Goal: Contribute content: Contribute content

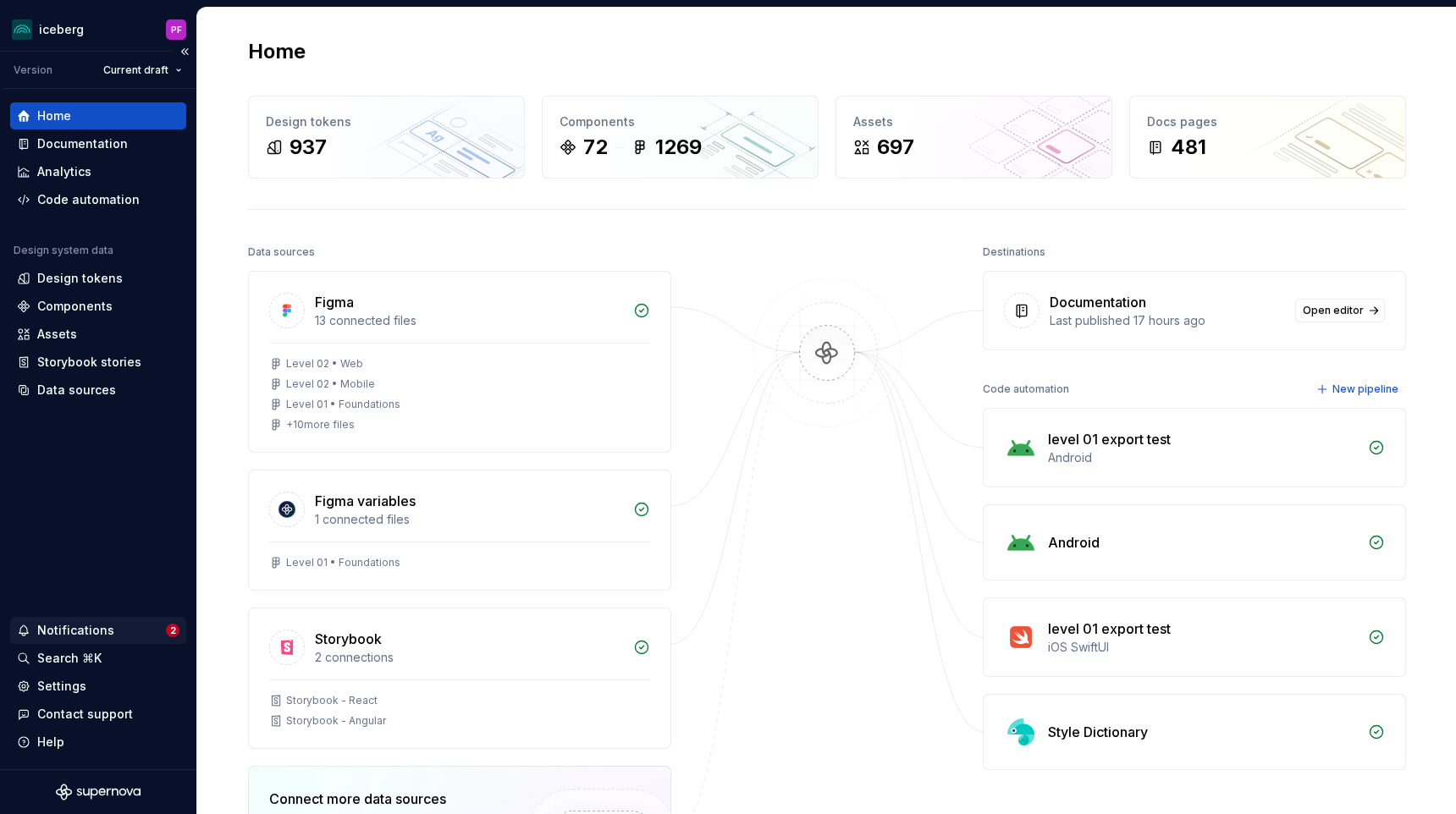
click at [112, 637] on div "Notifications" at bounding box center [91, 630] width 149 height 17
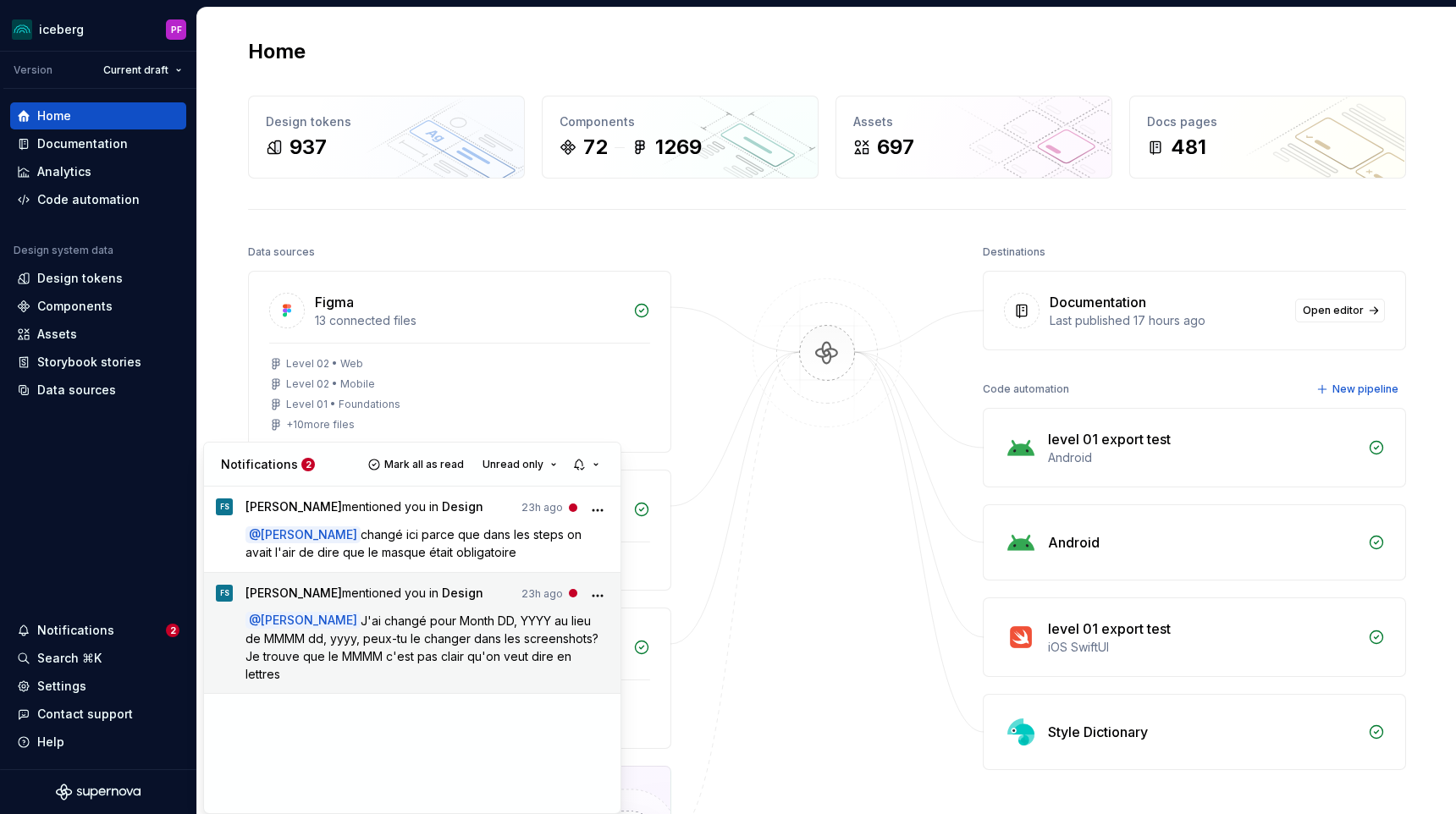
click at [468, 646] on p "@ [PERSON_NAME] J'ai changé pour Month DD, YYYY au lieu de MMMM dd, yyyy, peux-…" at bounding box center [428, 648] width 364 height 71
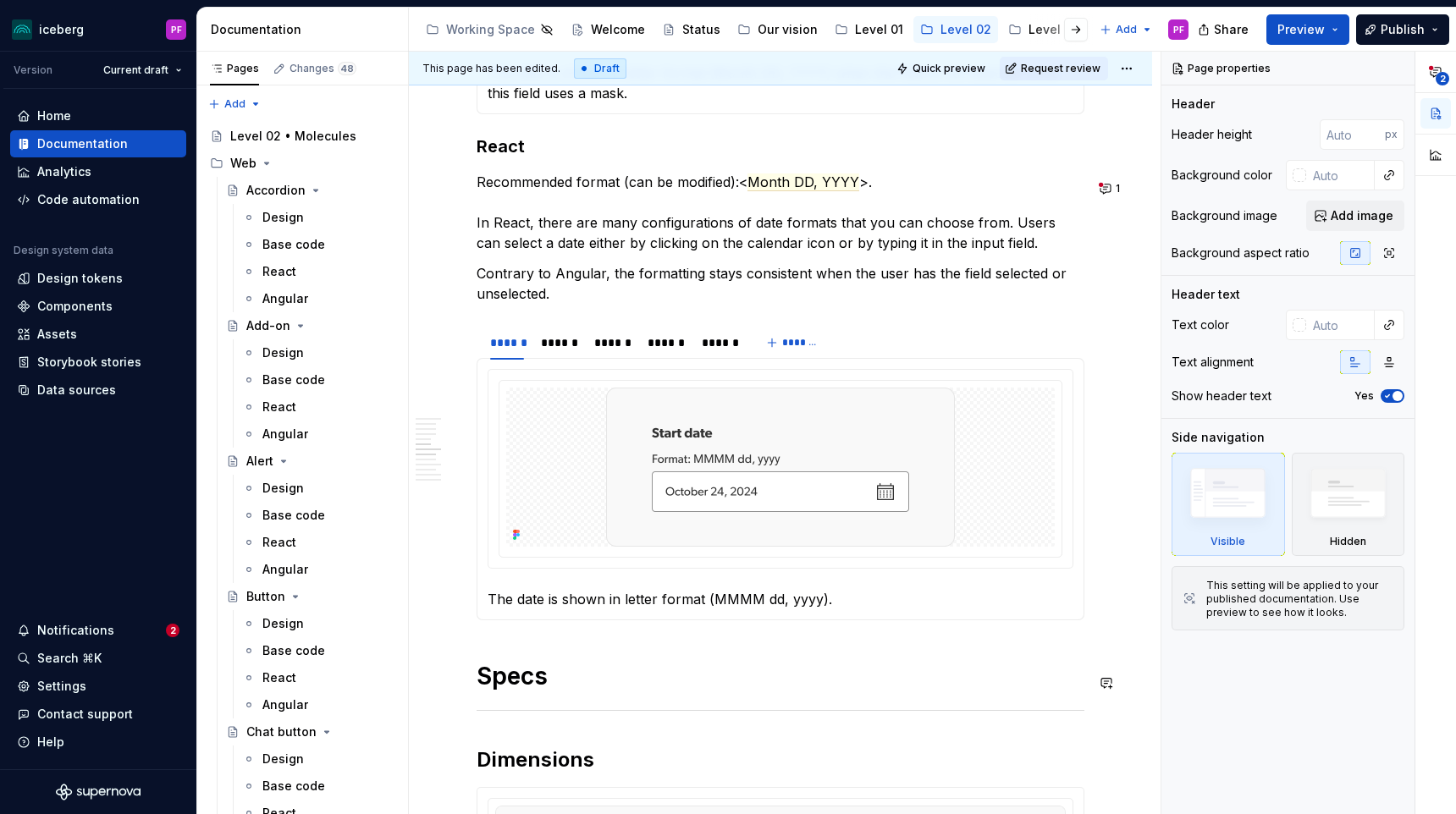
scroll to position [2151, 0]
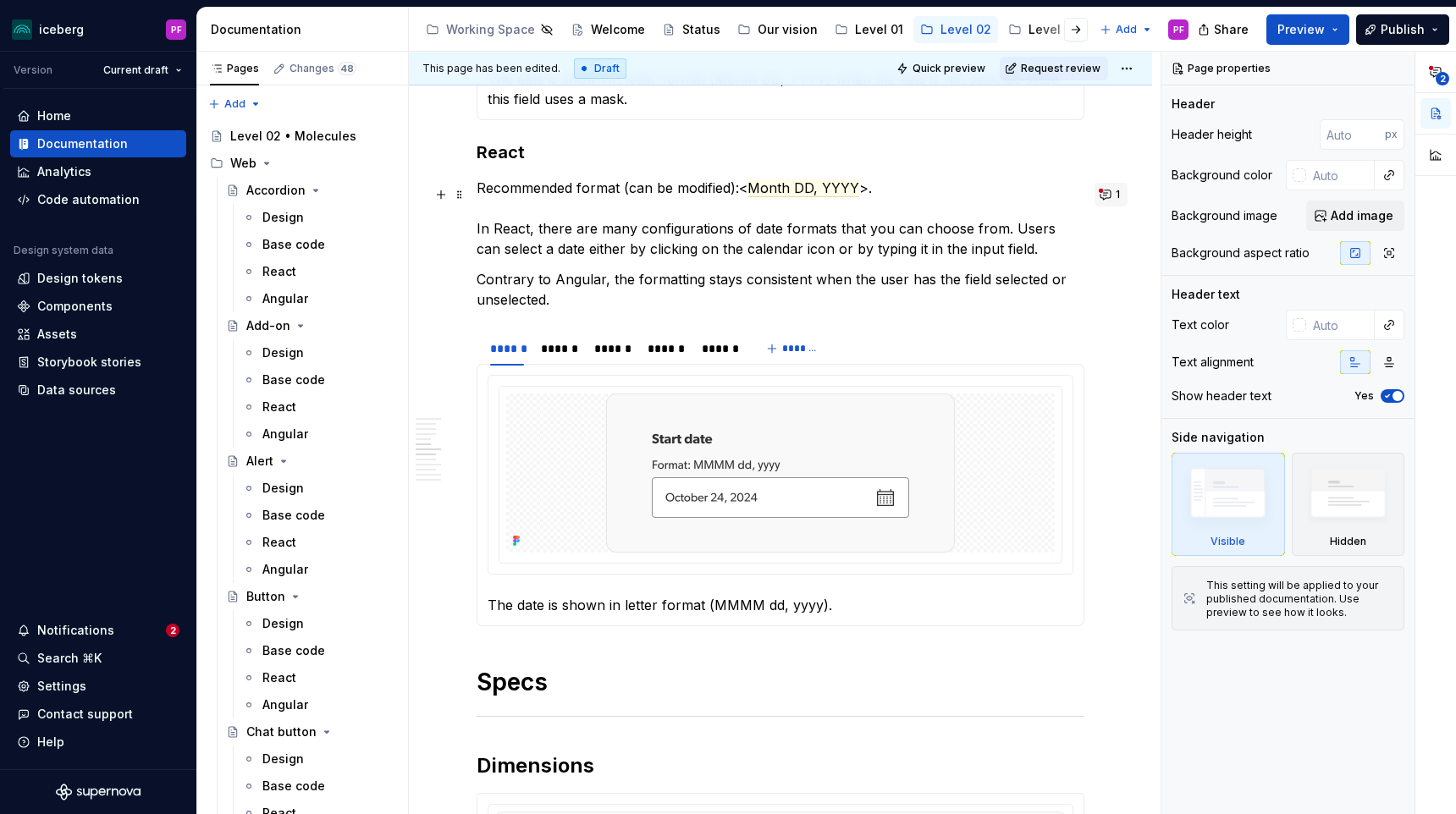
click at [1115, 198] on button "1" at bounding box center [1112, 195] width 33 height 23
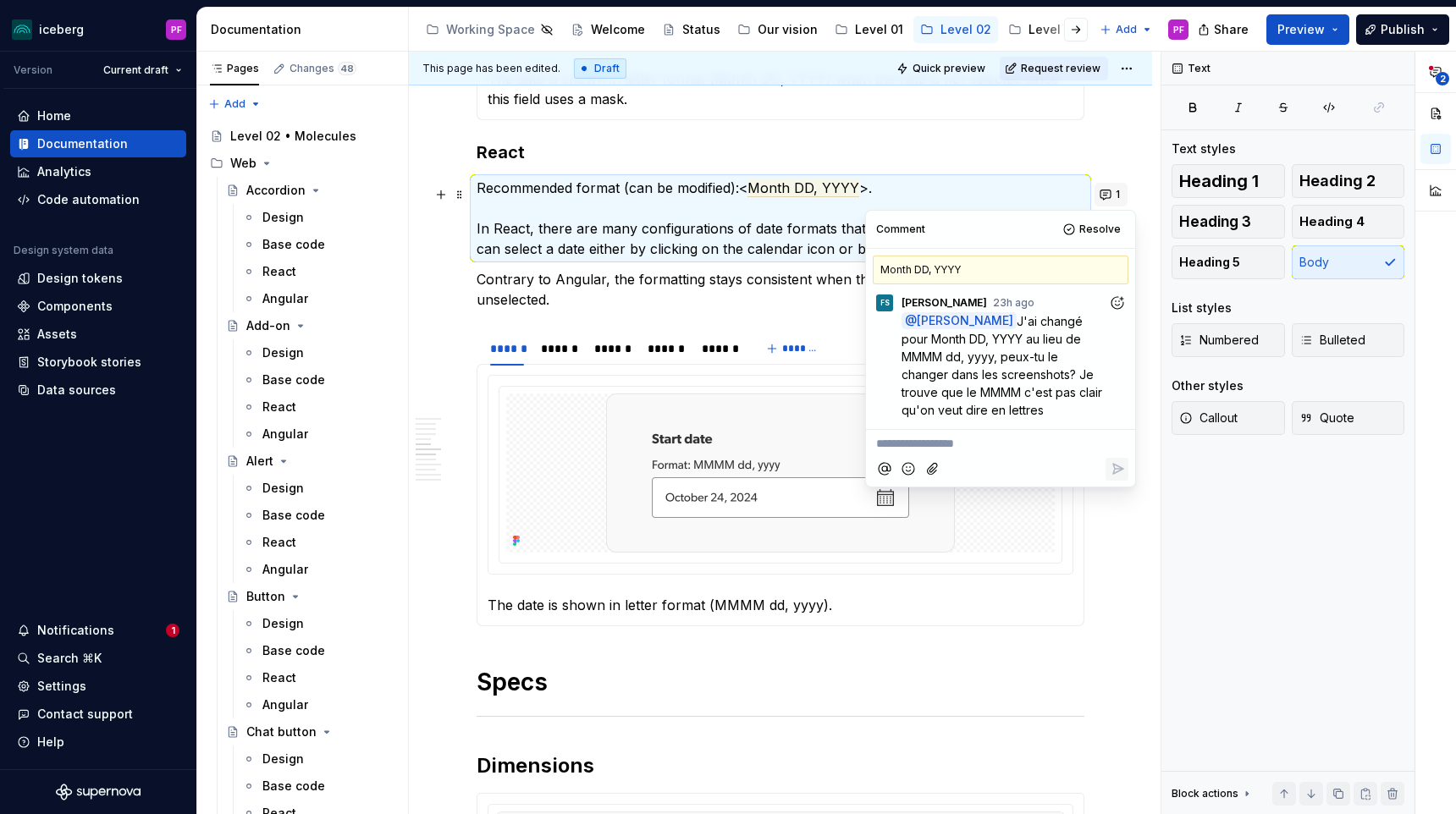
click at [1115, 198] on button "1" at bounding box center [1112, 195] width 33 height 23
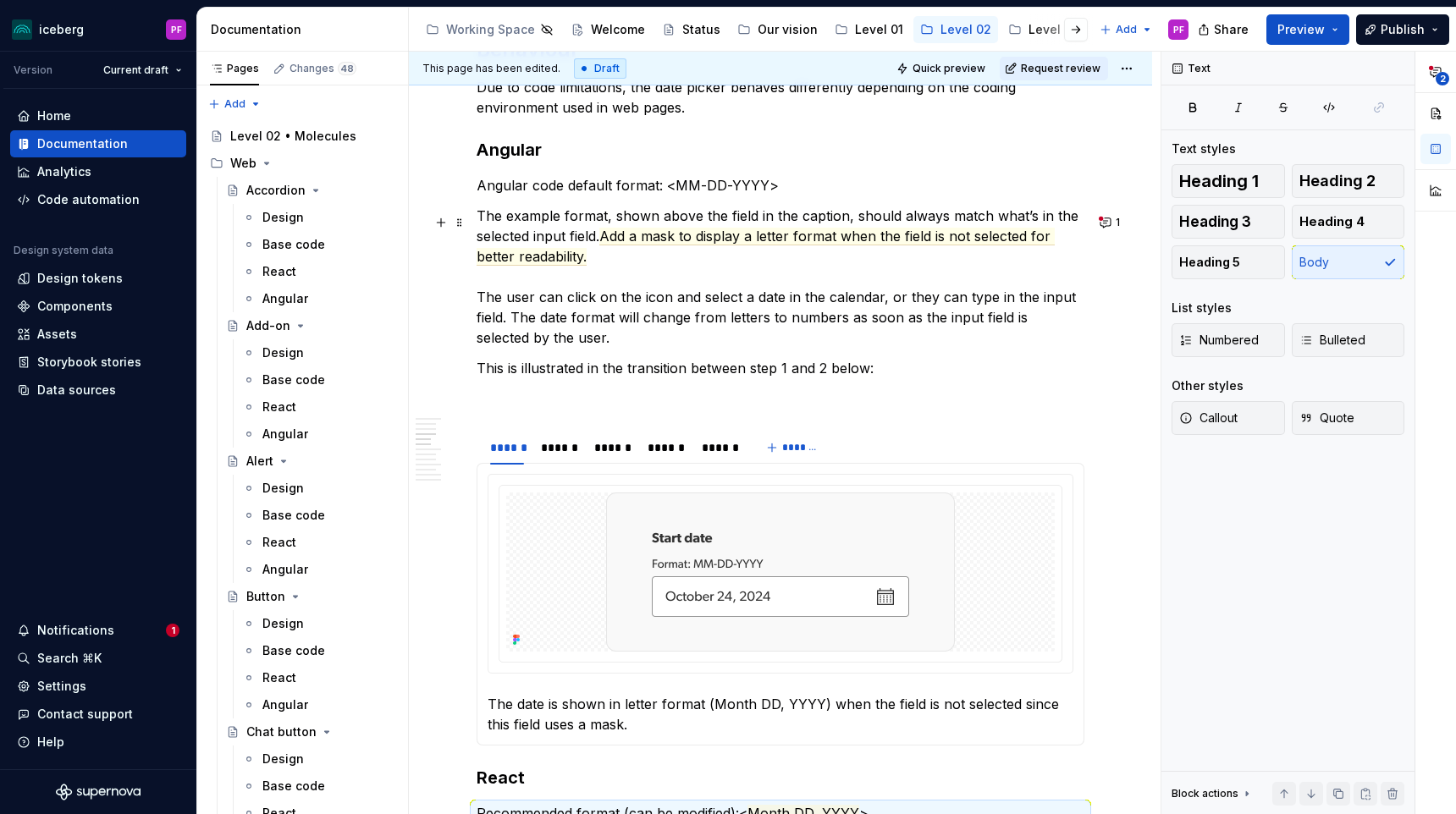
scroll to position [1522, 0]
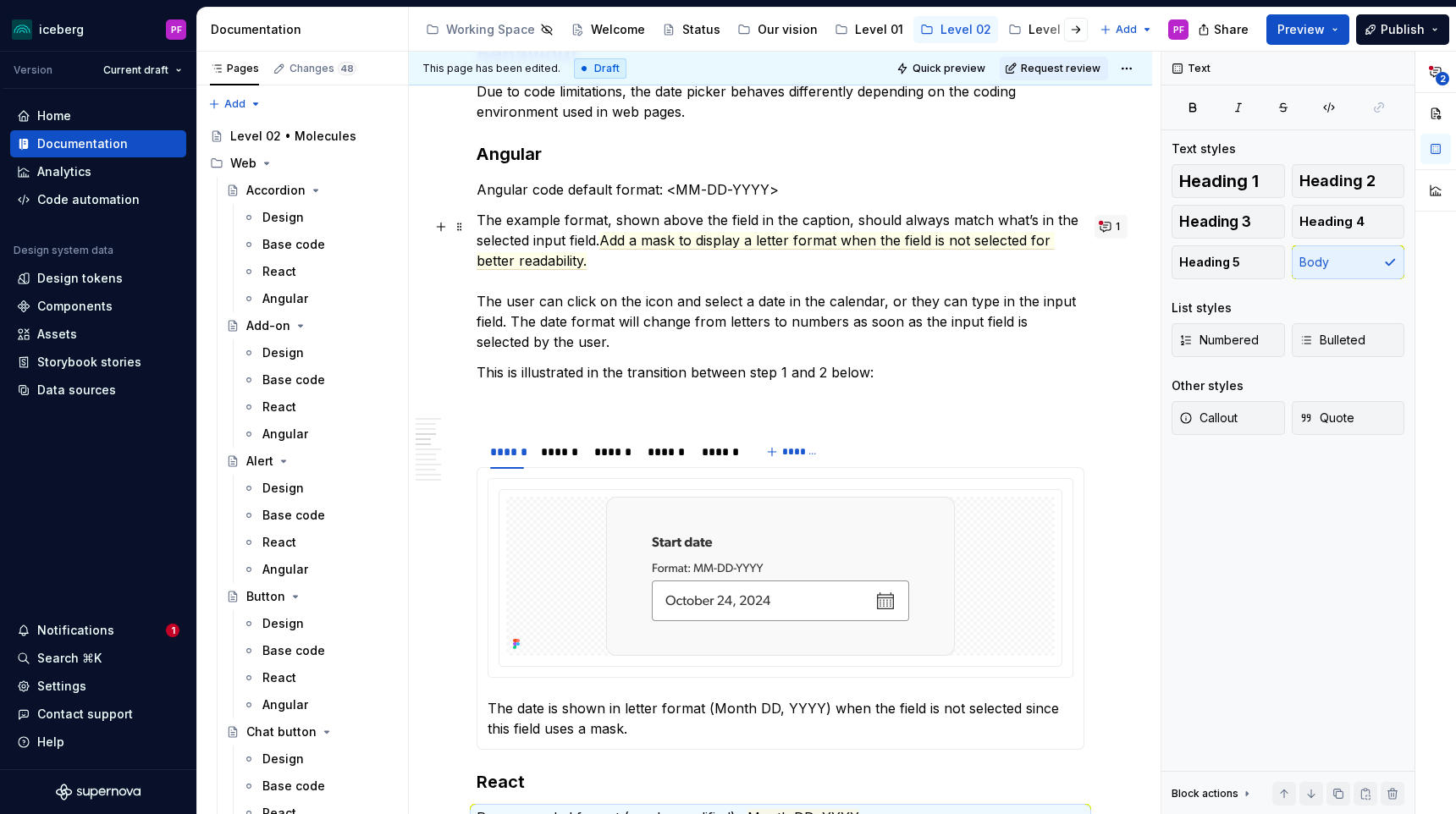
click at [1118, 236] on button "1" at bounding box center [1112, 227] width 33 height 23
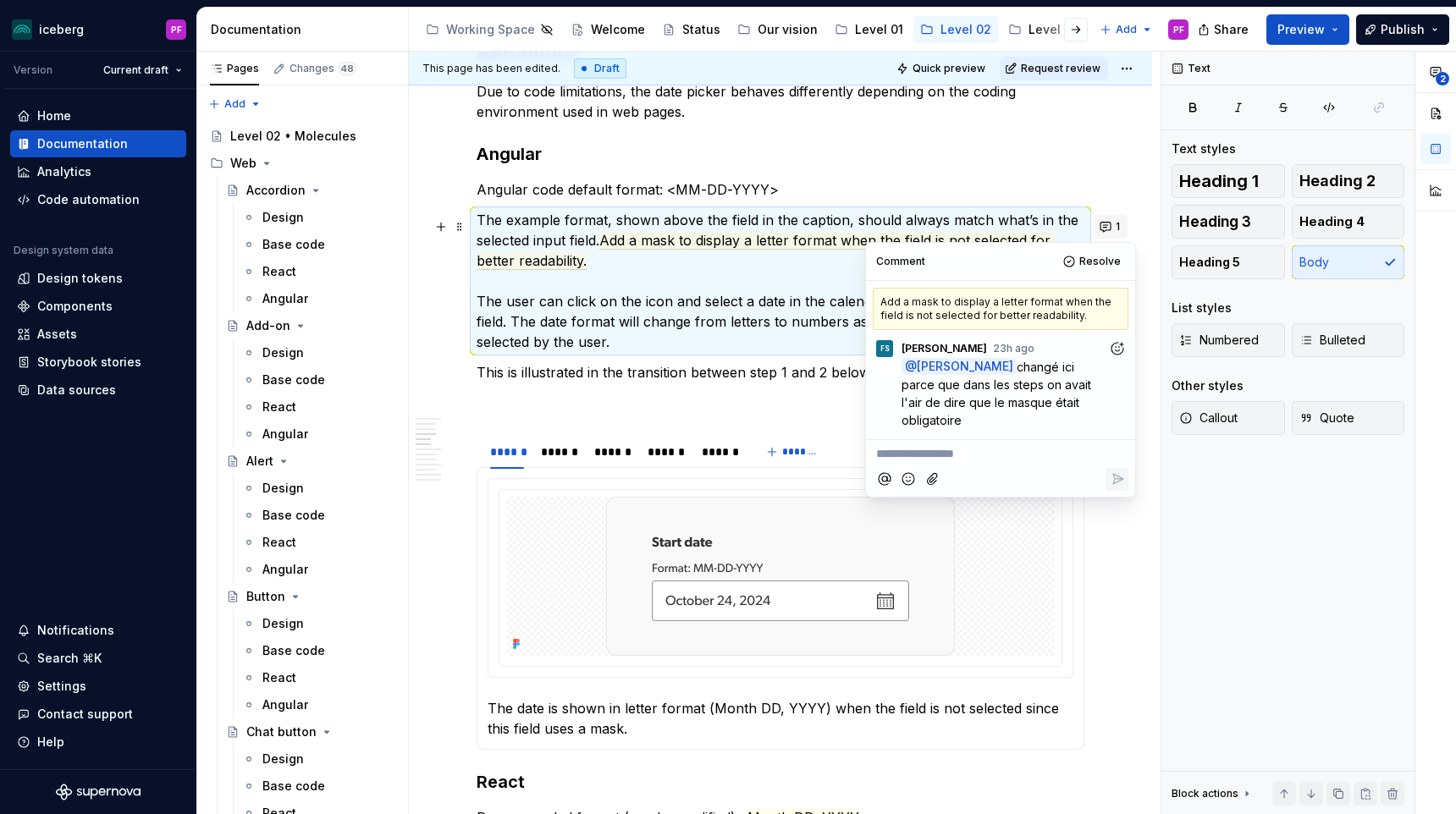
click at [1118, 236] on button "1" at bounding box center [1112, 227] width 33 height 23
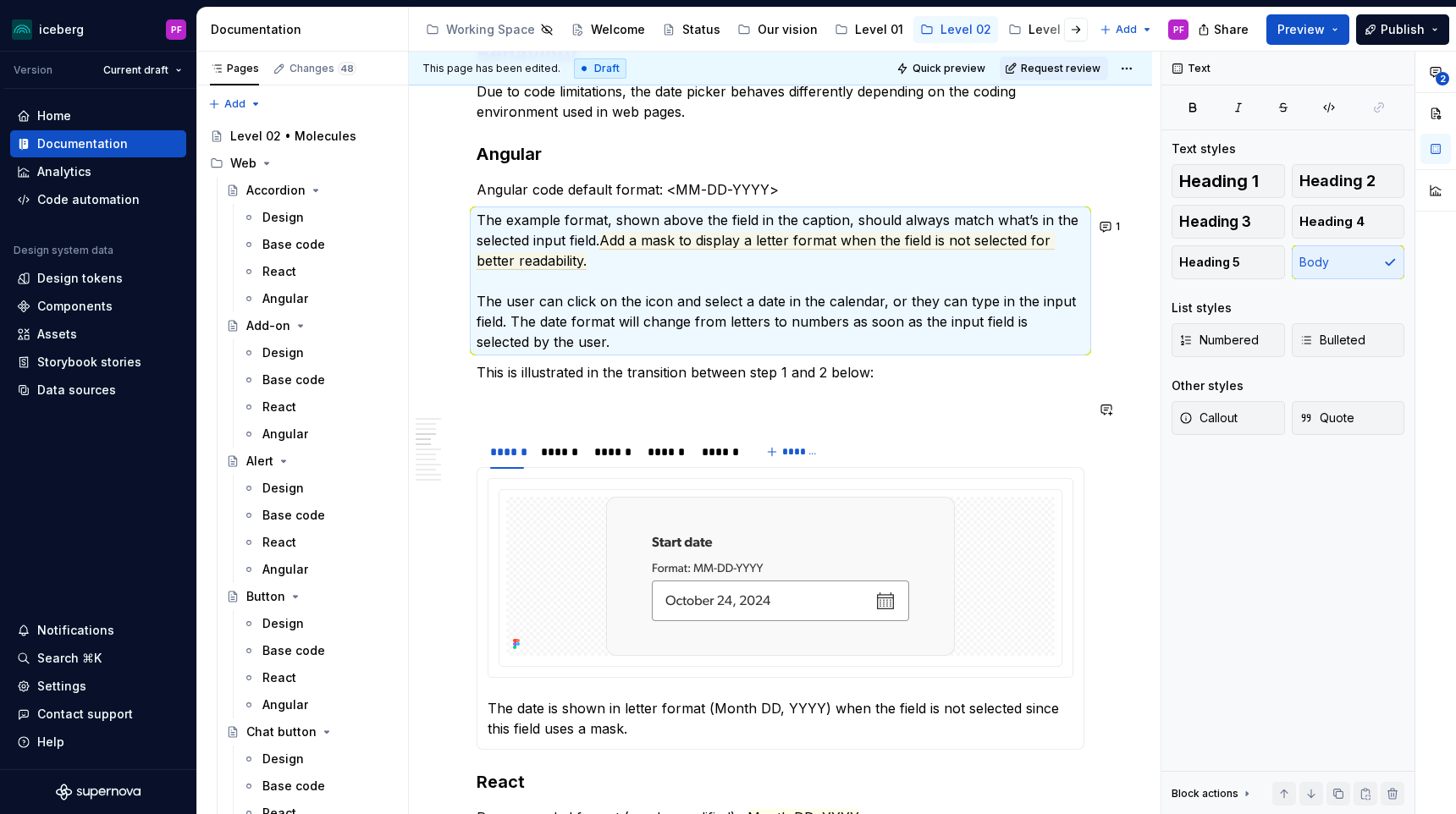
scroll to position [1549, 0]
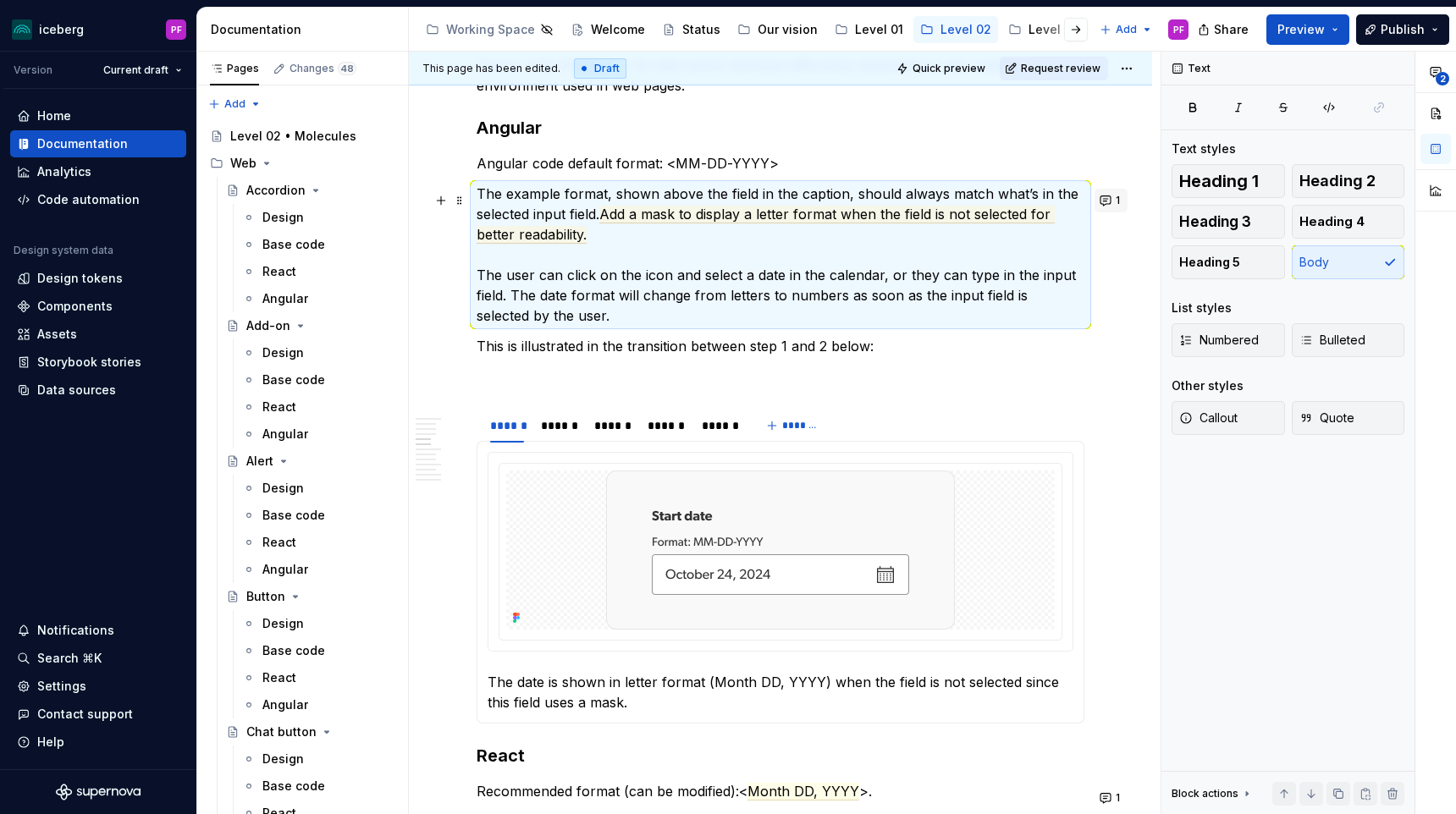
click at [1128, 197] on button "1" at bounding box center [1112, 201] width 33 height 23
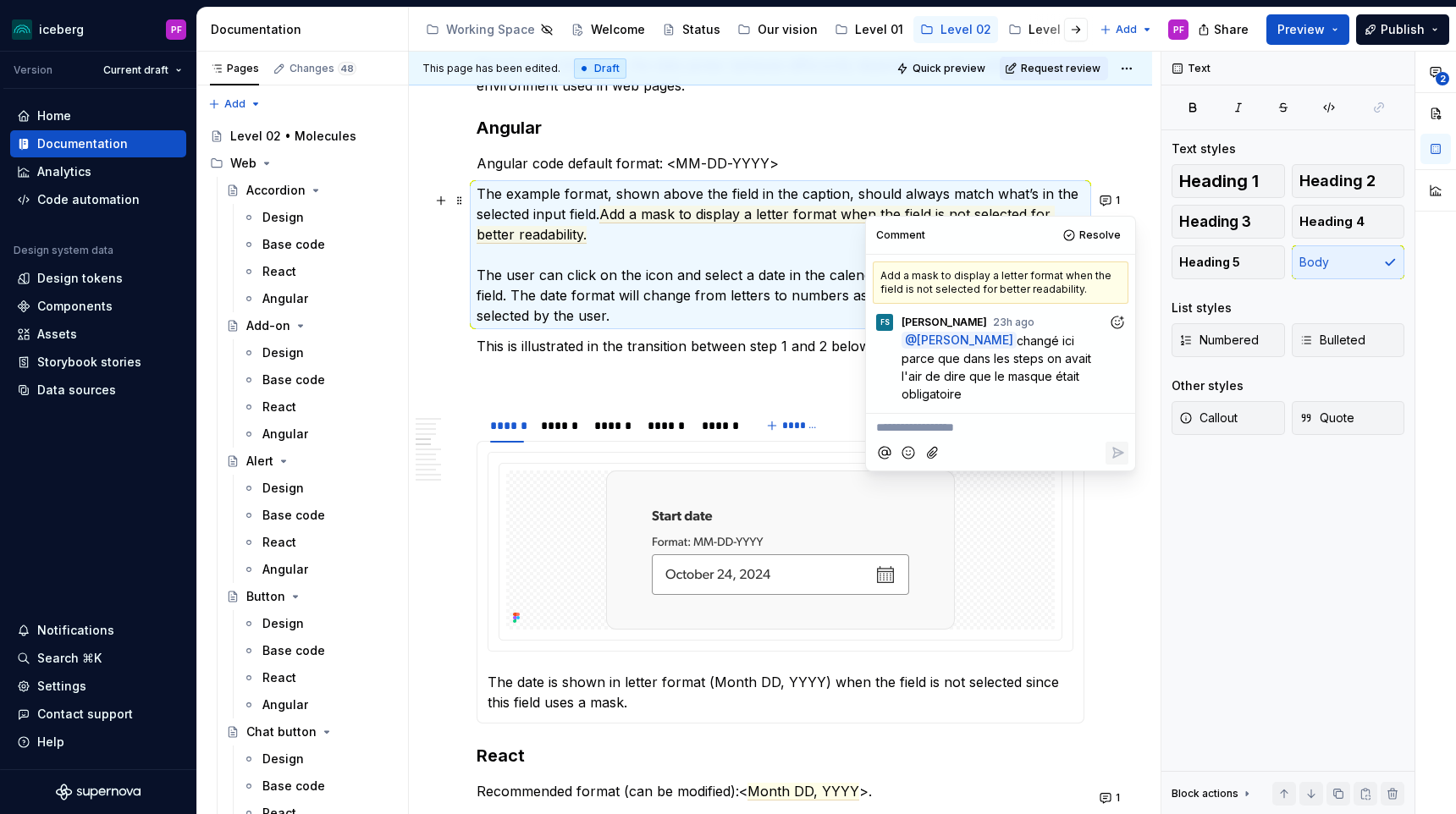
click at [1120, 324] on icon "Add reaction" at bounding box center [1116, 322] width 17 height 17
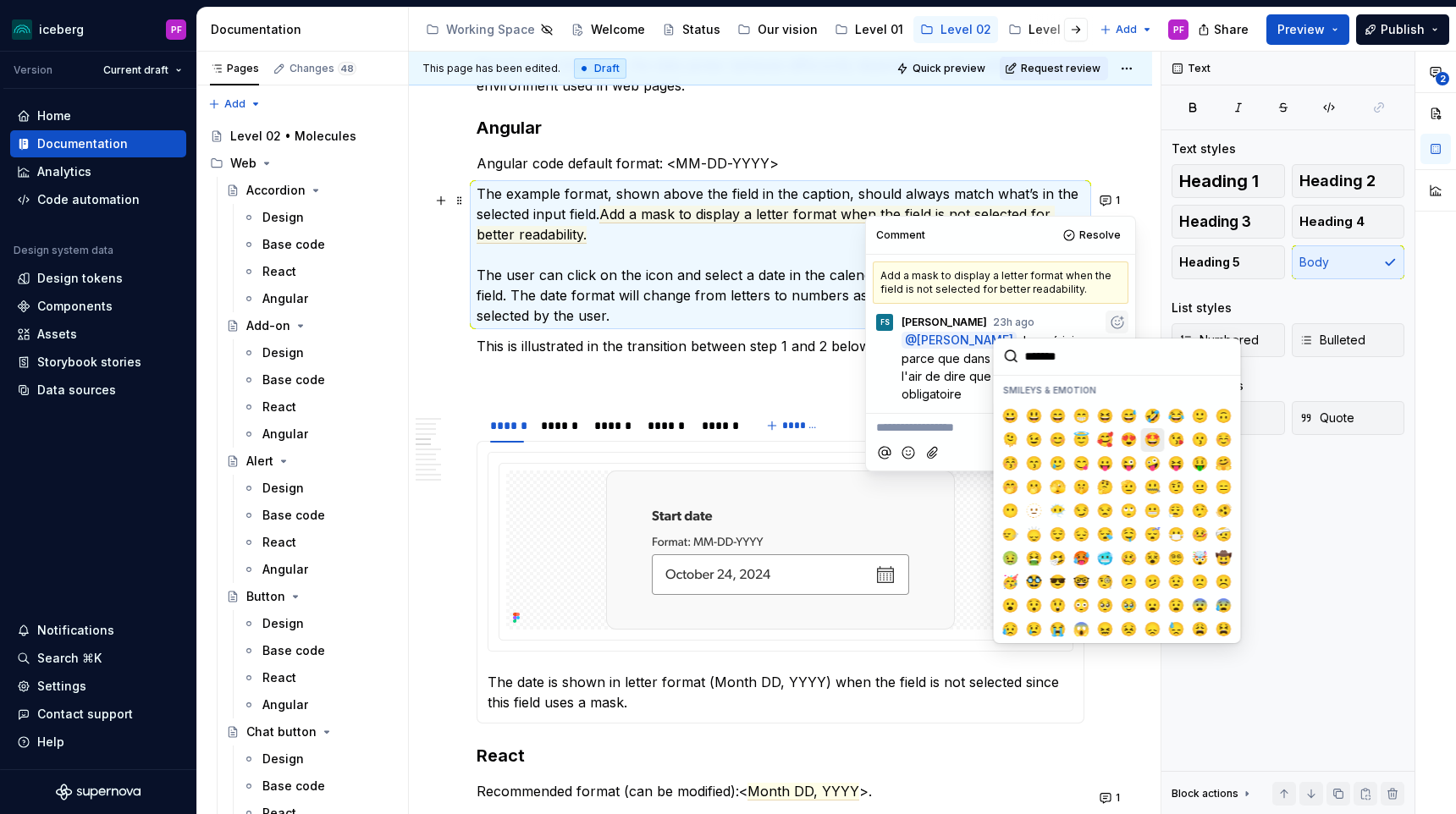
click at [1153, 435] on span "🤩" at bounding box center [1154, 439] width 14 height 17
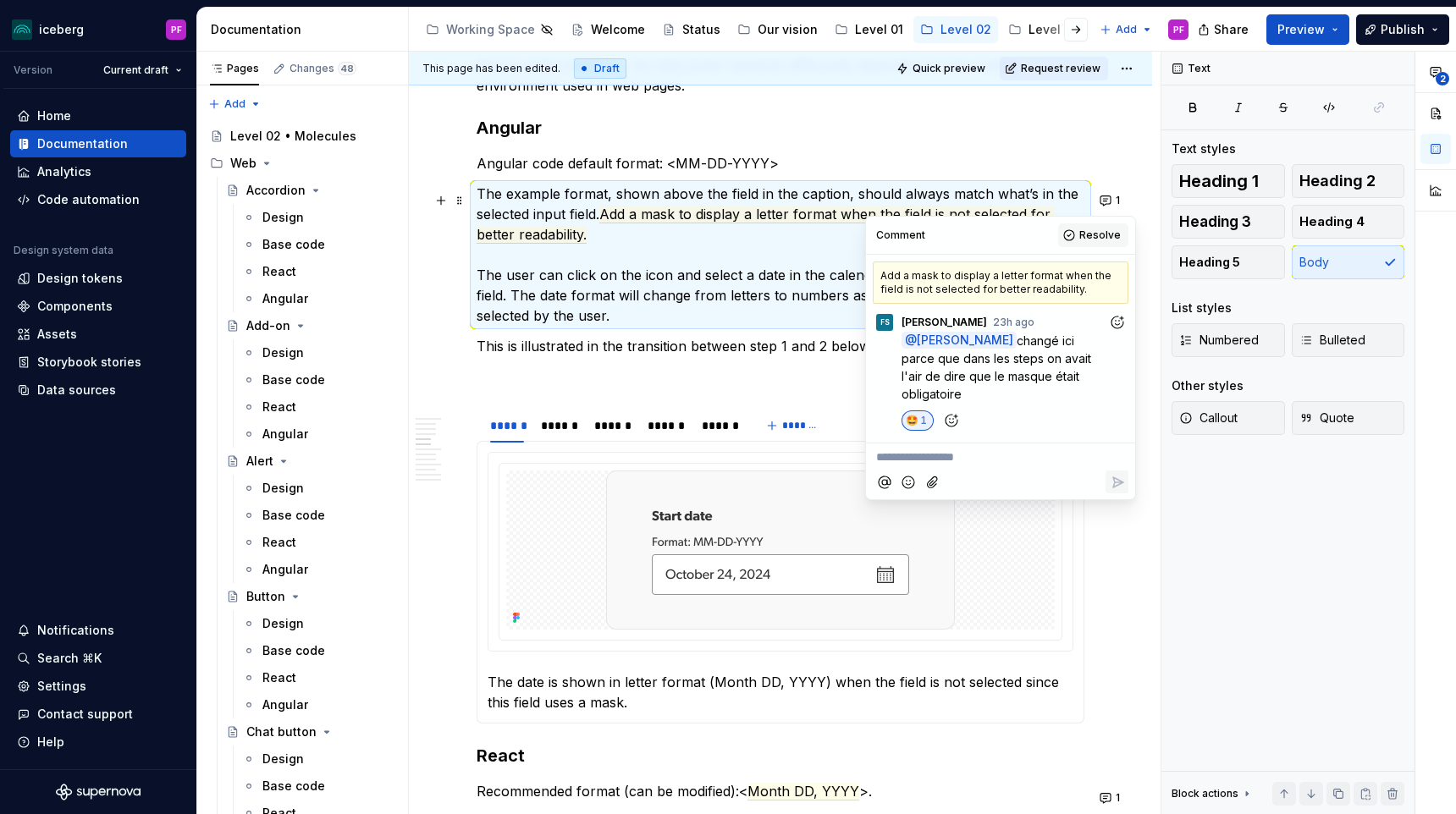
click at [1095, 244] on button "Resolve" at bounding box center [1094, 235] width 70 height 23
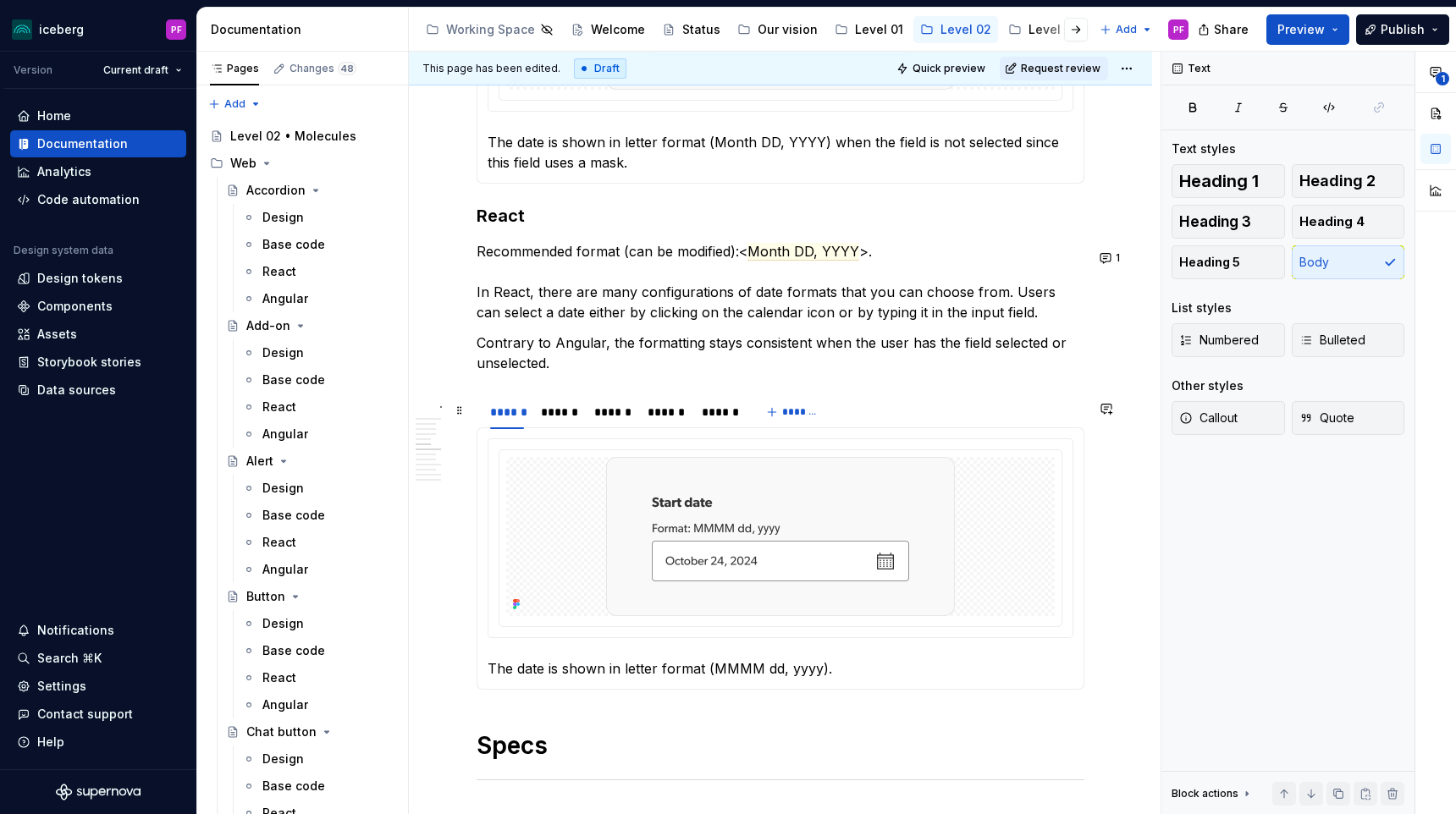
scroll to position [2097, 0]
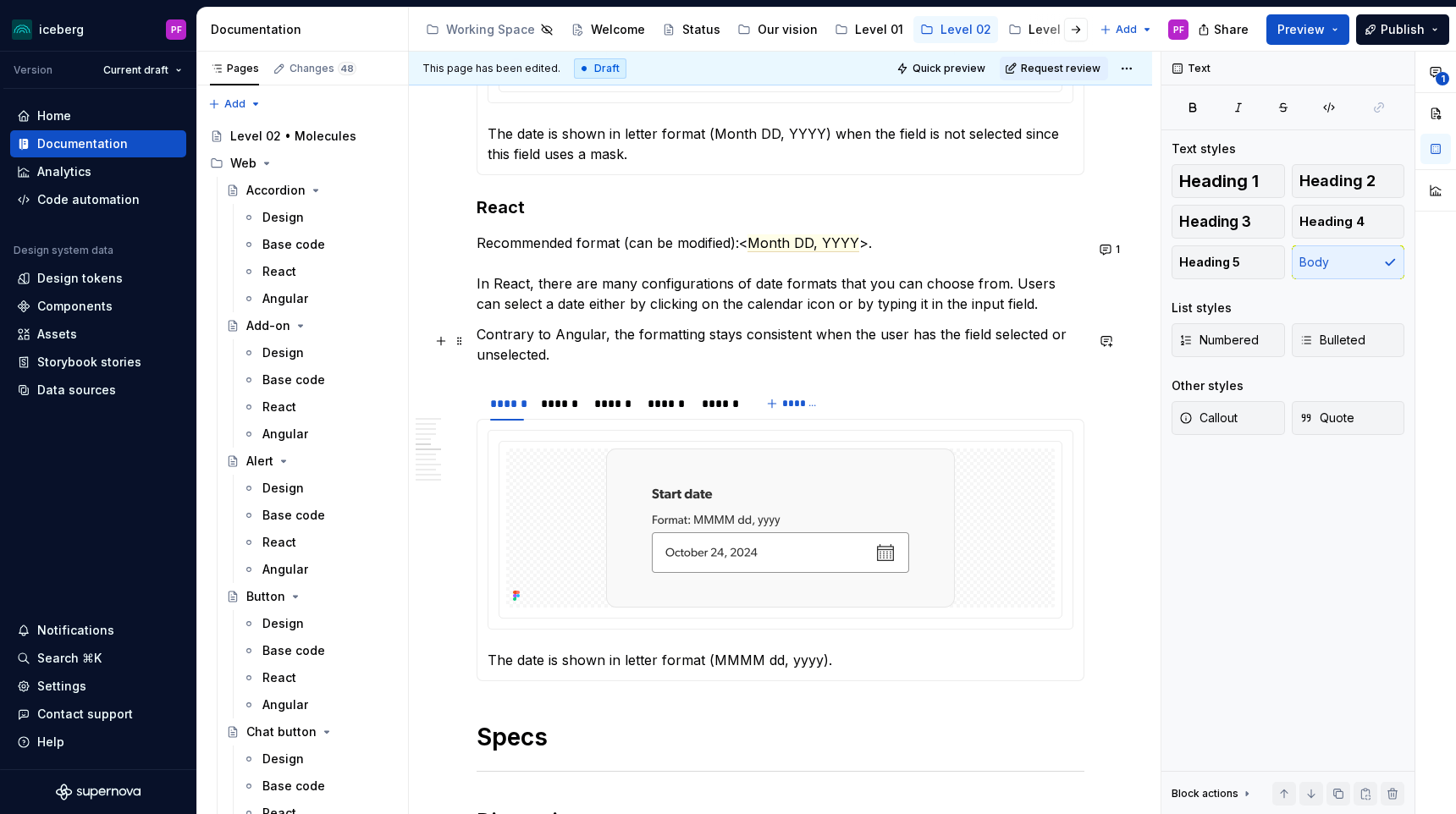
click at [790, 343] on p "Contrary to Angular, the formatting stays consistent when the user has the fiel…" at bounding box center [780, 344] width 608 height 41
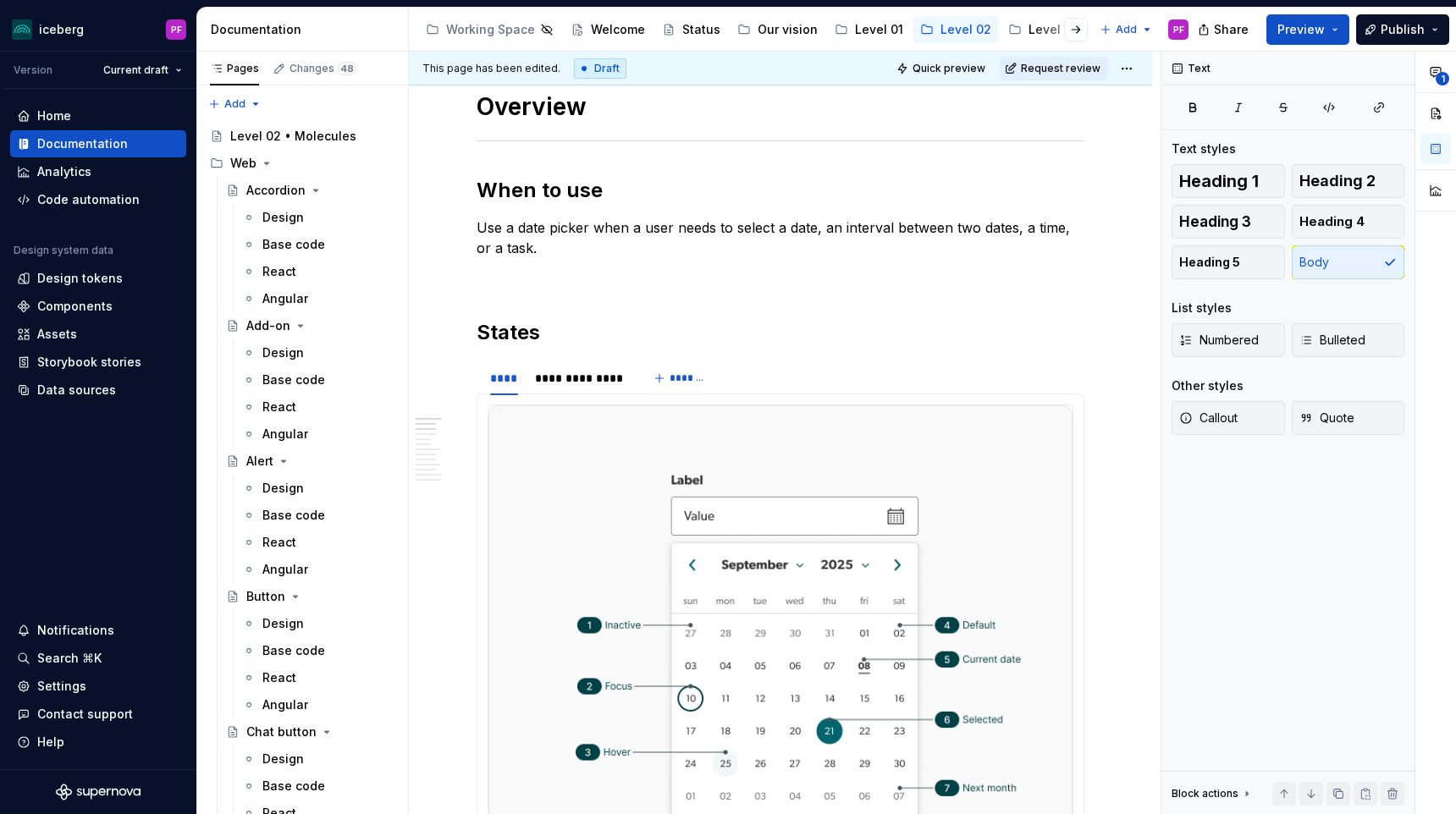
scroll to position [0, 0]
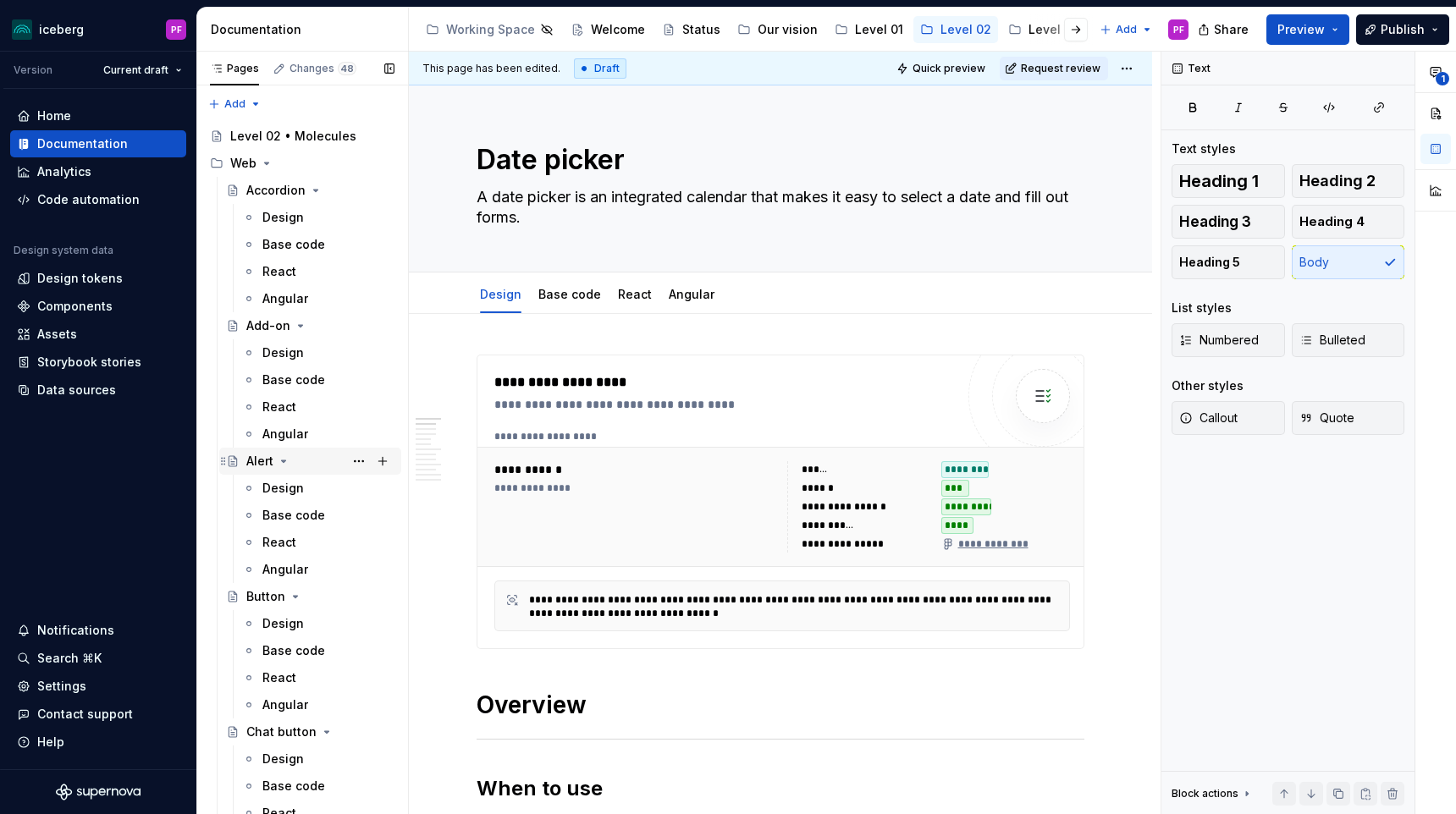
click at [261, 461] on div "Alert" at bounding box center [260, 461] width 27 height 17
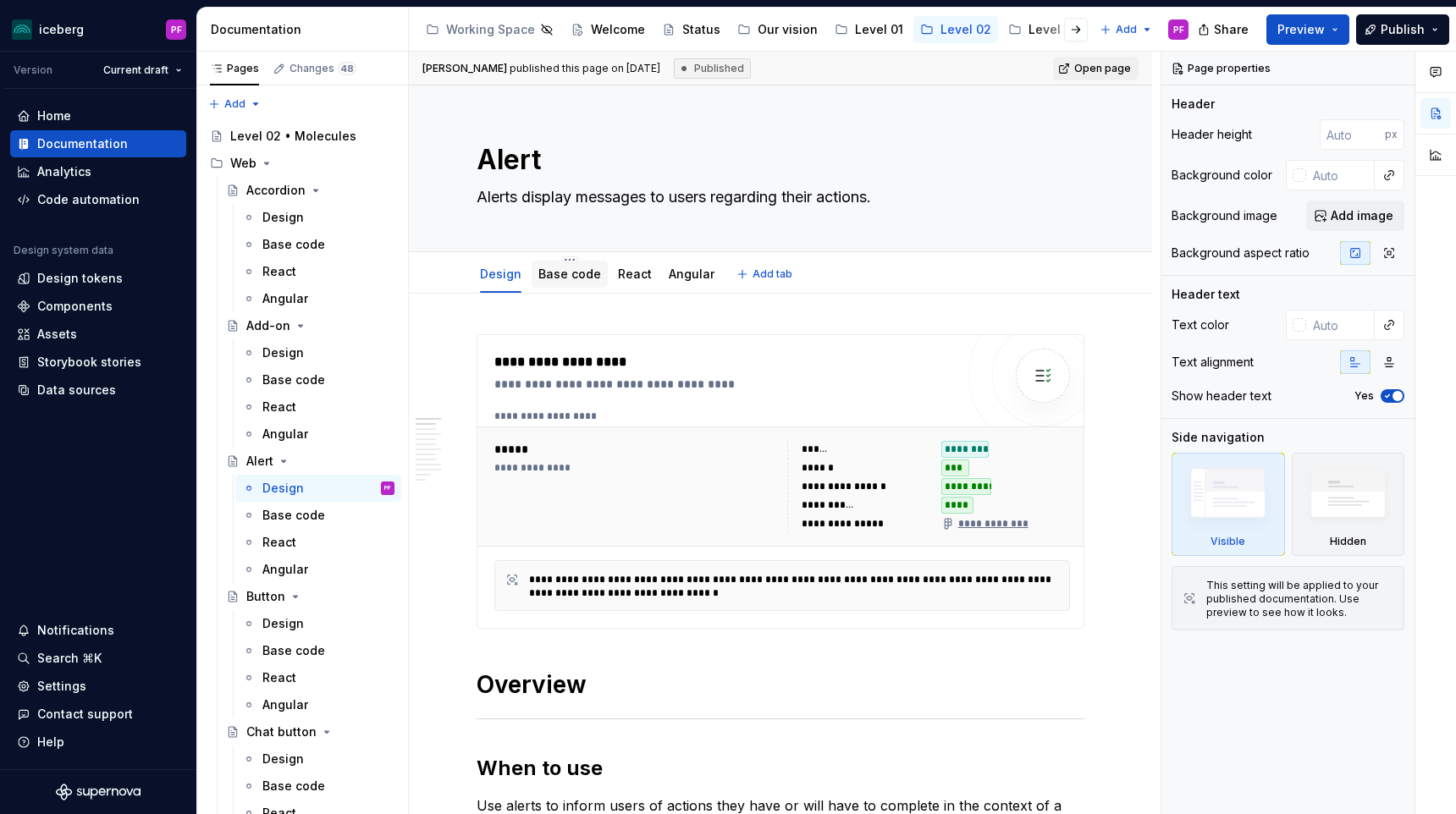
click at [567, 283] on div "Base code" at bounding box center [569, 274] width 63 height 21
click at [516, 281] on div "Design" at bounding box center [501, 274] width 41 height 17
click at [577, 279] on link "Base code" at bounding box center [569, 274] width 63 height 15
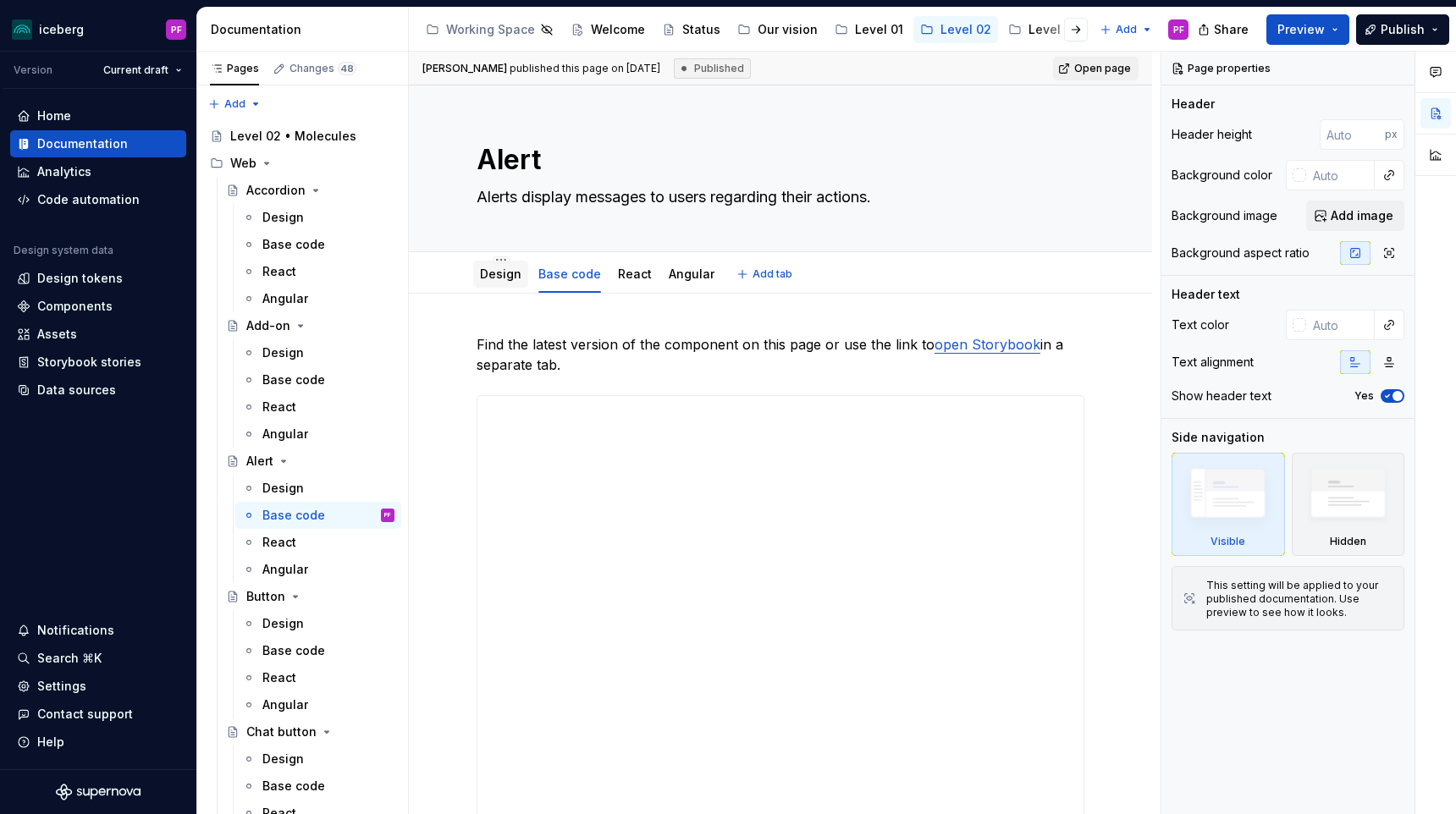
click at [478, 284] on div "Design" at bounding box center [501, 275] width 55 height 27
click at [492, 284] on div "Design" at bounding box center [501, 274] width 41 height 21
type textarea "*"
click at [72, 302] on div "Components" at bounding box center [74, 306] width 75 height 17
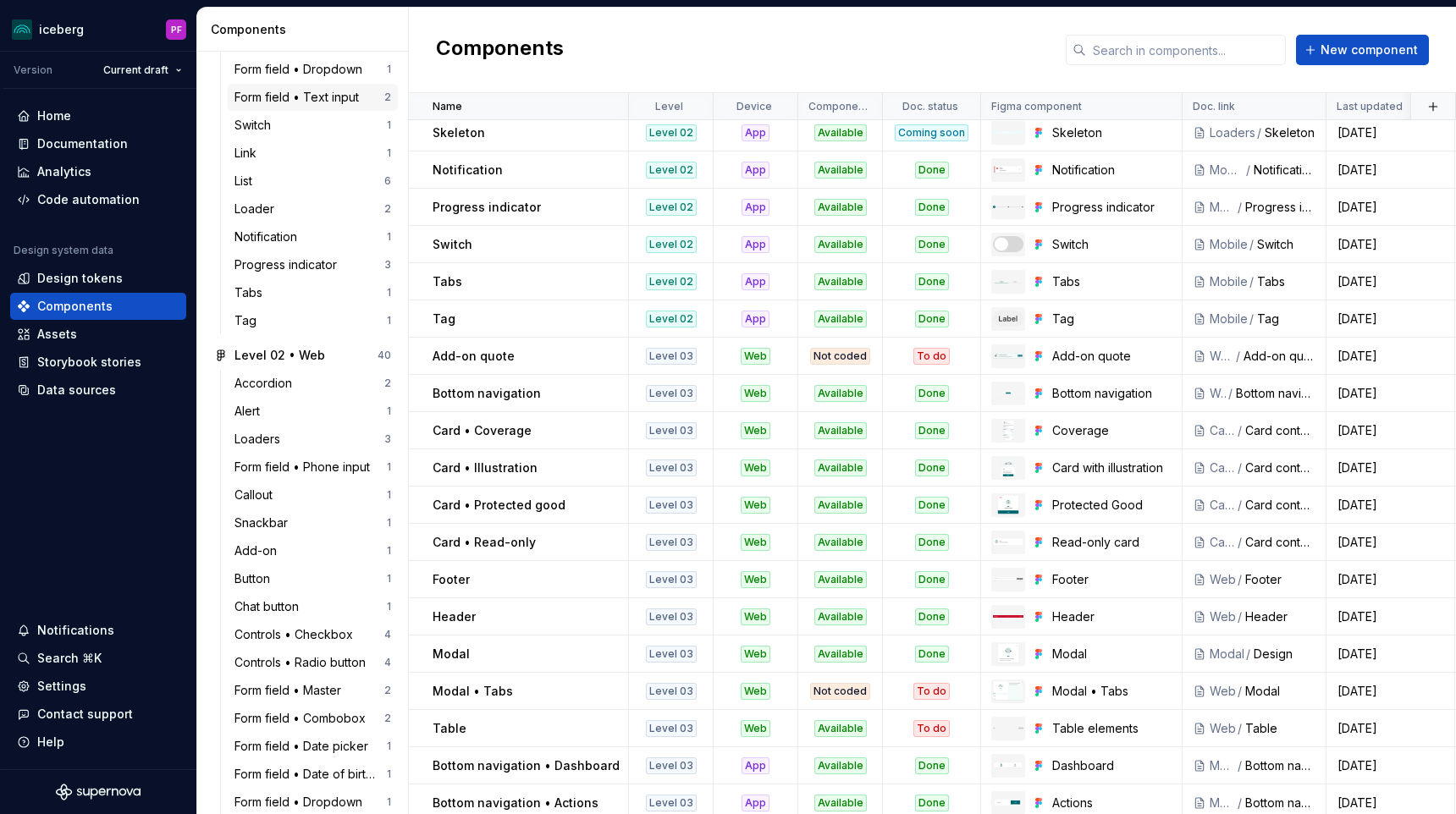
scroll to position [1743, 0]
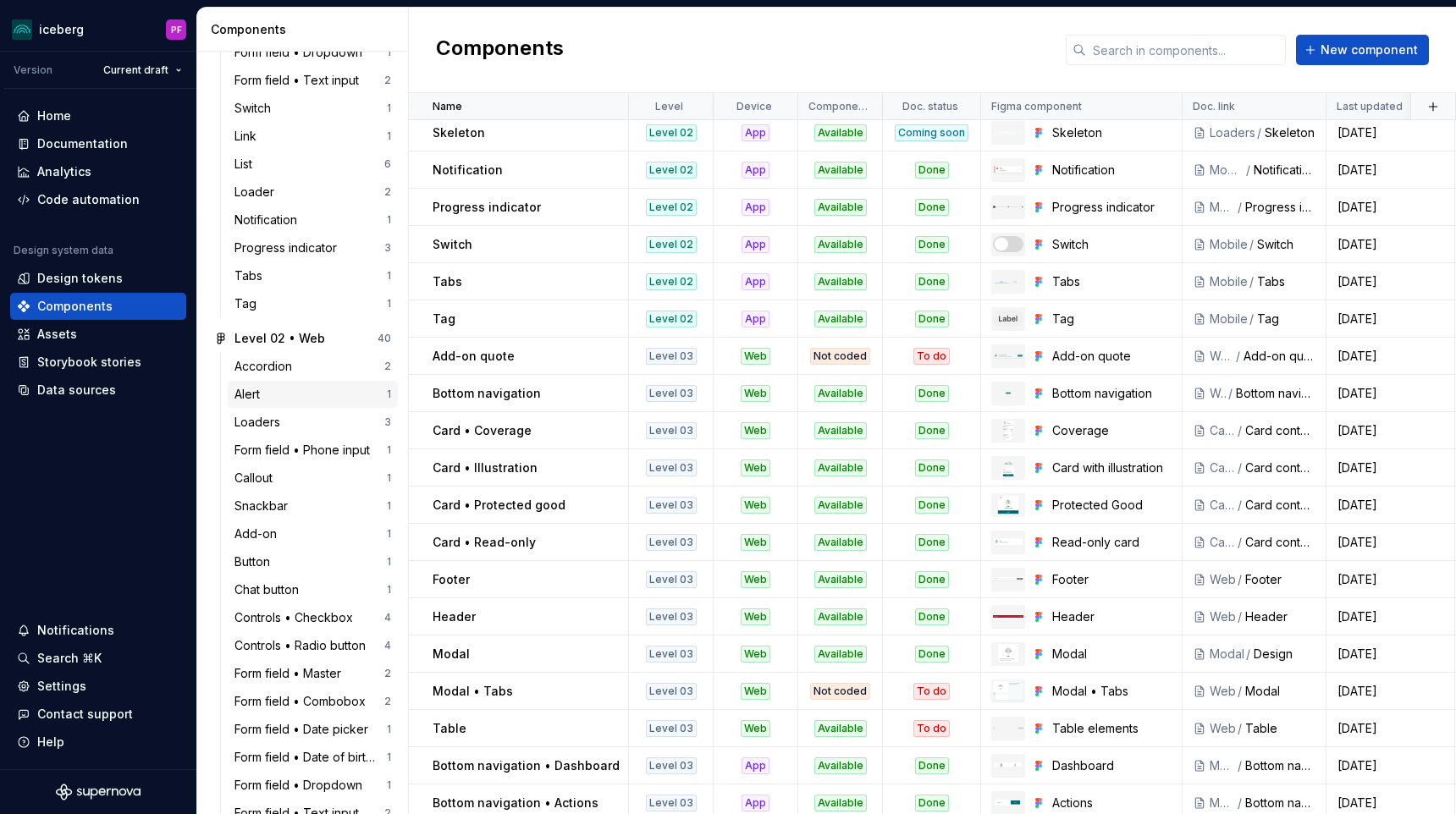
click at [289, 391] on div "Alert" at bounding box center [311, 394] width 153 height 17
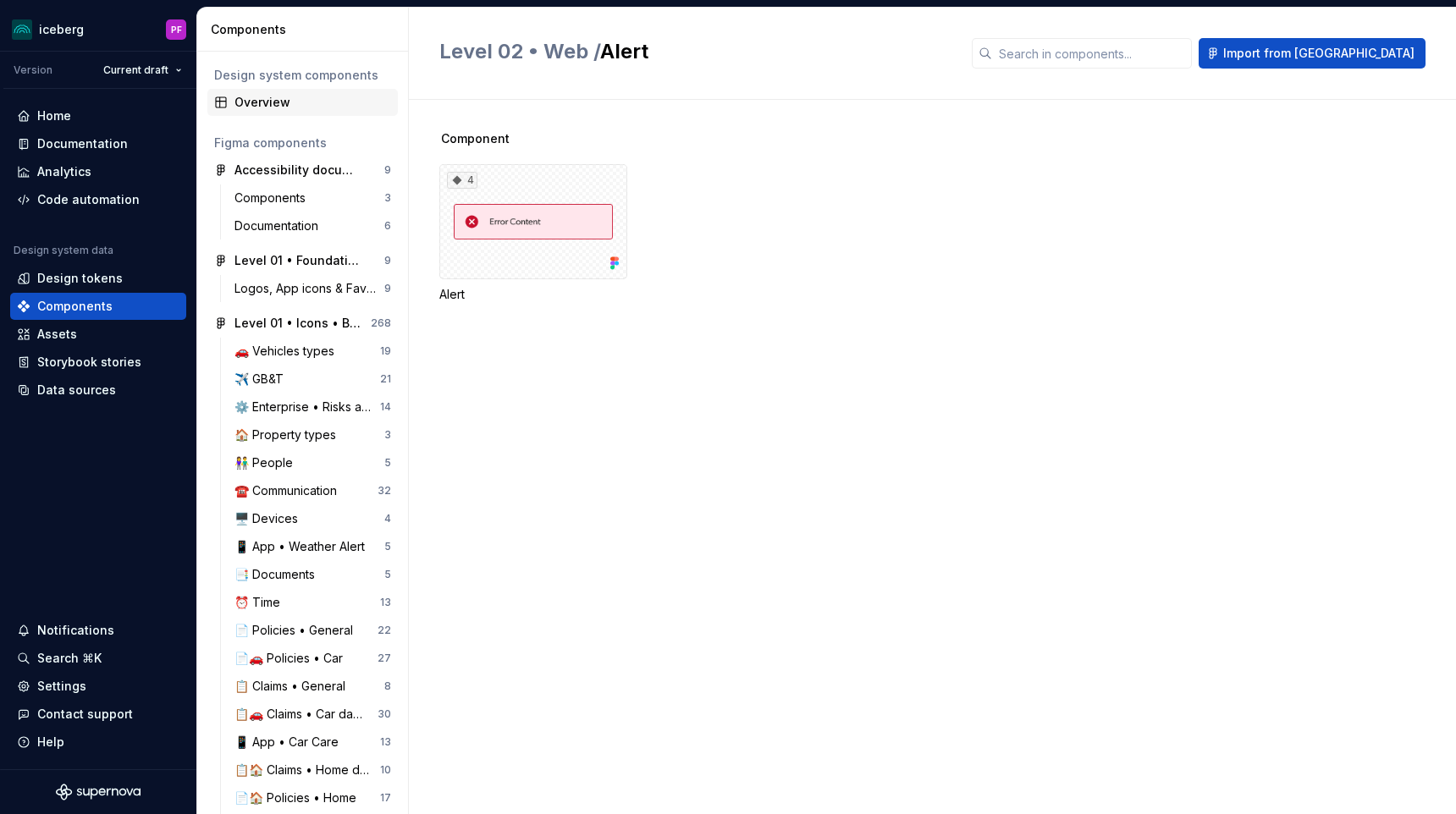
click at [317, 104] on div "Overview" at bounding box center [313, 102] width 157 height 17
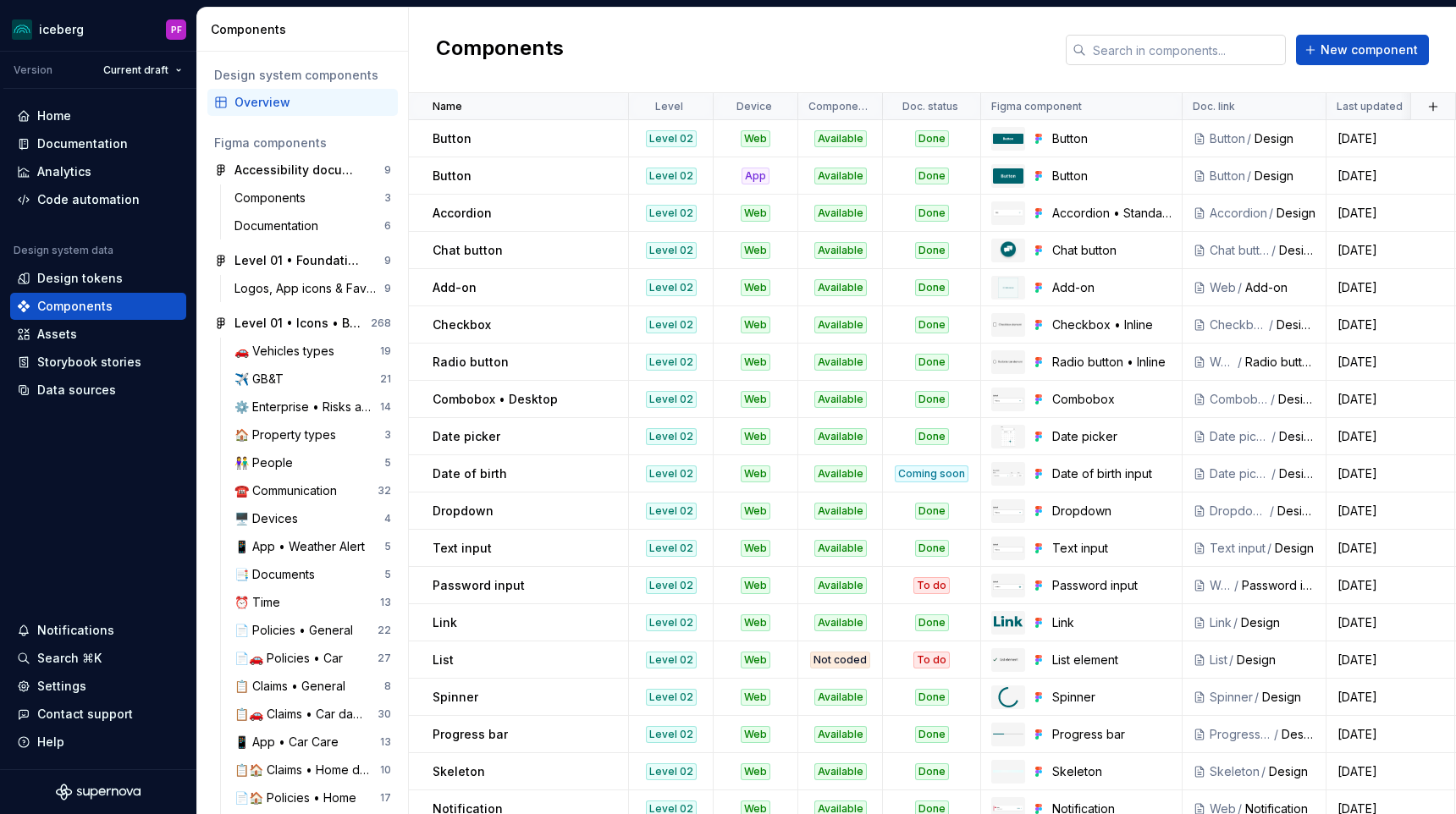
click at [1149, 61] on input "text" at bounding box center [1186, 49] width 200 height 30
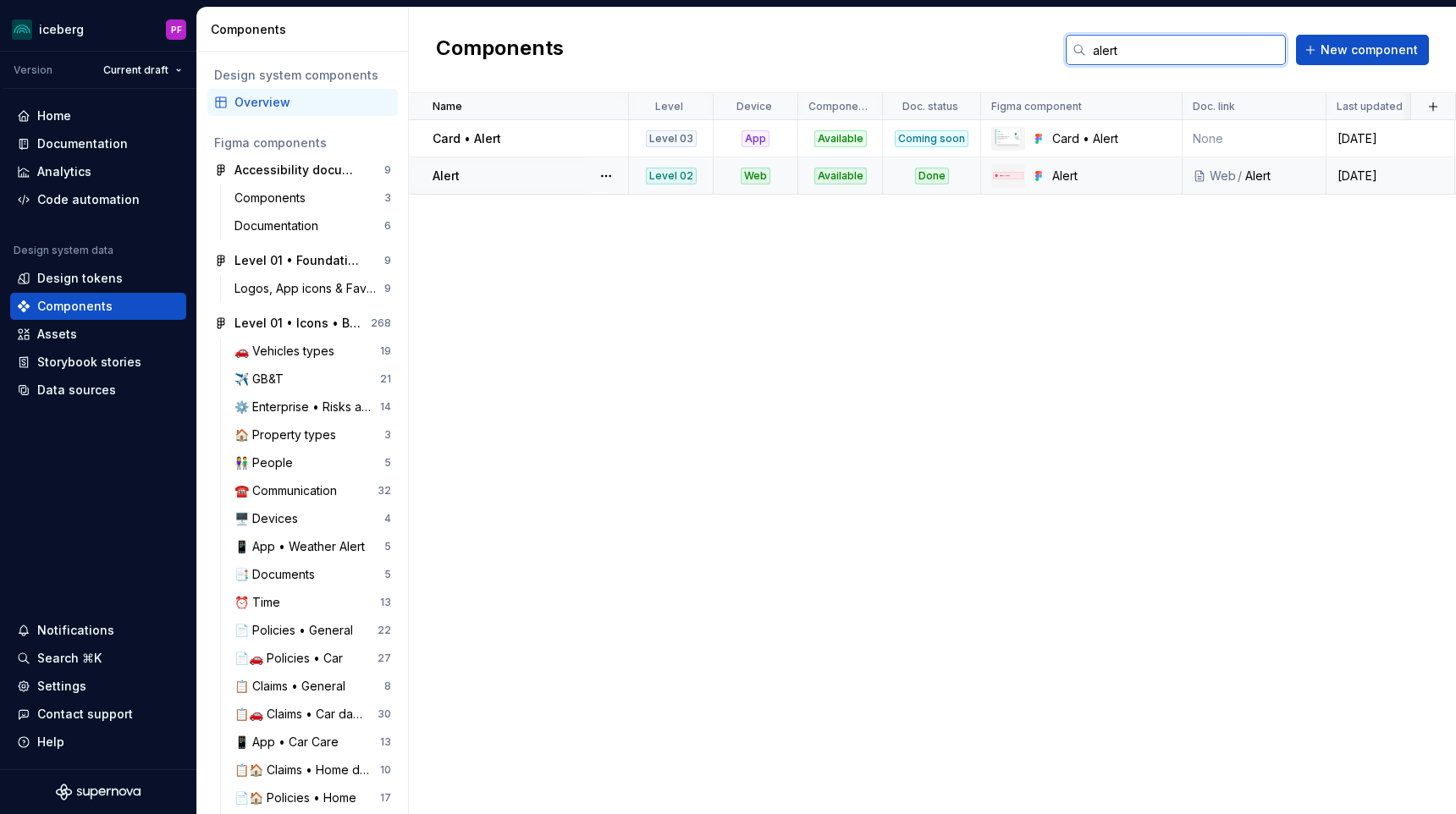
type input "alert"
click at [534, 179] on div "Alert" at bounding box center [529, 175] width 195 height 17
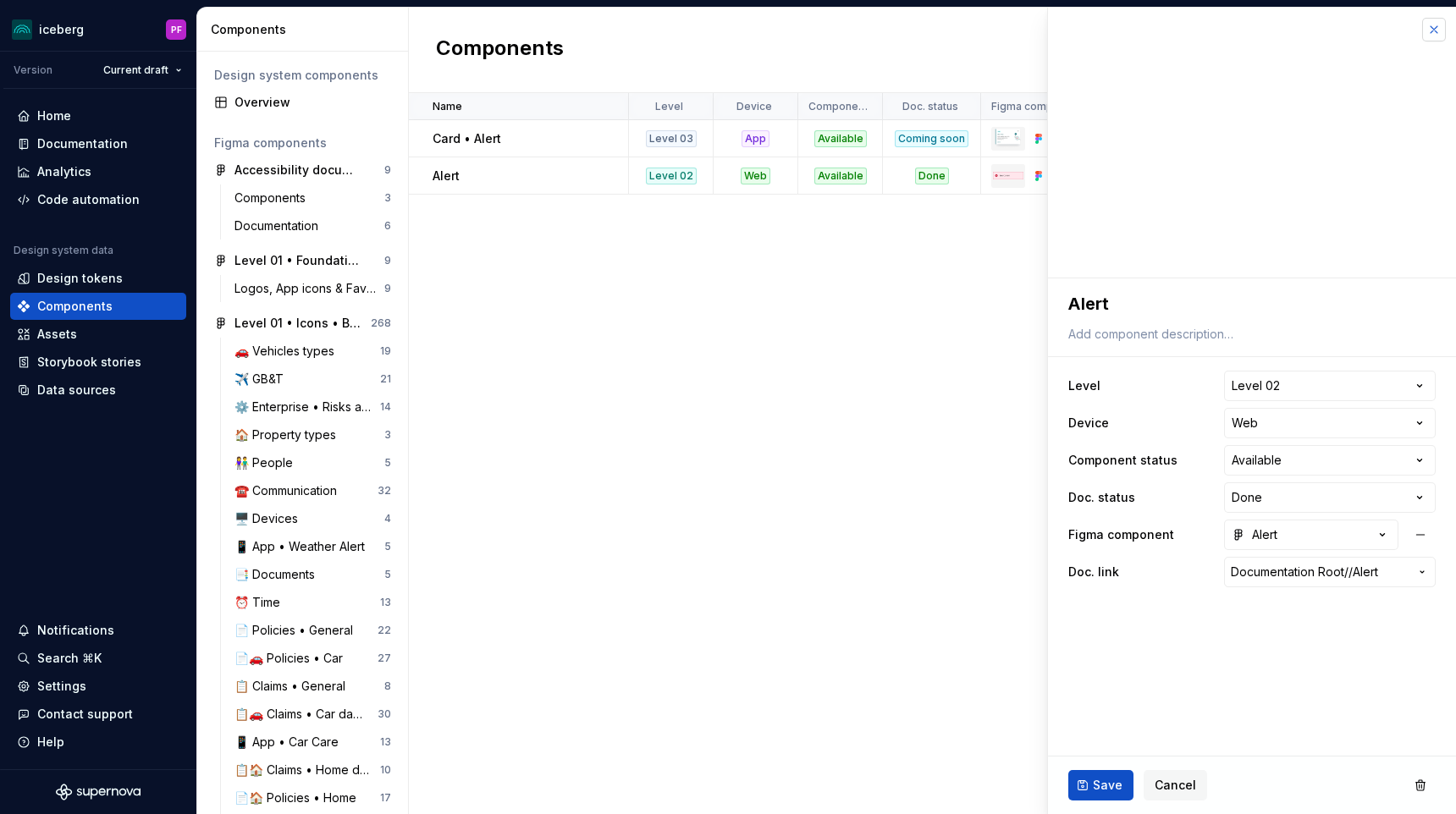
click at [1430, 28] on button "button" at bounding box center [1434, 29] width 23 height 23
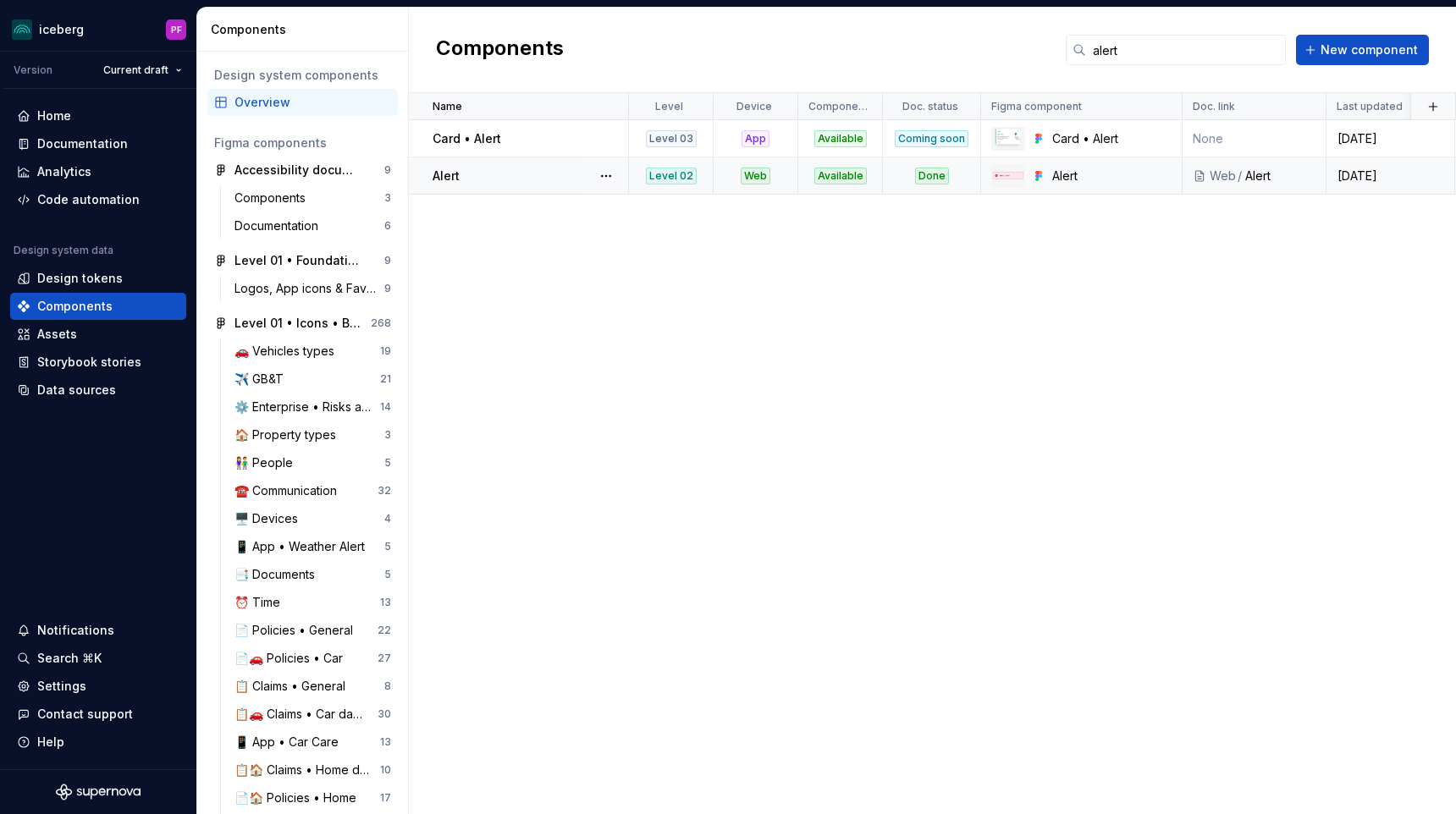
click at [921, 176] on div "Done" at bounding box center [932, 175] width 34 height 17
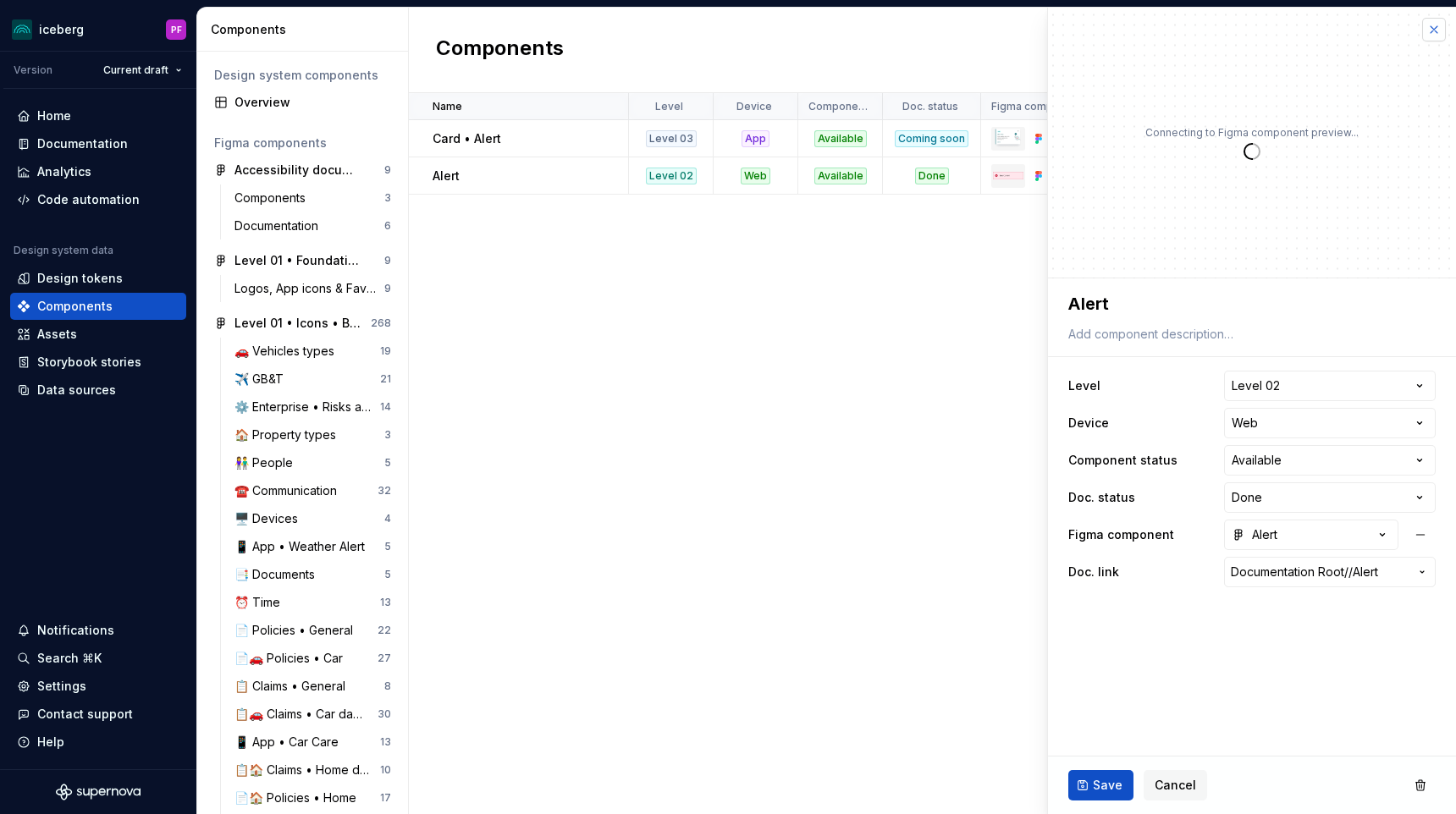
type textarea "*"
click at [1432, 27] on button "button" at bounding box center [1434, 29] width 23 height 23
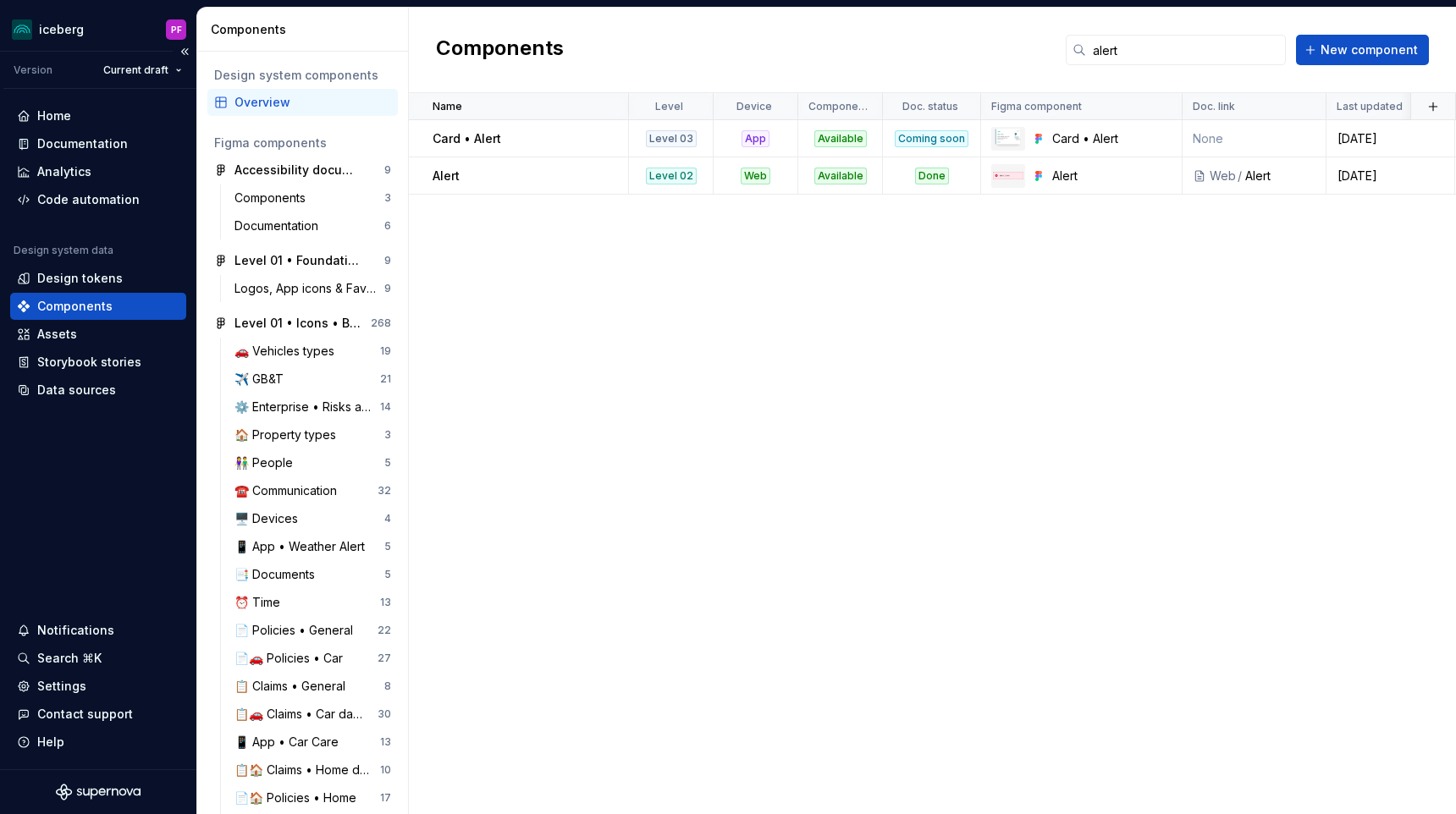
click at [54, 300] on div "Components" at bounding box center [74, 306] width 75 height 17
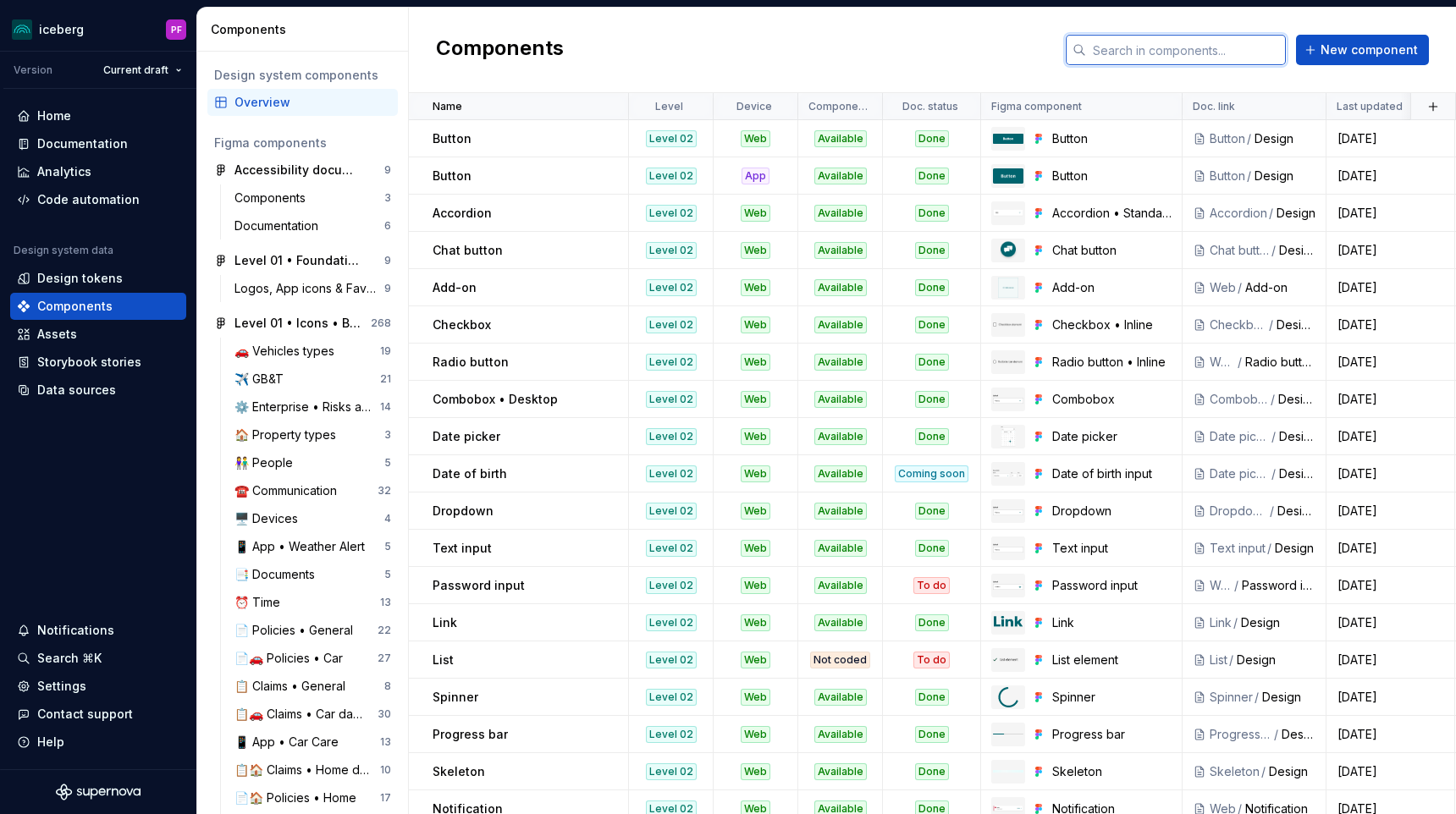
click at [1240, 49] on input "text" at bounding box center [1186, 49] width 200 height 30
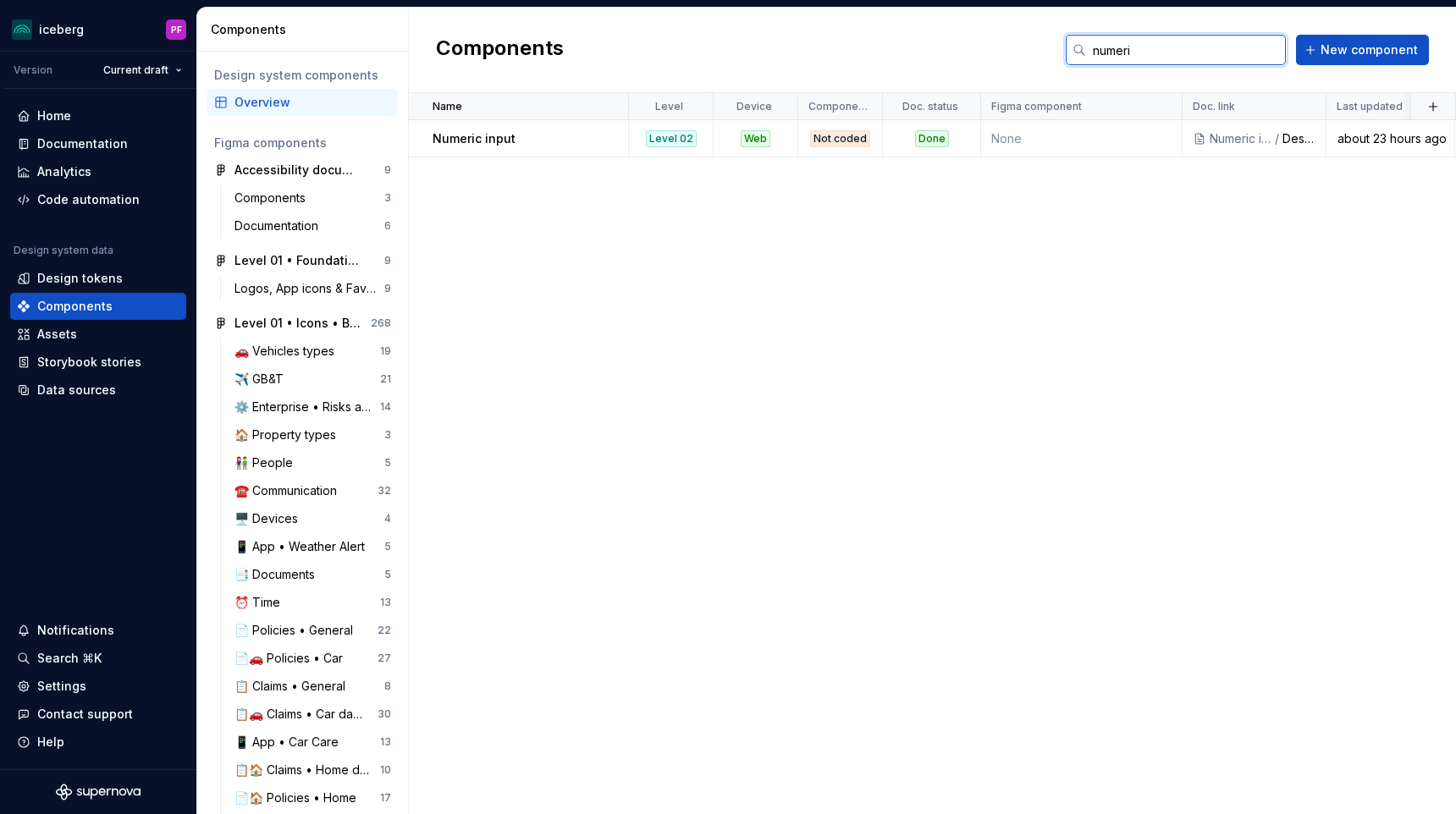
type input "numeric"
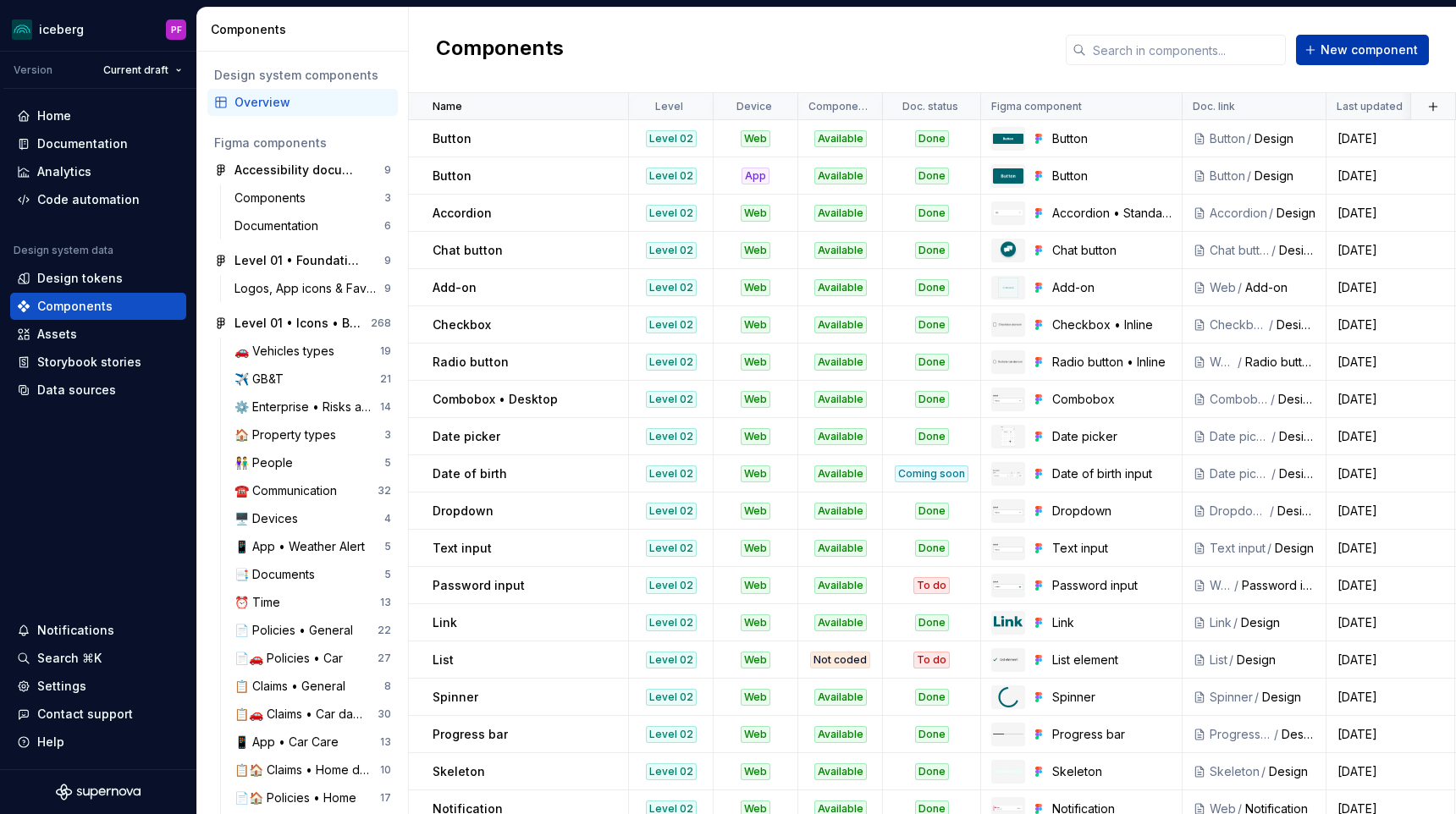
click at [1364, 54] on span "New component" at bounding box center [1370, 49] width 98 height 17
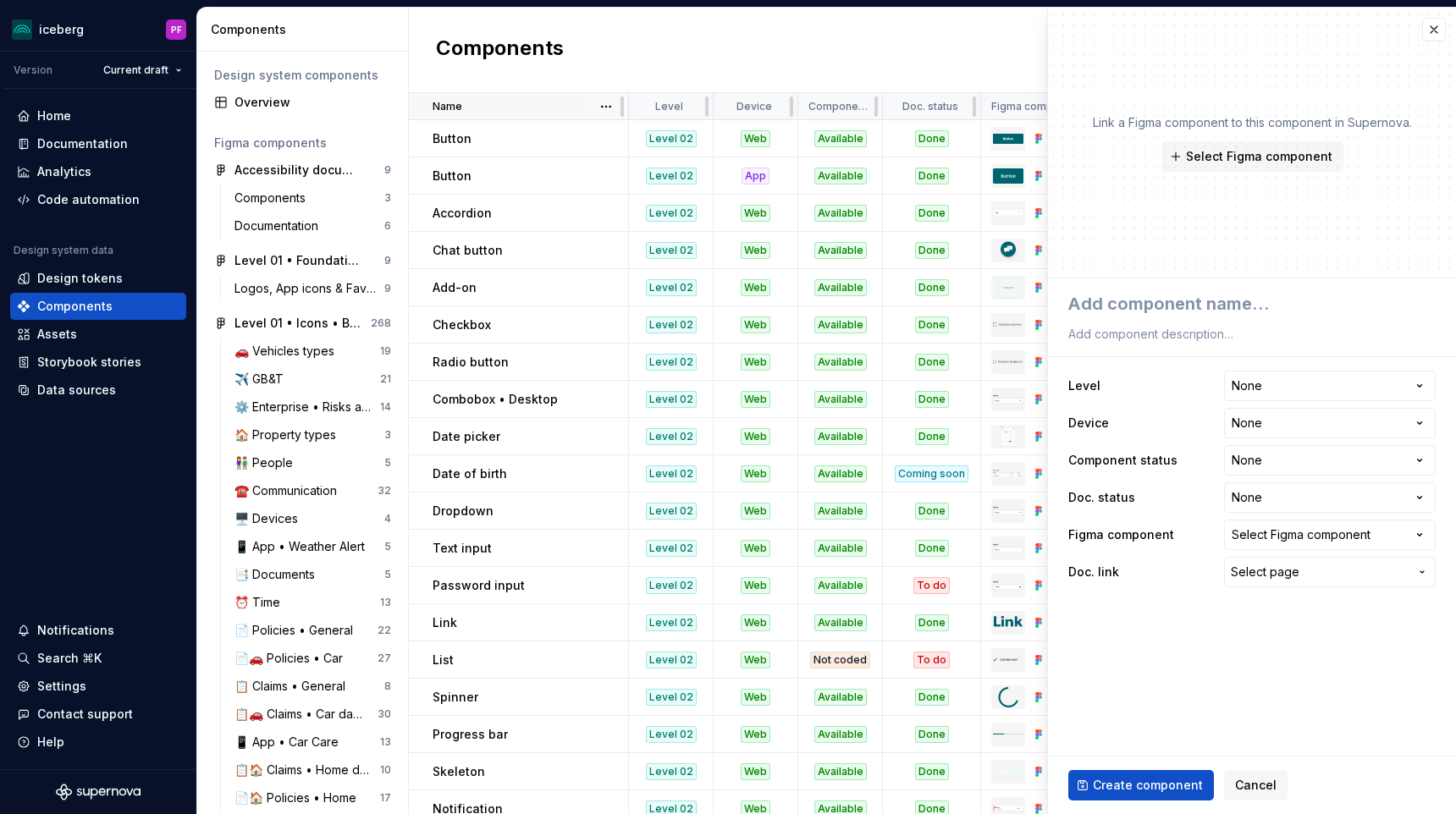
type textarea "*"
type textarea "C"
type textarea "*"
type textarea "Ca"
type textarea "*"
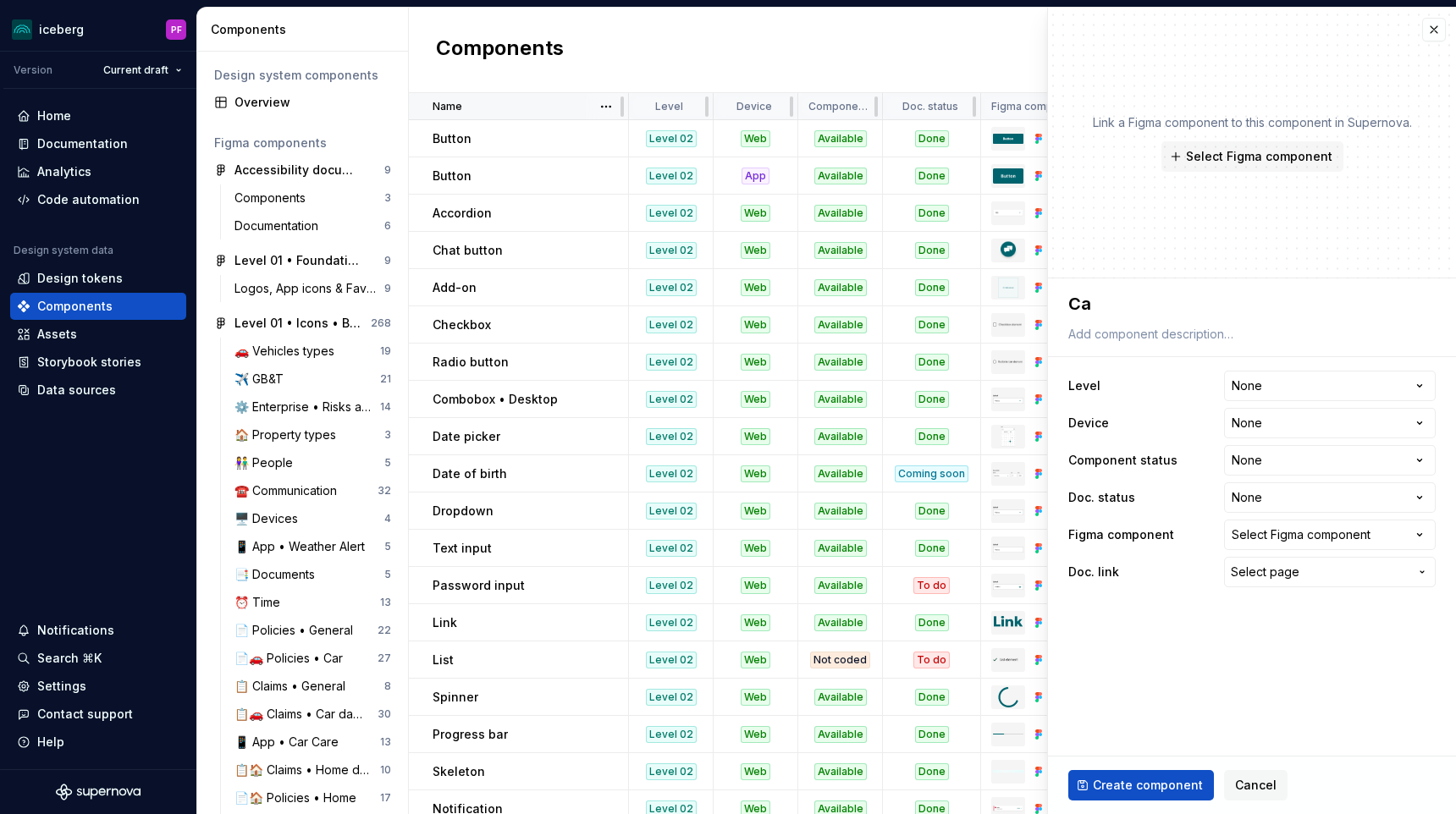
type textarea "Car"
type textarea "*"
type textarea "Card"
type textarea "*"
type textarea "Card C"
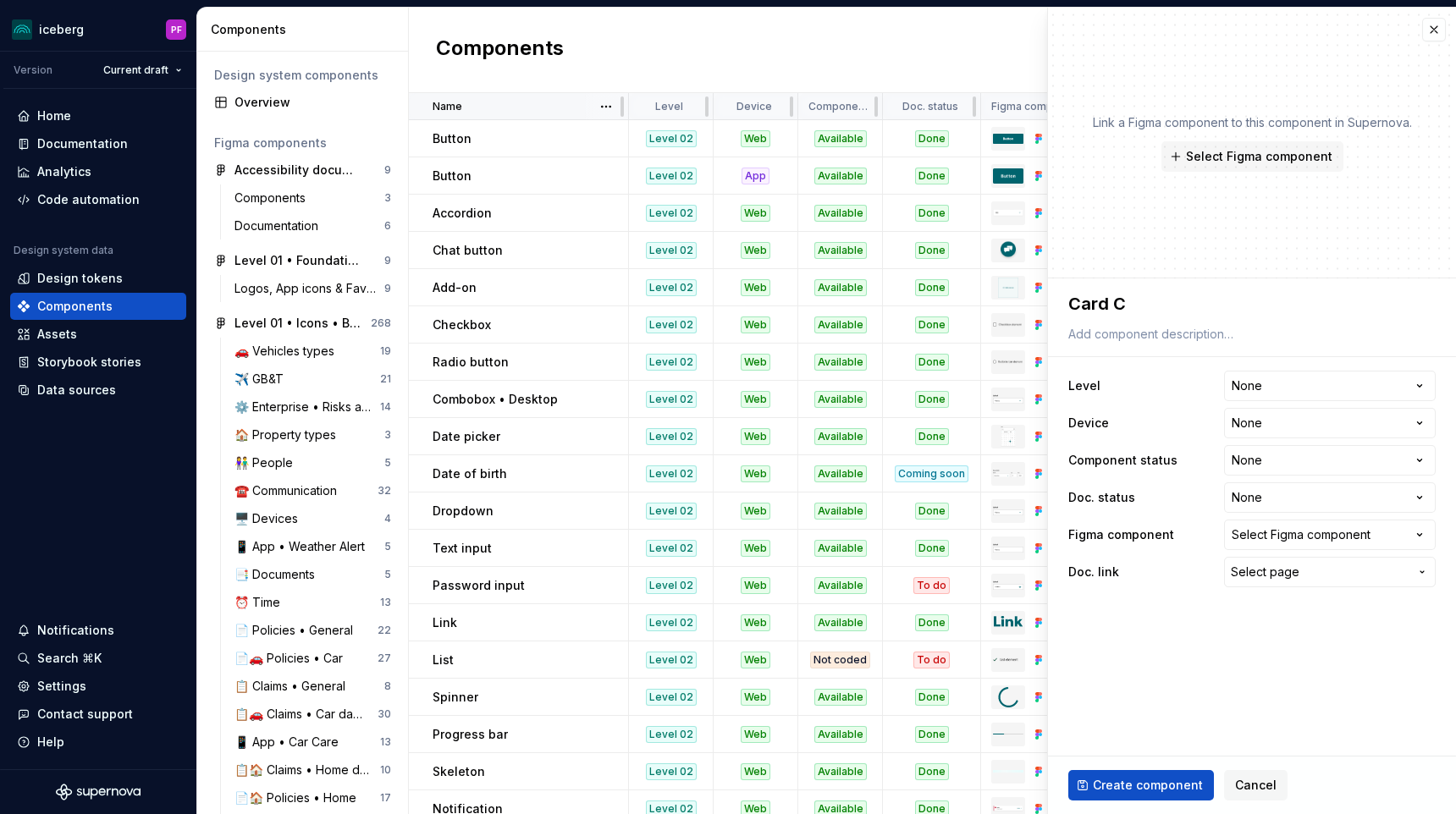
type textarea "*"
type textarea "Card"
type textarea "*"
type textarea "Card c"
type textarea "*"
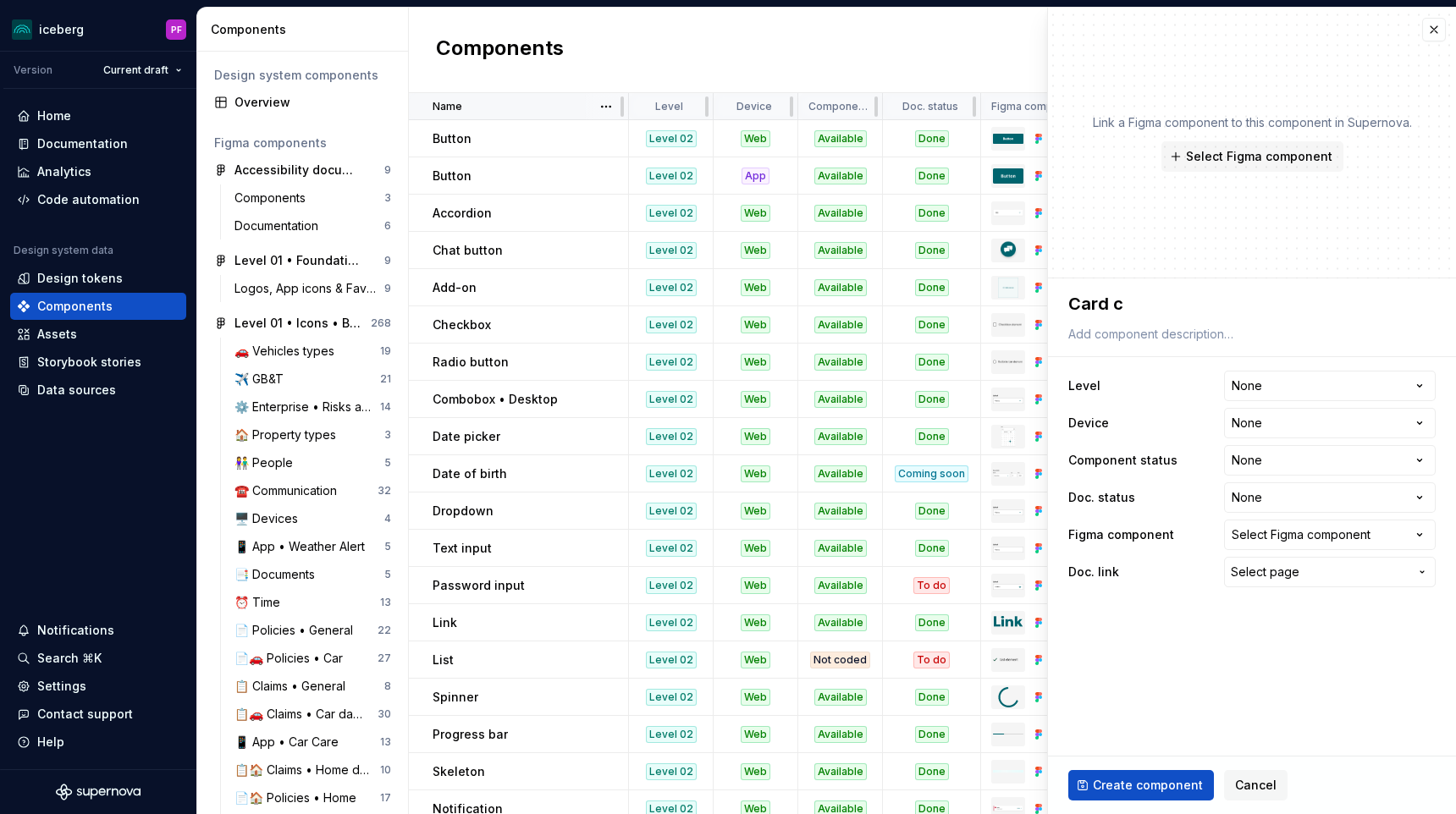
type textarea "Card co"
type textarea "*"
type textarea "Card con"
type textarea "*"
type textarea "Card cont"
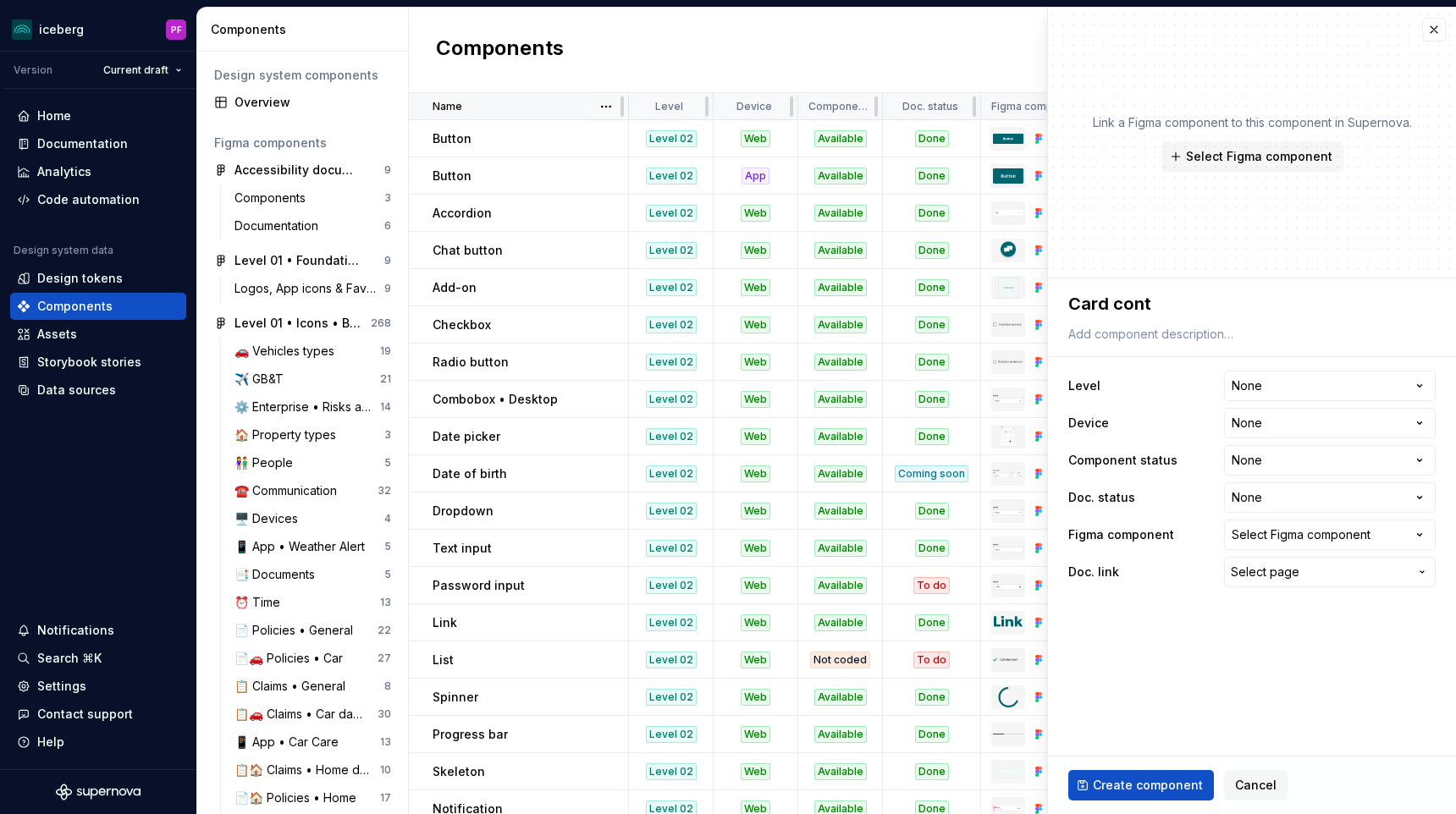
type textarea "*"
type textarea "Card conta"
type textarea "*"
type textarea "Card contai"
type textarea "*"
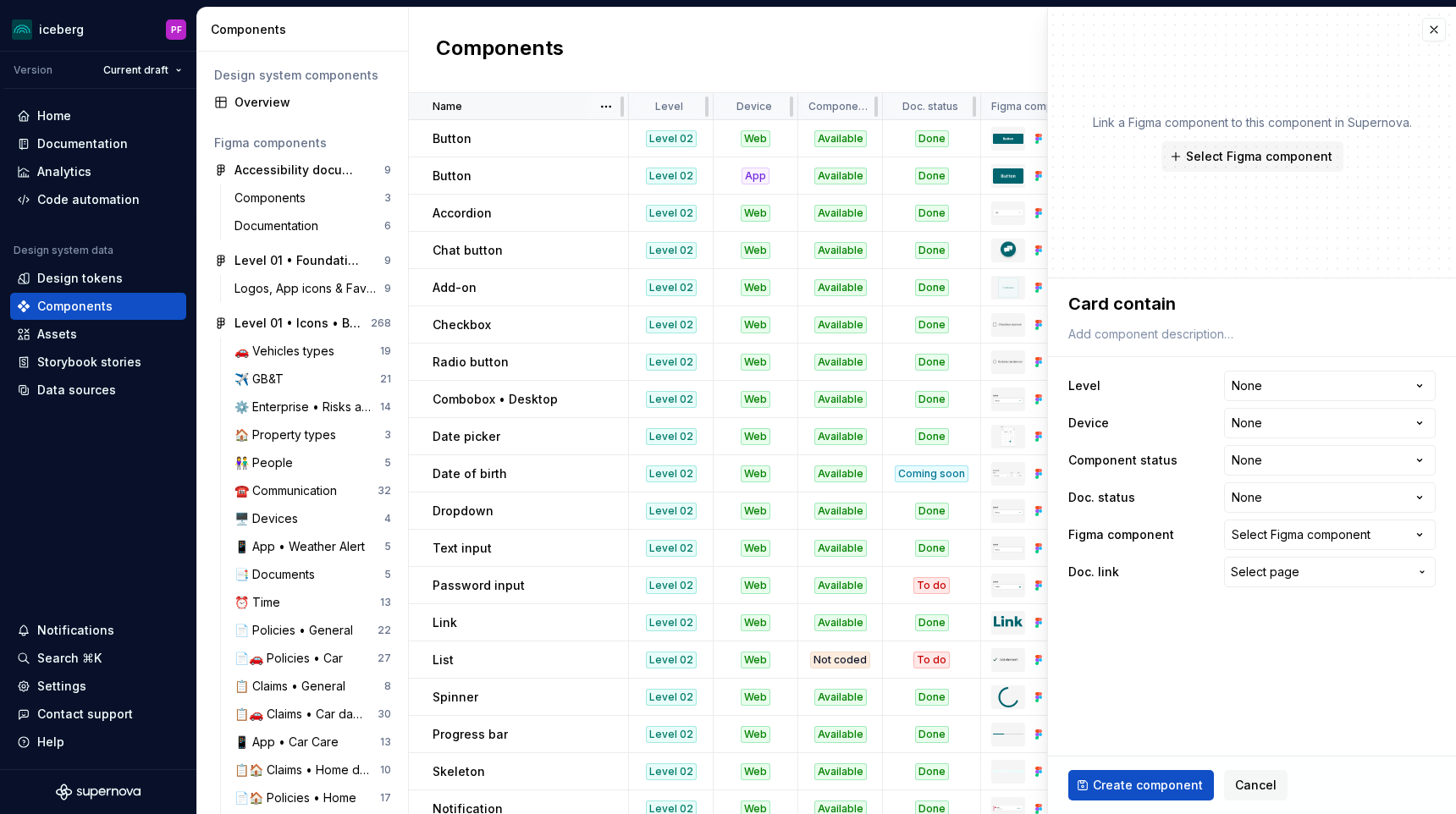
type textarea "Card containe"
type textarea "*"
type textarea "Card container"
type textarea "*"
type textarea "Card container"
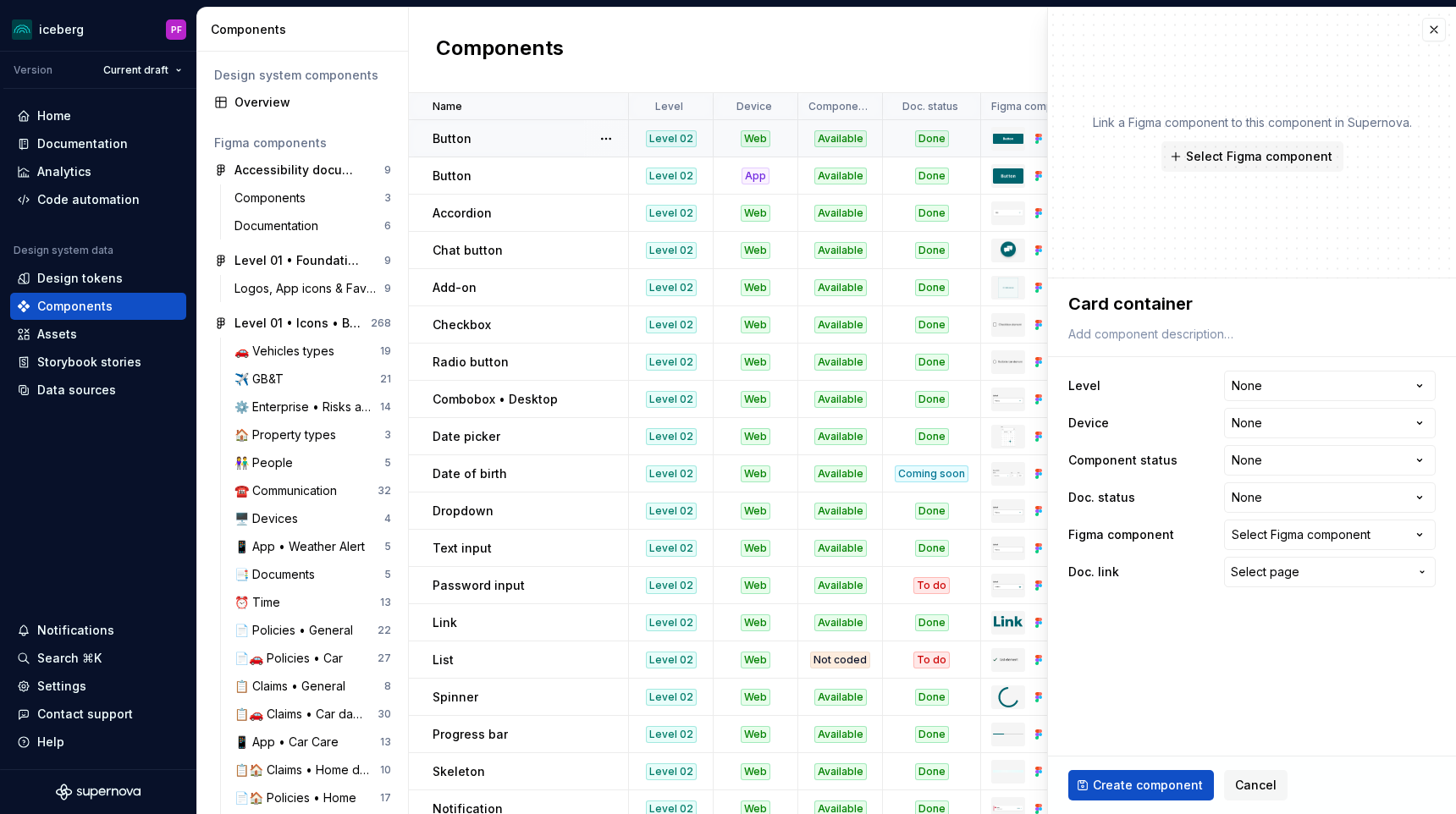
click at [530, 145] on div "Button" at bounding box center [529, 138] width 195 height 17
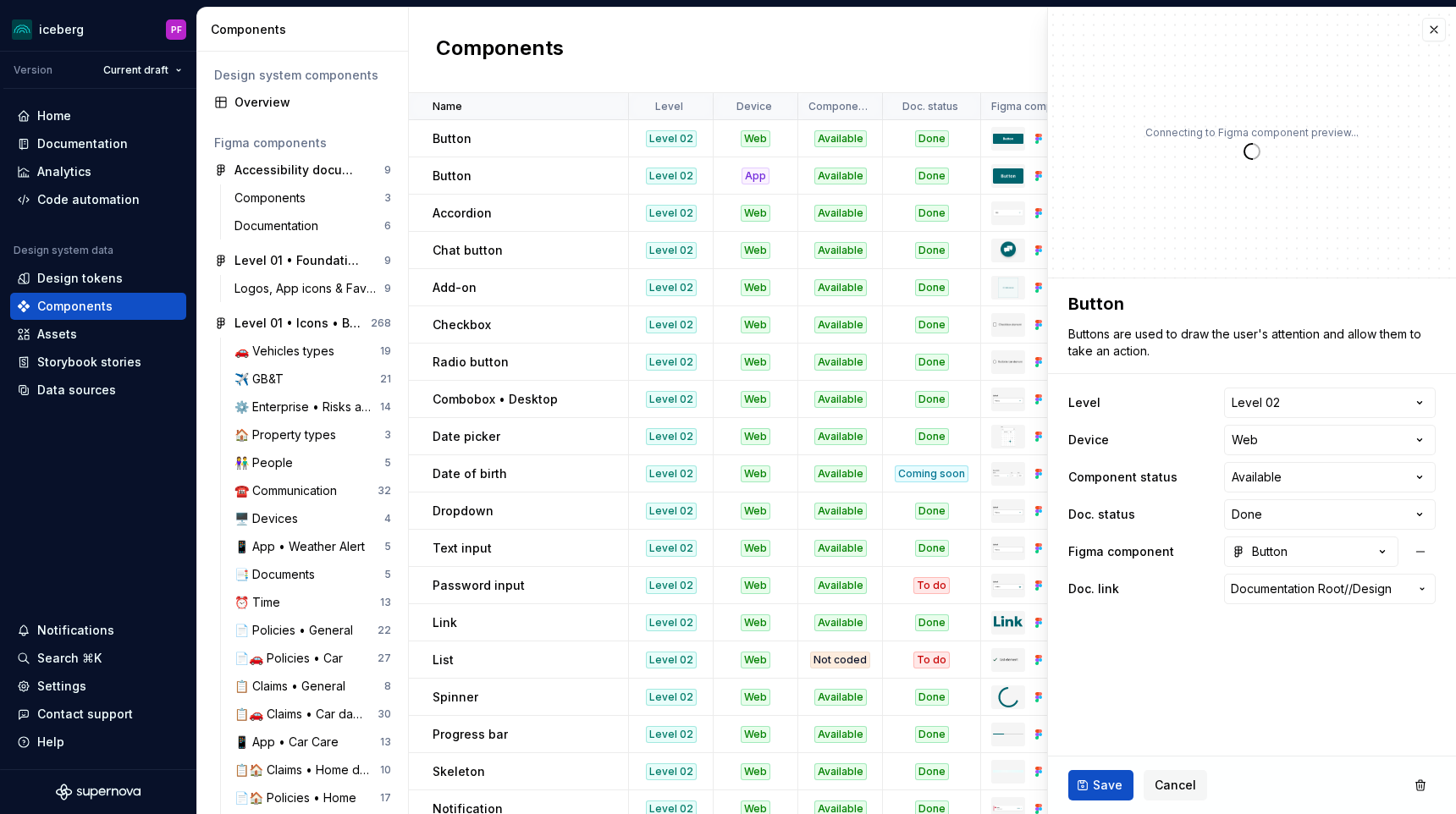
type textarea "*"
click at [1430, 30] on button "button" at bounding box center [1434, 29] width 23 height 23
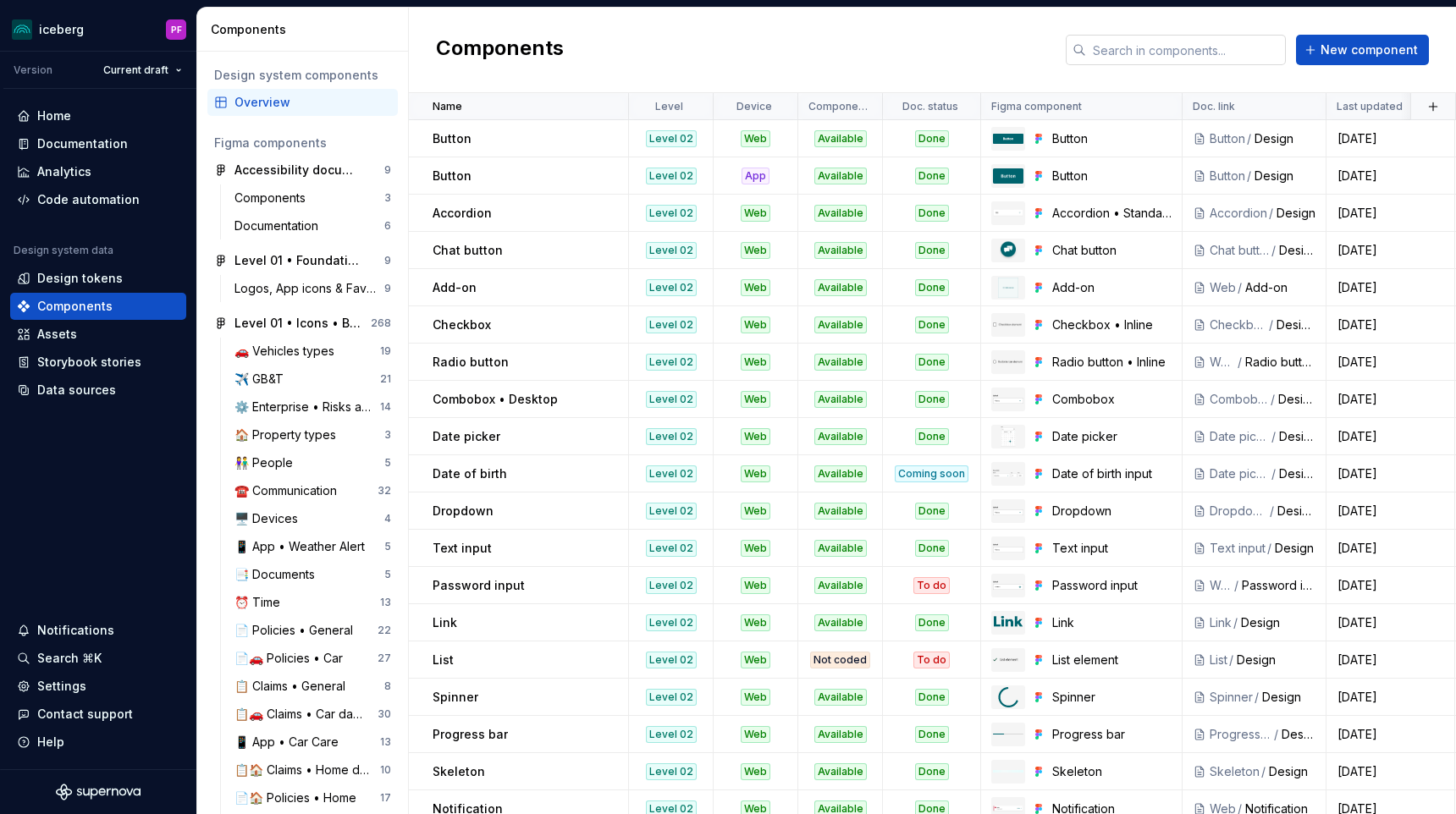
click at [1229, 50] on input "text" at bounding box center [1186, 49] width 200 height 30
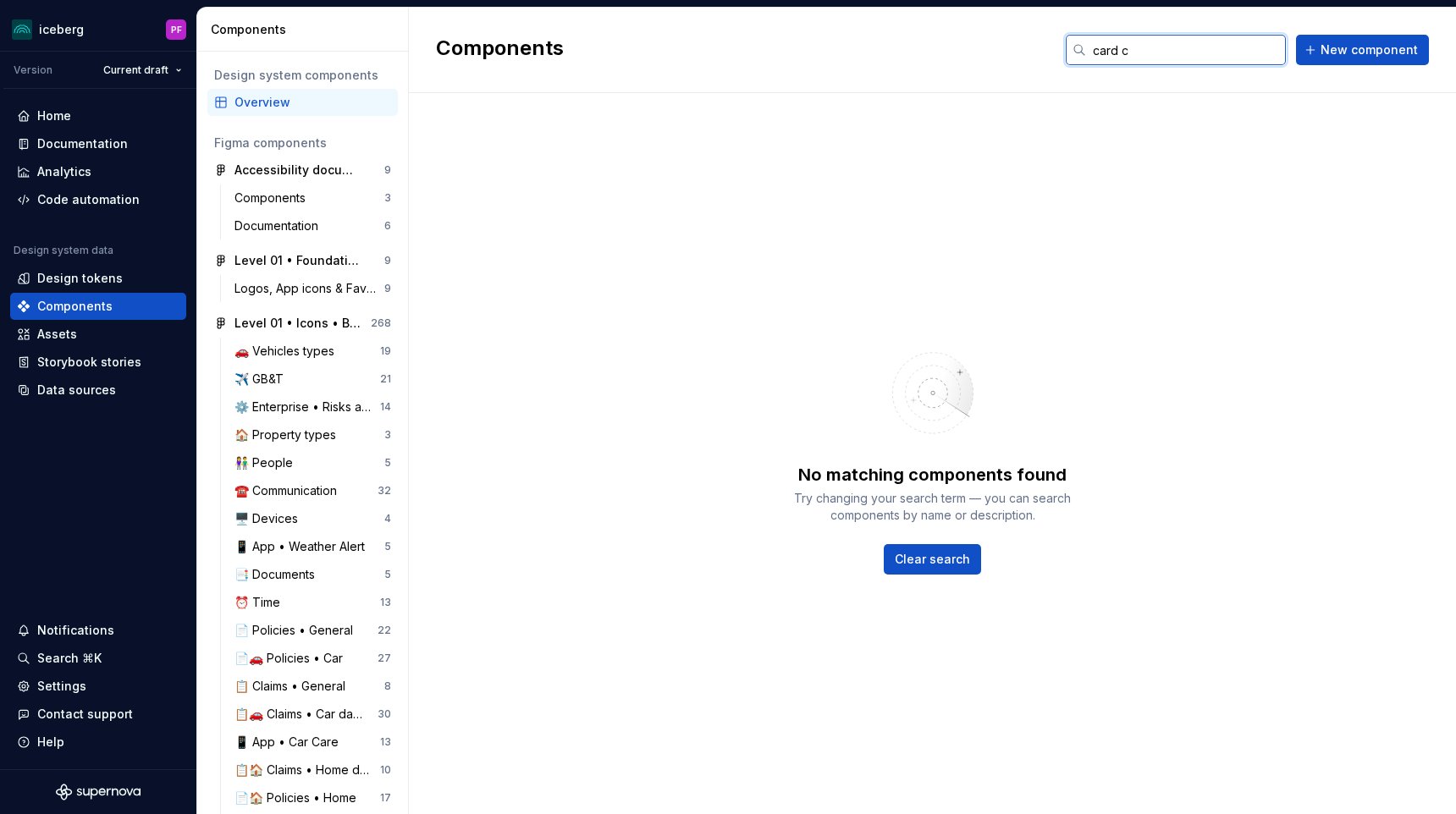
type input "card co"
drag, startPoint x: 1232, startPoint y: 61, endPoint x: 1001, endPoint y: 56, distance: 231.1
click at [1001, 56] on div "Components card co New component" at bounding box center [933, 50] width 1047 height 85
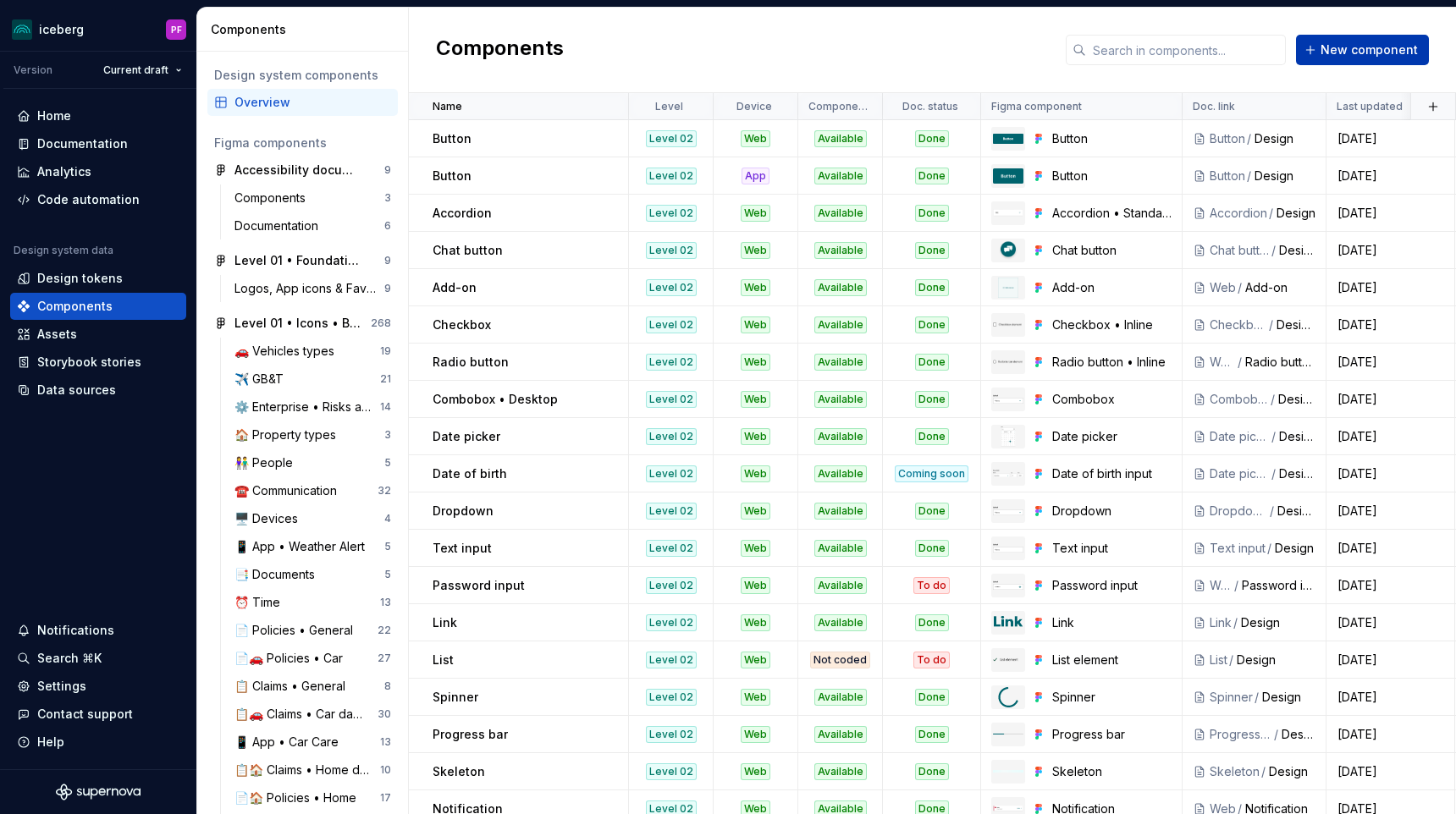
click at [1316, 49] on button "New component" at bounding box center [1363, 49] width 133 height 30
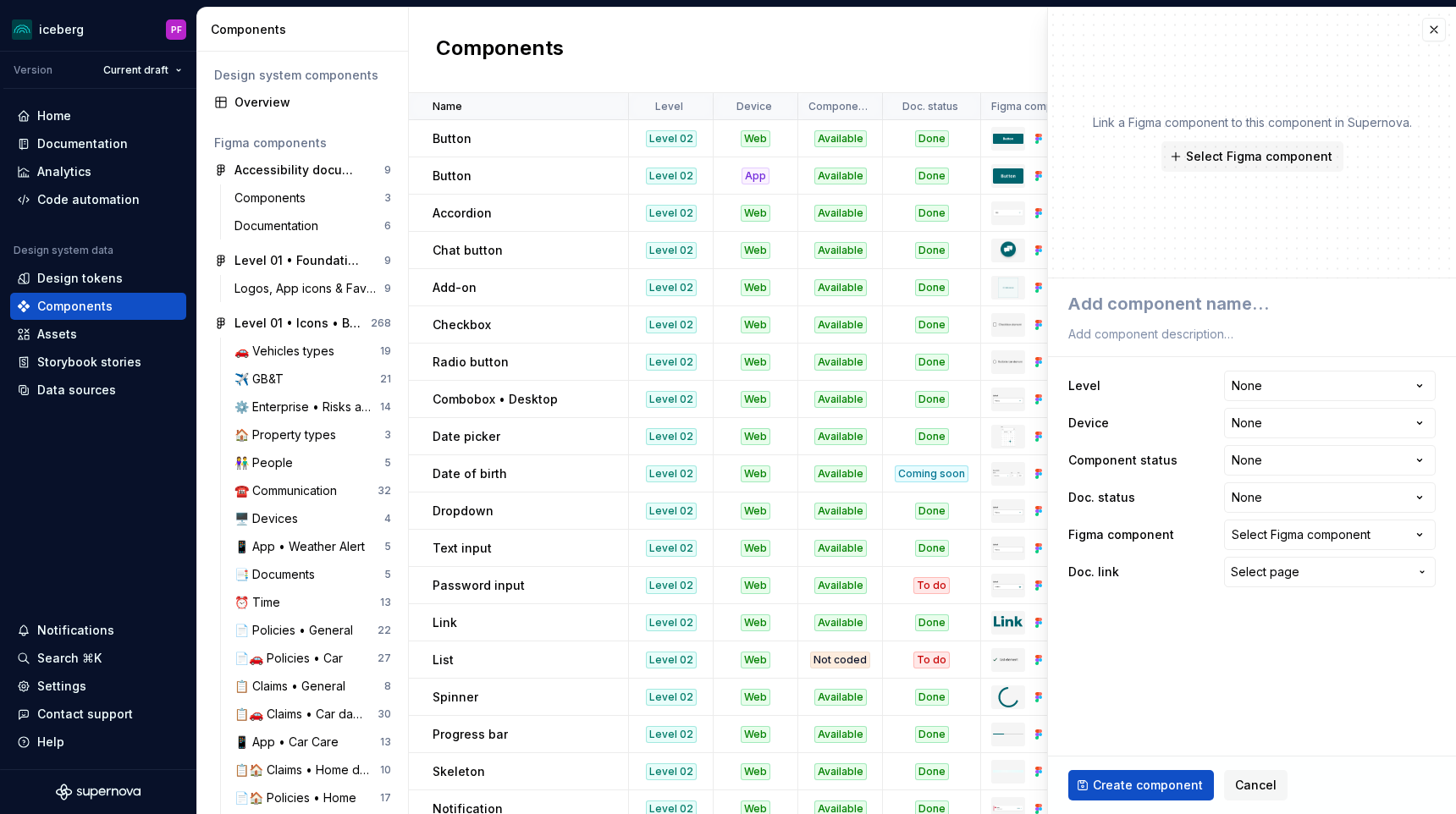
type textarea "*"
type textarea "C"
type textarea "*"
type textarea "Ca"
type textarea "*"
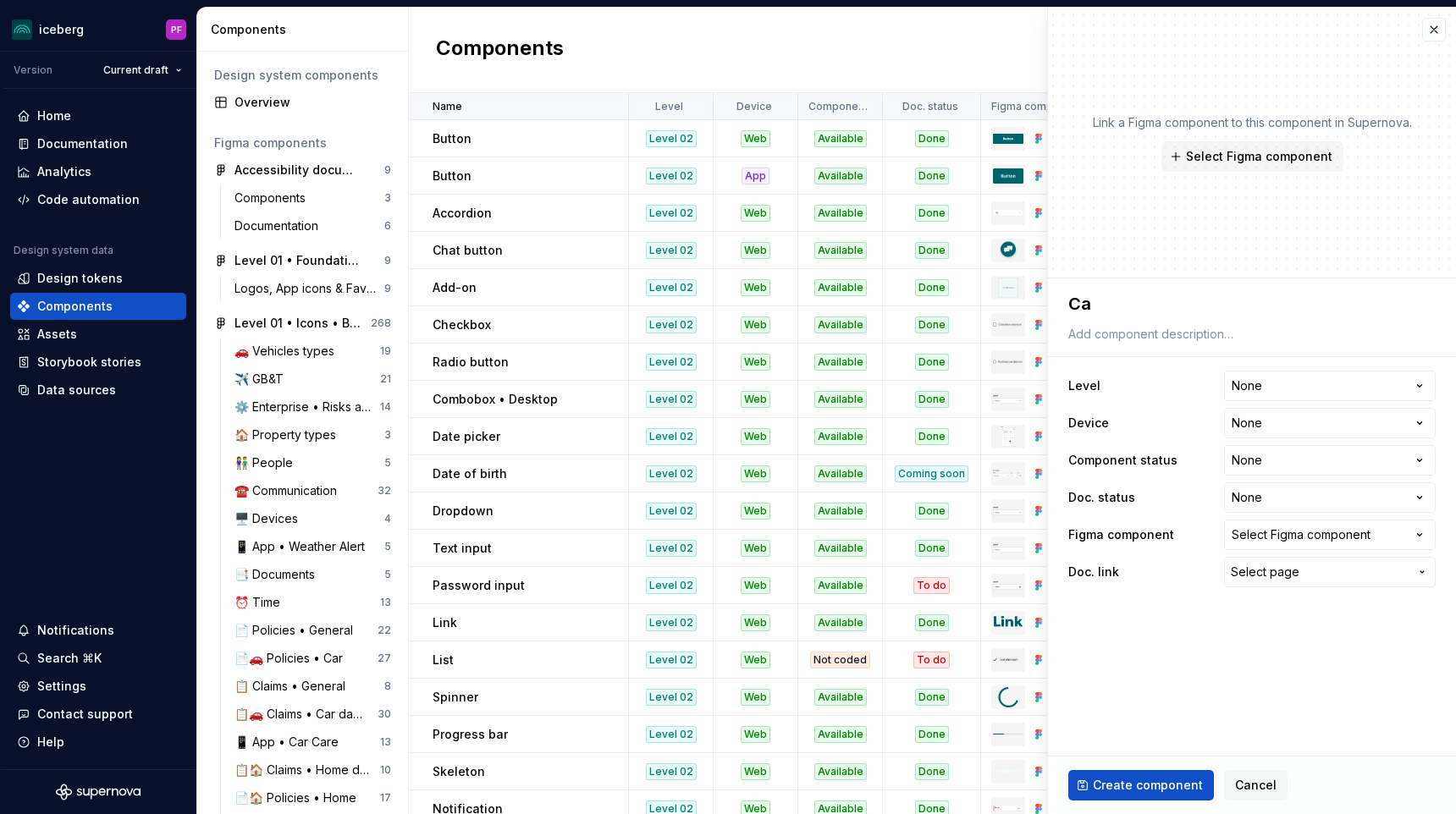
type textarea "Car"
type textarea "*"
type textarea "Card"
type textarea "*"
type textarea "Card"
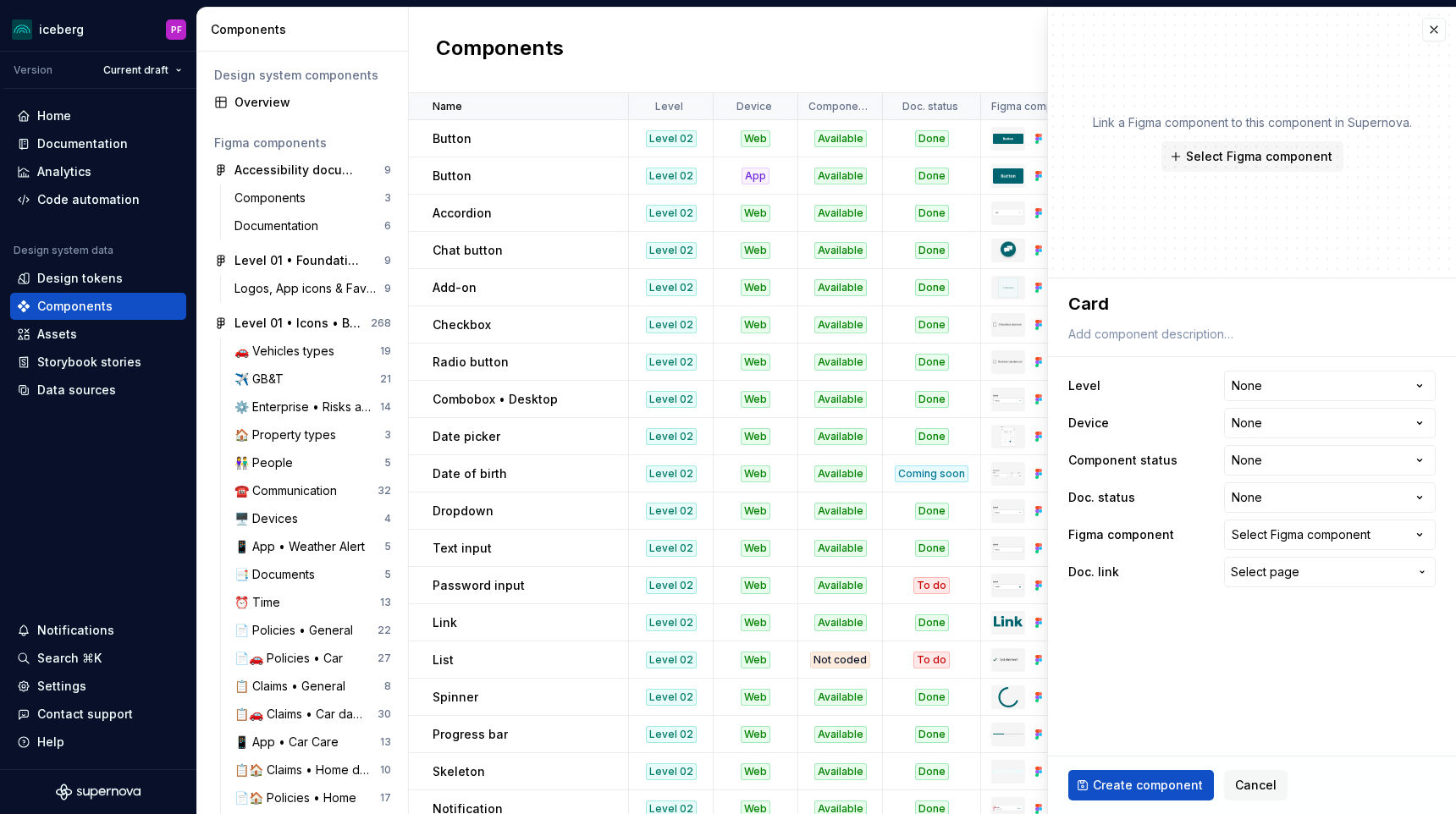
type textarea "*"
type textarea "Card c"
type textarea "*"
type textarea "Card co"
type textarea "*"
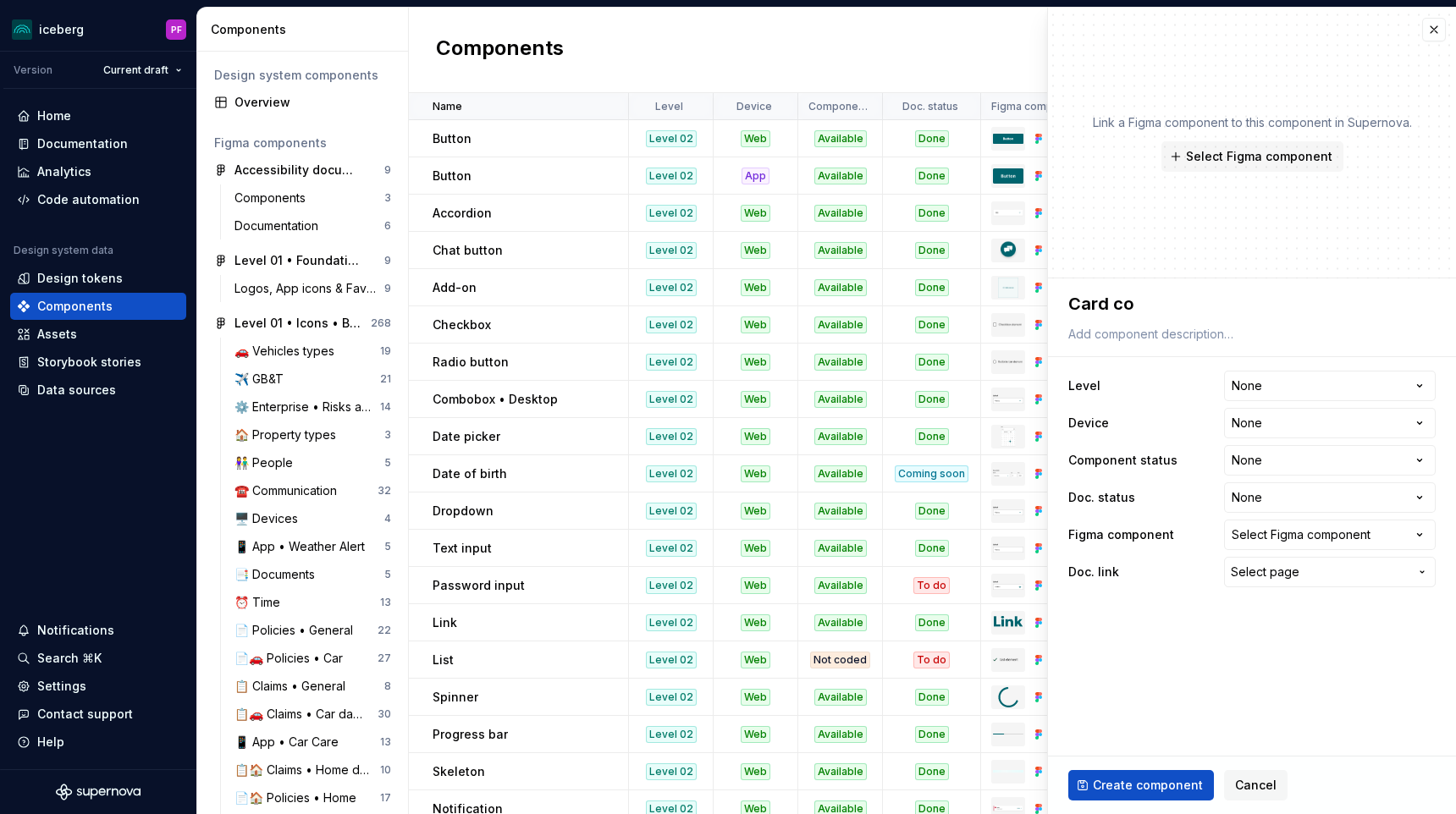
type textarea "Card con"
type textarea "*"
type textarea "Card cona"
type textarea "*"
type textarea "Card [PERSON_NAME]"
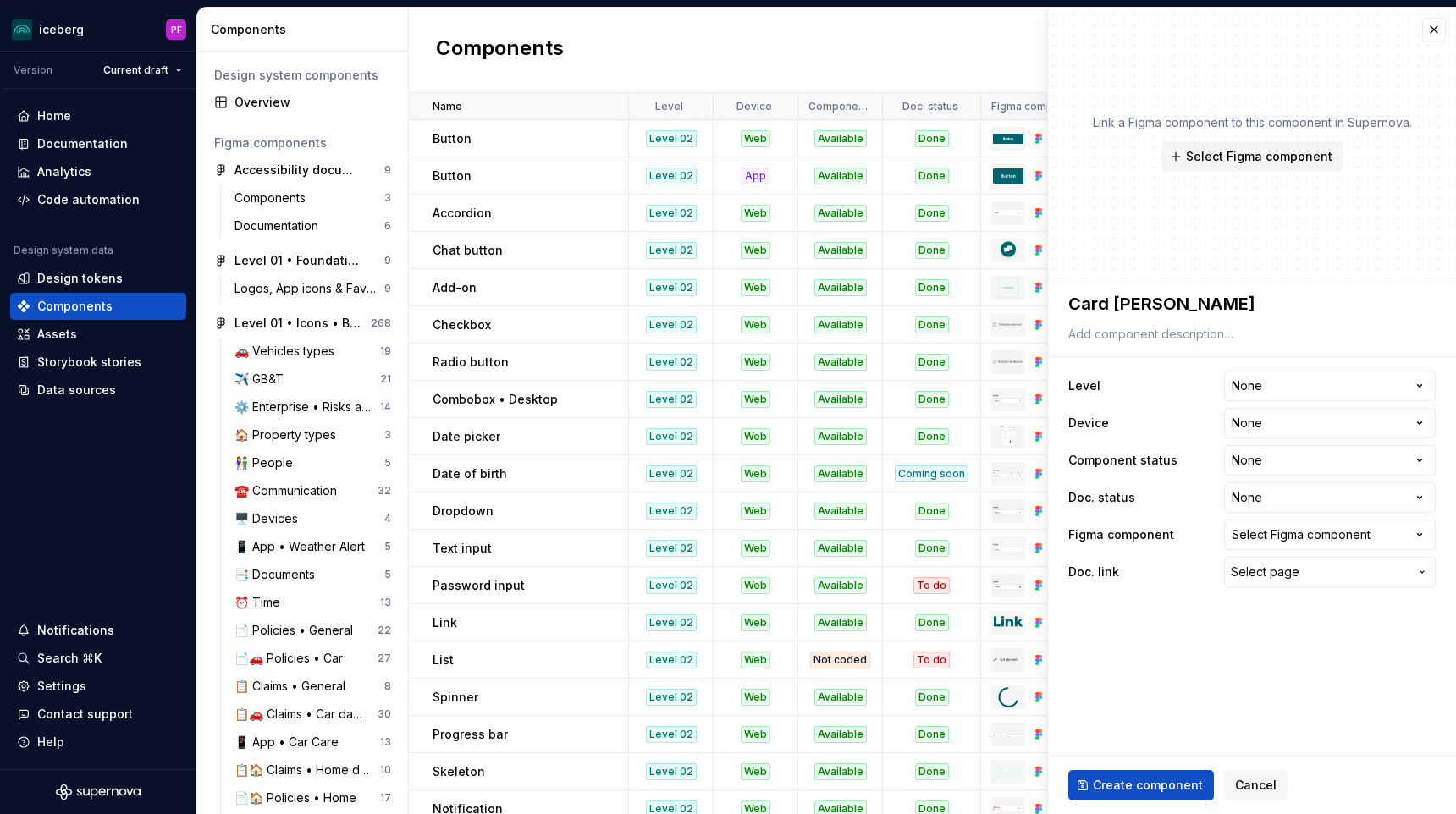
type textarea "*"
type textarea "Card conati"
type textarea "*"
type textarea "Card conatin"
type textarea "*"
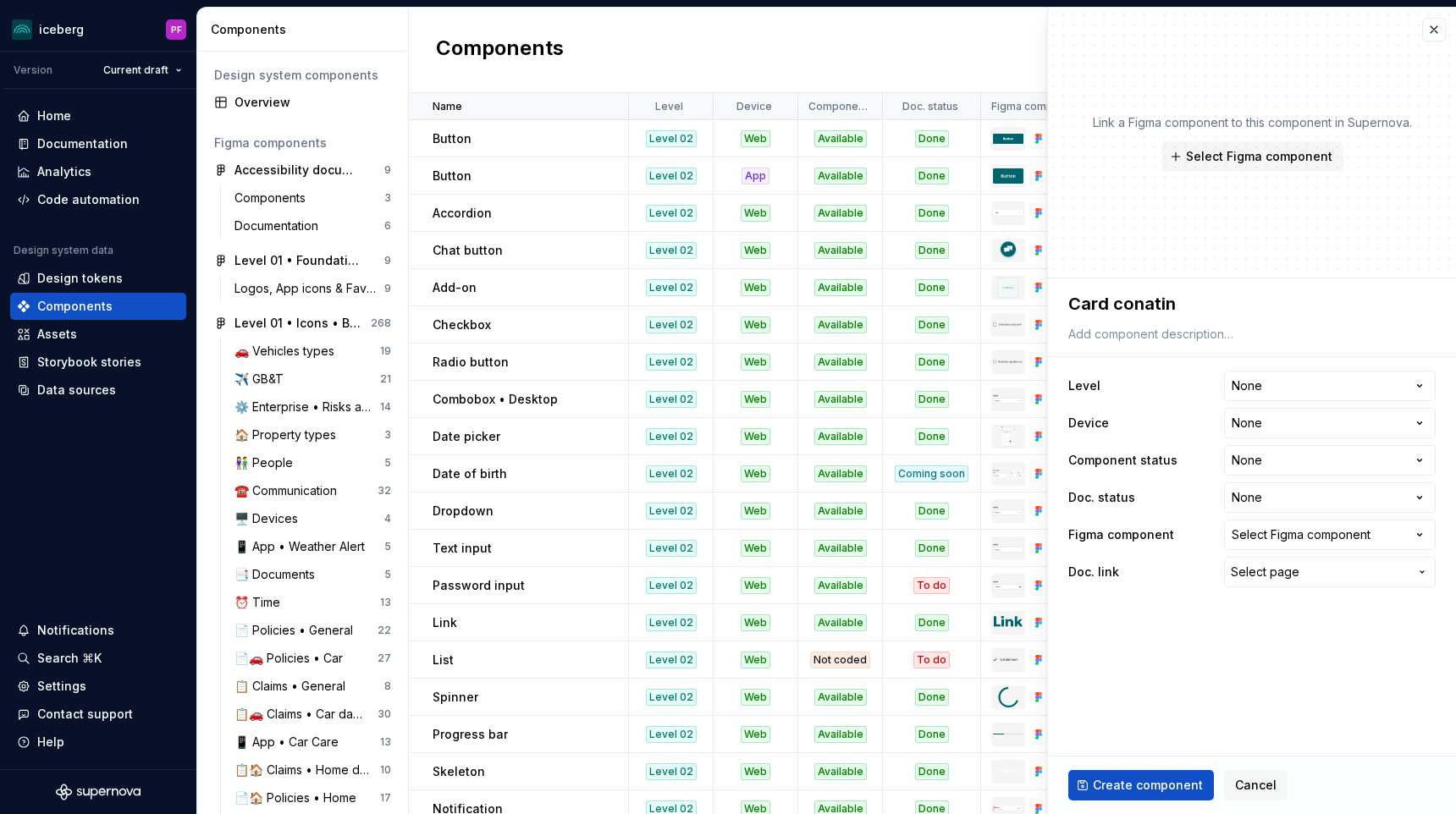
type textarea "Card conatine"
type textarea "*"
type textarea "Card conatiner"
click at [1215, 317] on textarea "Card conatiner" at bounding box center [1249, 303] width 368 height 30
click at [1154, 300] on textarea "Card conatiner" at bounding box center [1249, 303] width 368 height 30
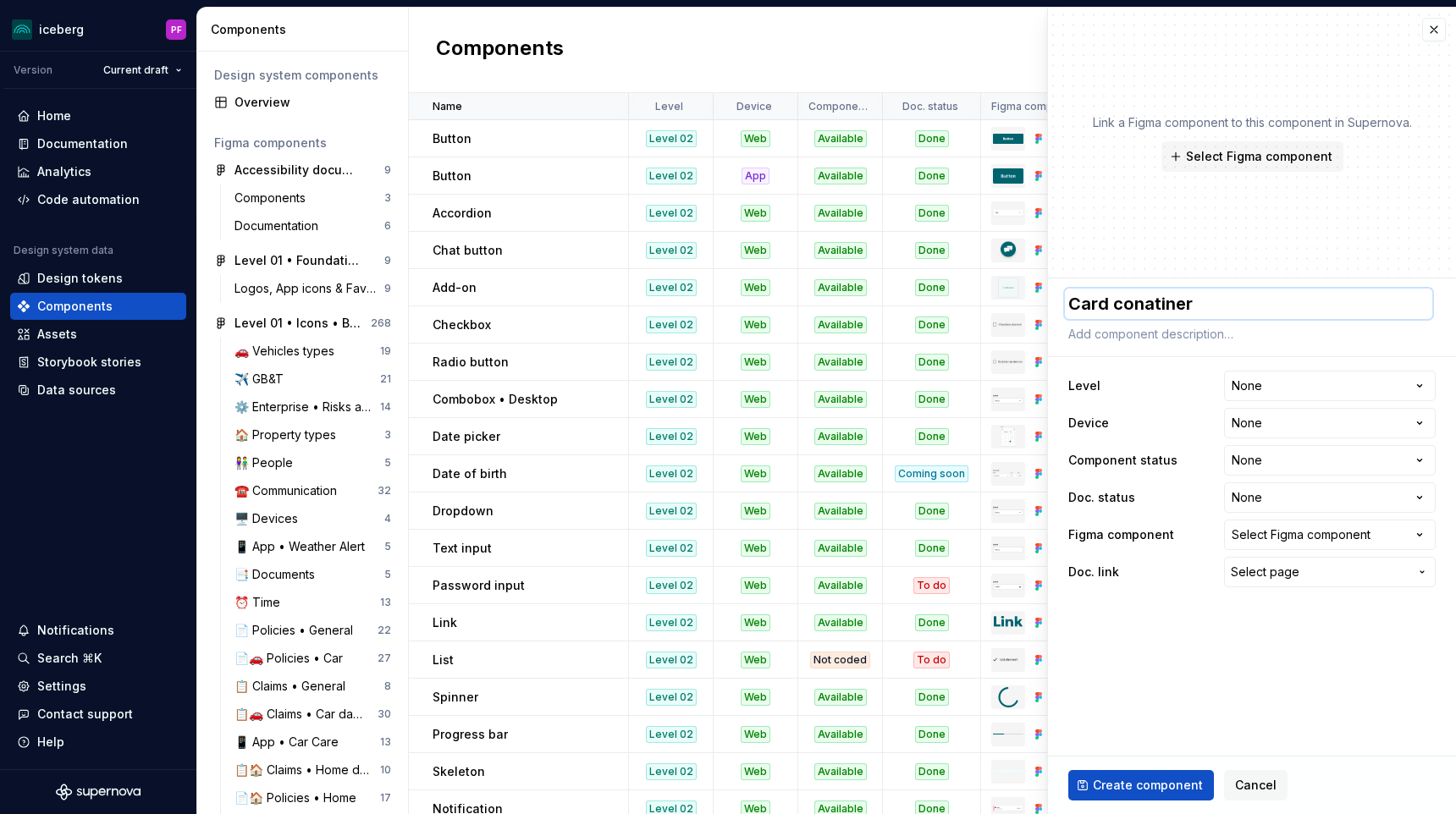
type textarea "*"
type textarea "Card continer"
type textarea "*"
type textarea "Card container"
click at [1141, 337] on textarea at bounding box center [1249, 335] width 368 height 23
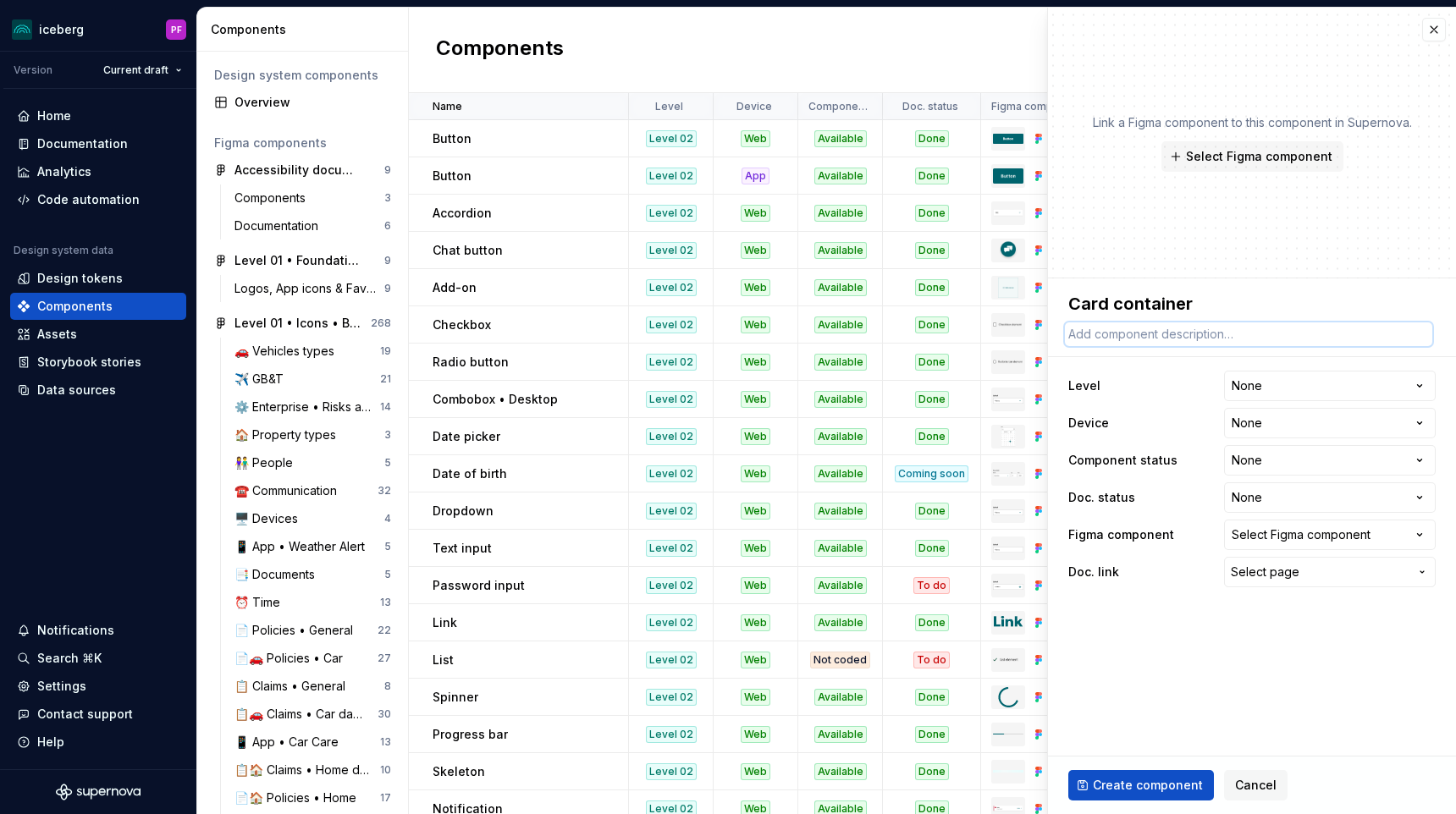
paste textarea "Card containers serve as a customizable card framework."
type textarea "*"
type textarea "Card containers serve as a customizable card framework."
click at [1309, 379] on html "iceberg PF Version Current draft Home Documentation Analytics Code automation D…" at bounding box center [728, 407] width 1456 height 814
select select "**********"
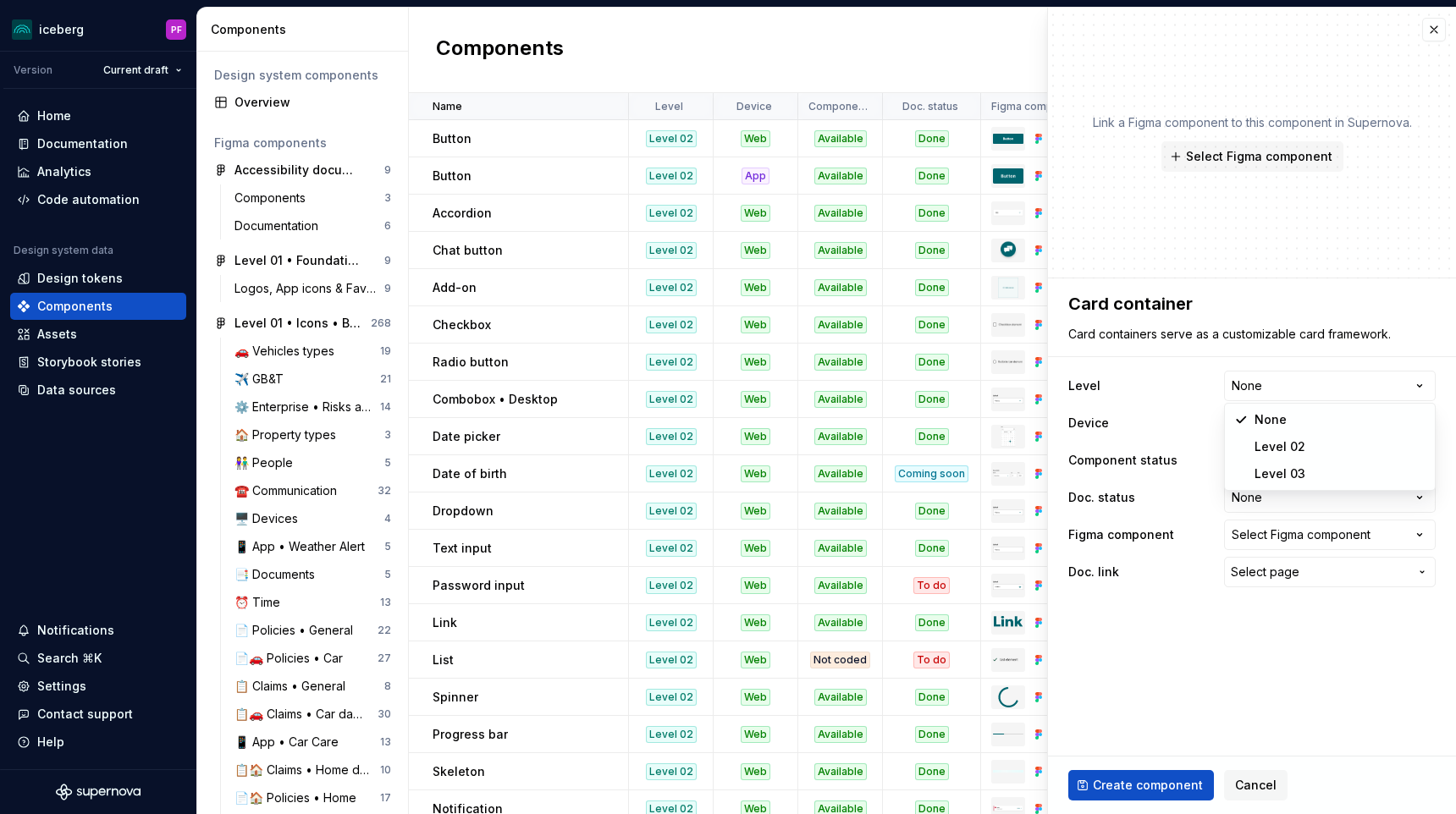
type textarea "*"
click at [1257, 436] on html "iceberg PF Version Current draft Home Documentation Analytics Code automation D…" at bounding box center [728, 407] width 1456 height 814
select select "**********"
type textarea "*"
click at [1265, 435] on html "iceberg PF Version Current draft Home Documentation Analytics Code automation D…" at bounding box center [728, 407] width 1456 height 814
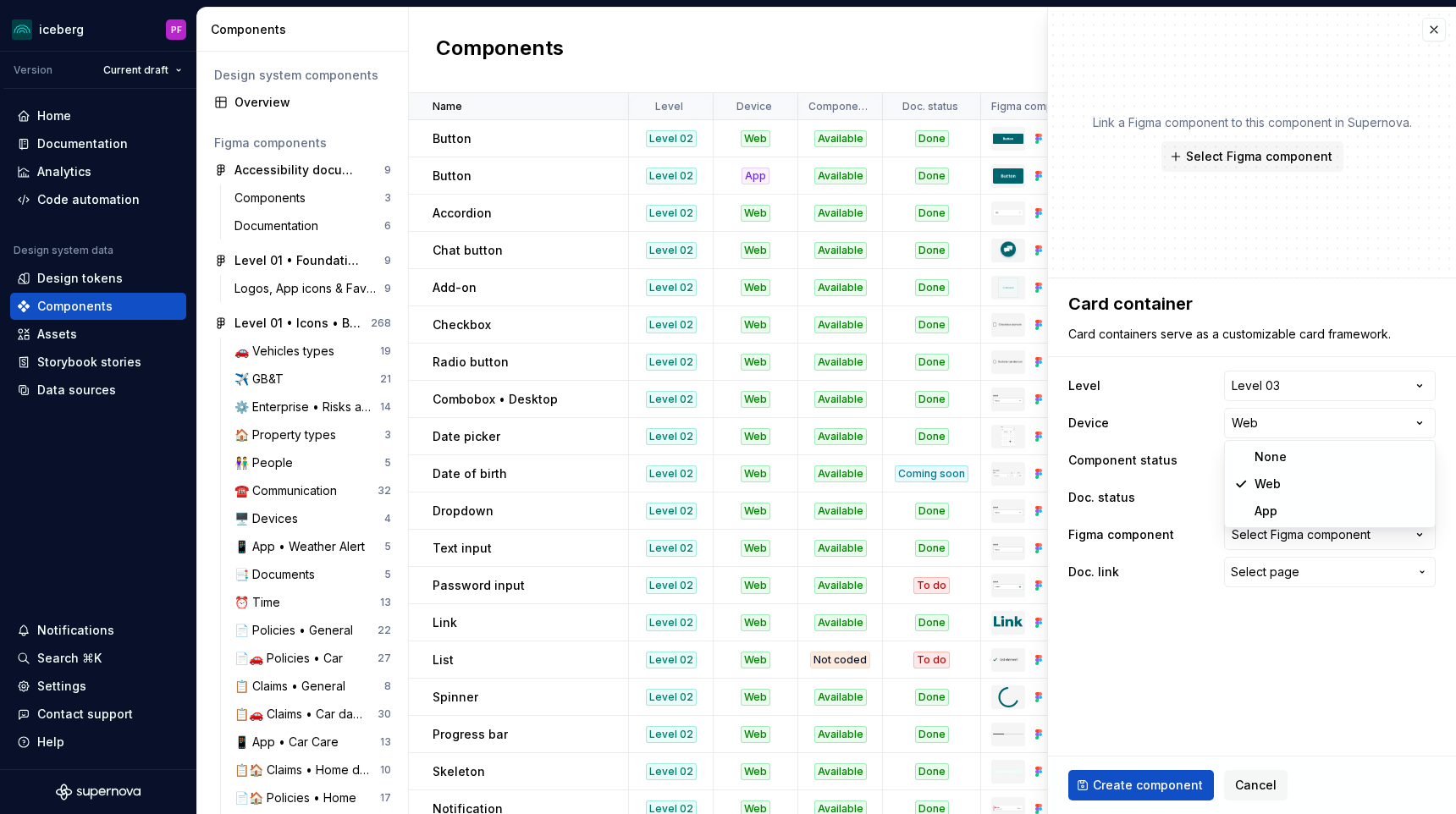
select select "**********"
type textarea "*"
click at [1266, 459] on html "iceberg PF Version Current draft Home Documentation Analytics Code automation D…" at bounding box center [728, 407] width 1456 height 814
select select "**********"
type textarea "*"
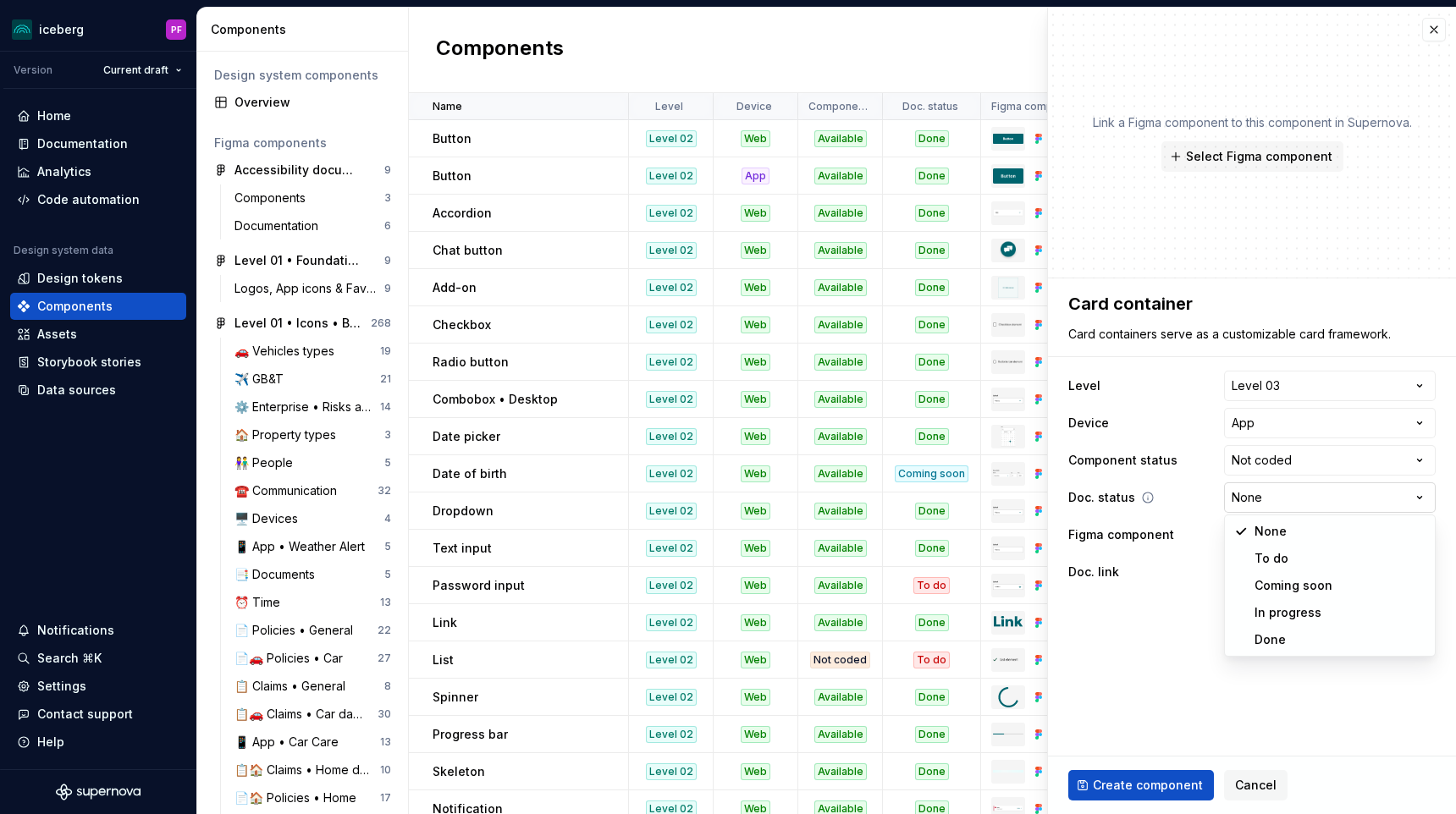
click at [1256, 492] on html "iceberg PF Version Current draft Home Documentation Analytics Code automation D…" at bounding box center [728, 407] width 1456 height 814
select select "**********"
type textarea "*"
click at [1276, 513] on div "**********" at bounding box center [1252, 479] width 368 height 223
click at [1276, 504] on html "iceberg PF Version Current draft Home Documentation Analytics Code automation D…" at bounding box center [728, 407] width 1456 height 814
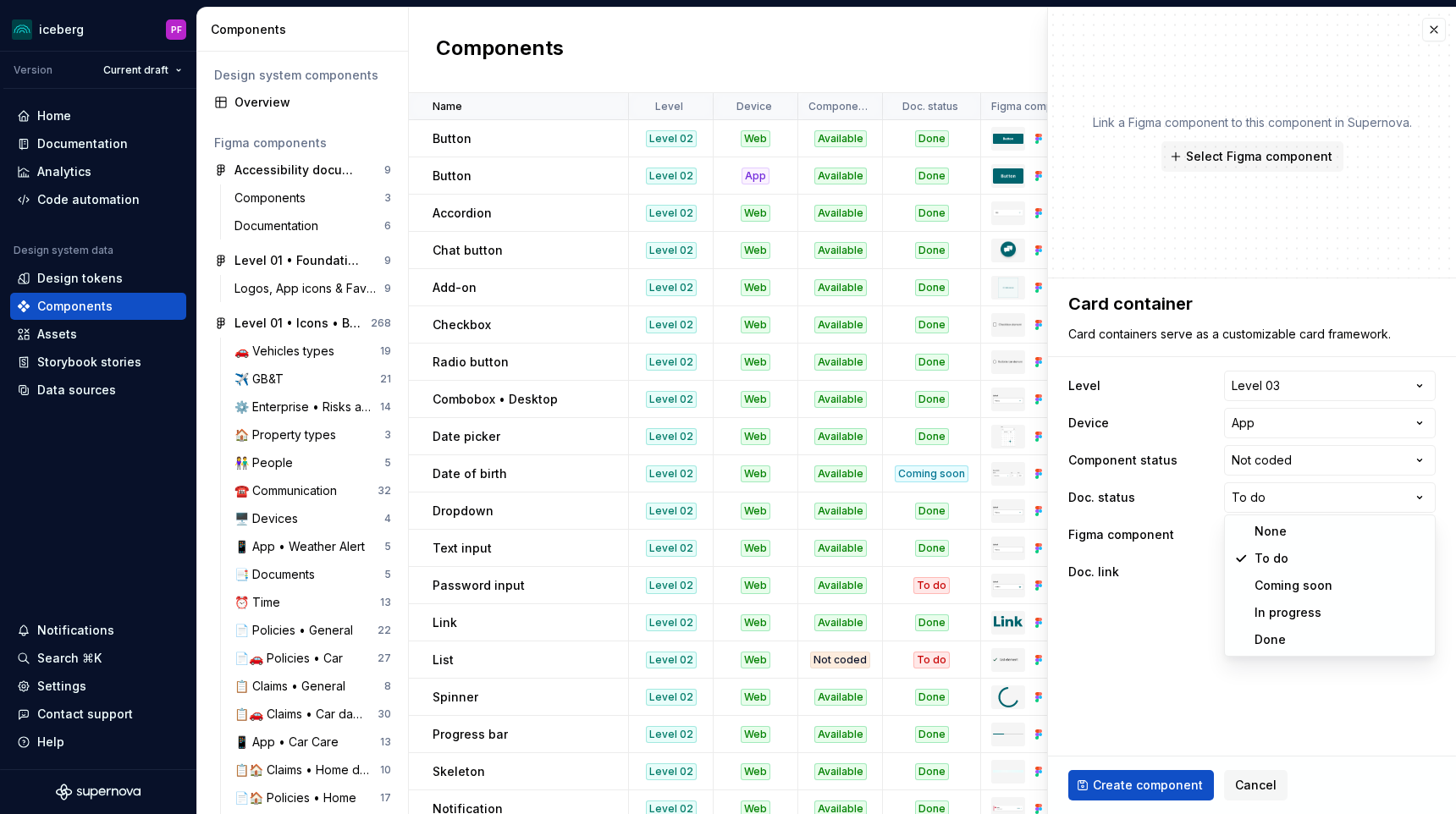
select select "**********"
type textarea "*"
click at [1250, 533] on div "Select Figma component" at bounding box center [1301, 534] width 139 height 17
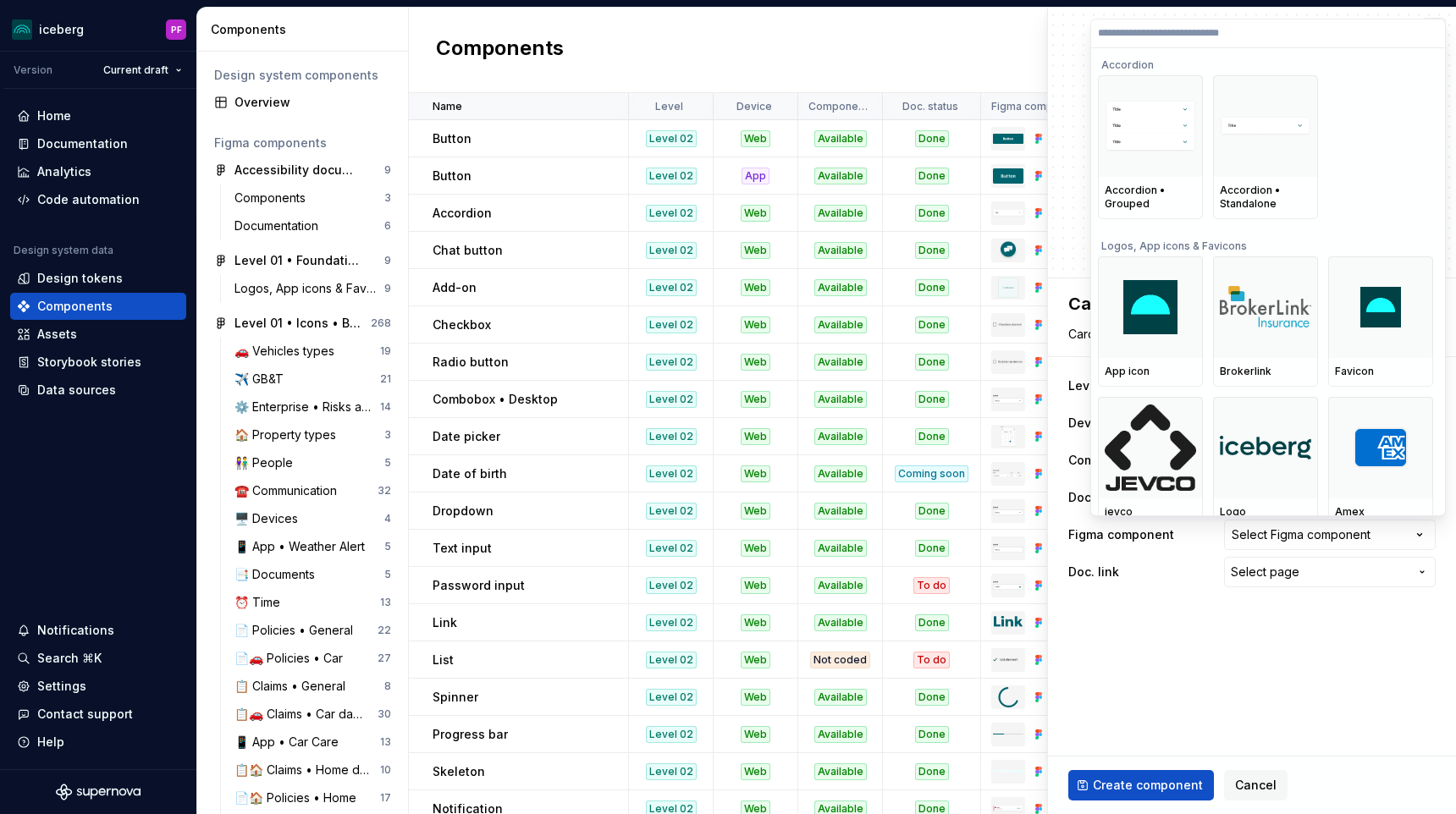
click at [1202, 543] on html "iceberg PF Version Current draft Home Documentation Analytics Code automation D…" at bounding box center [728, 407] width 1456 height 814
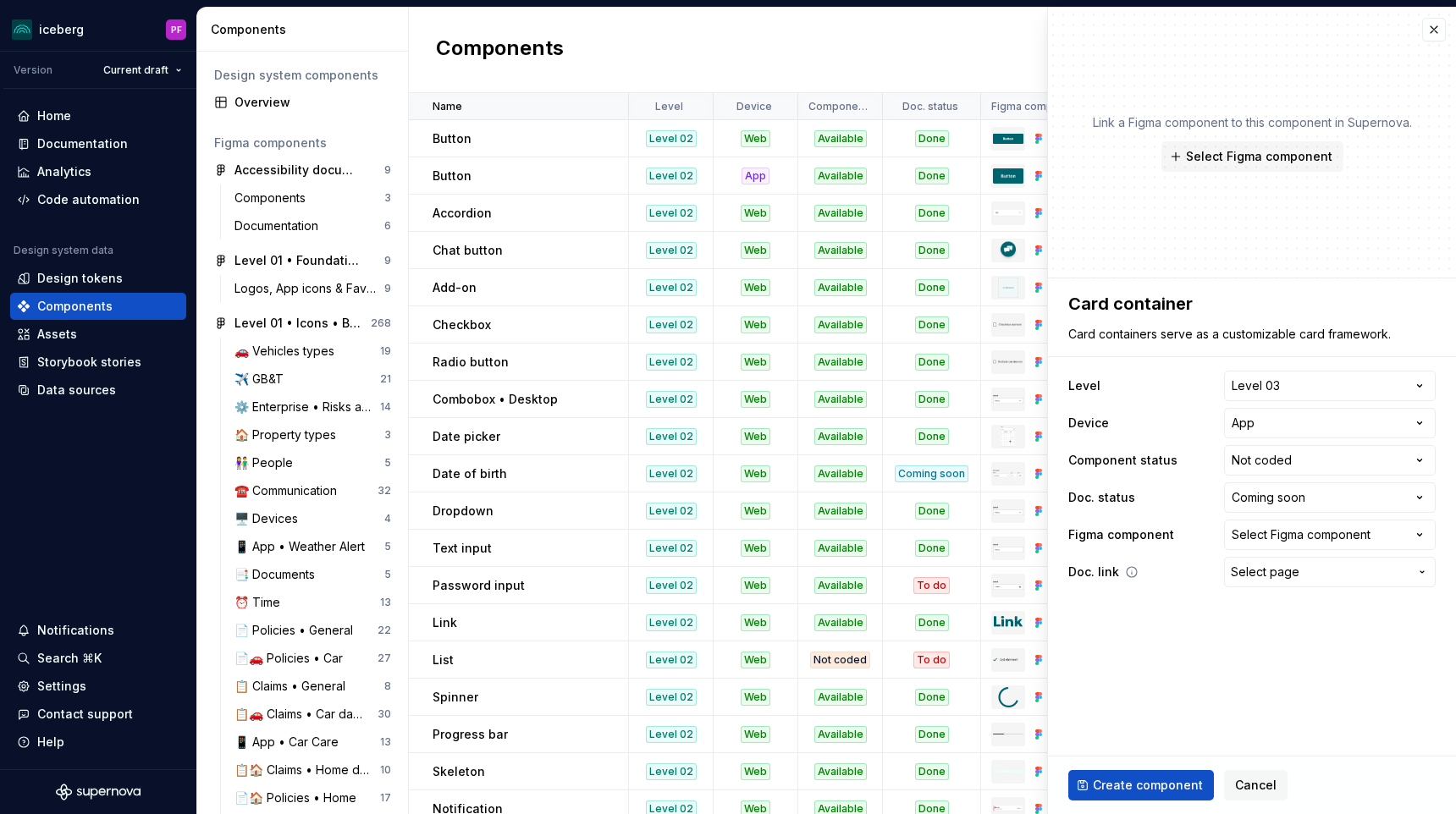
click at [1251, 572] on span "Select page" at bounding box center [1265, 571] width 68 height 17
type input "card con"
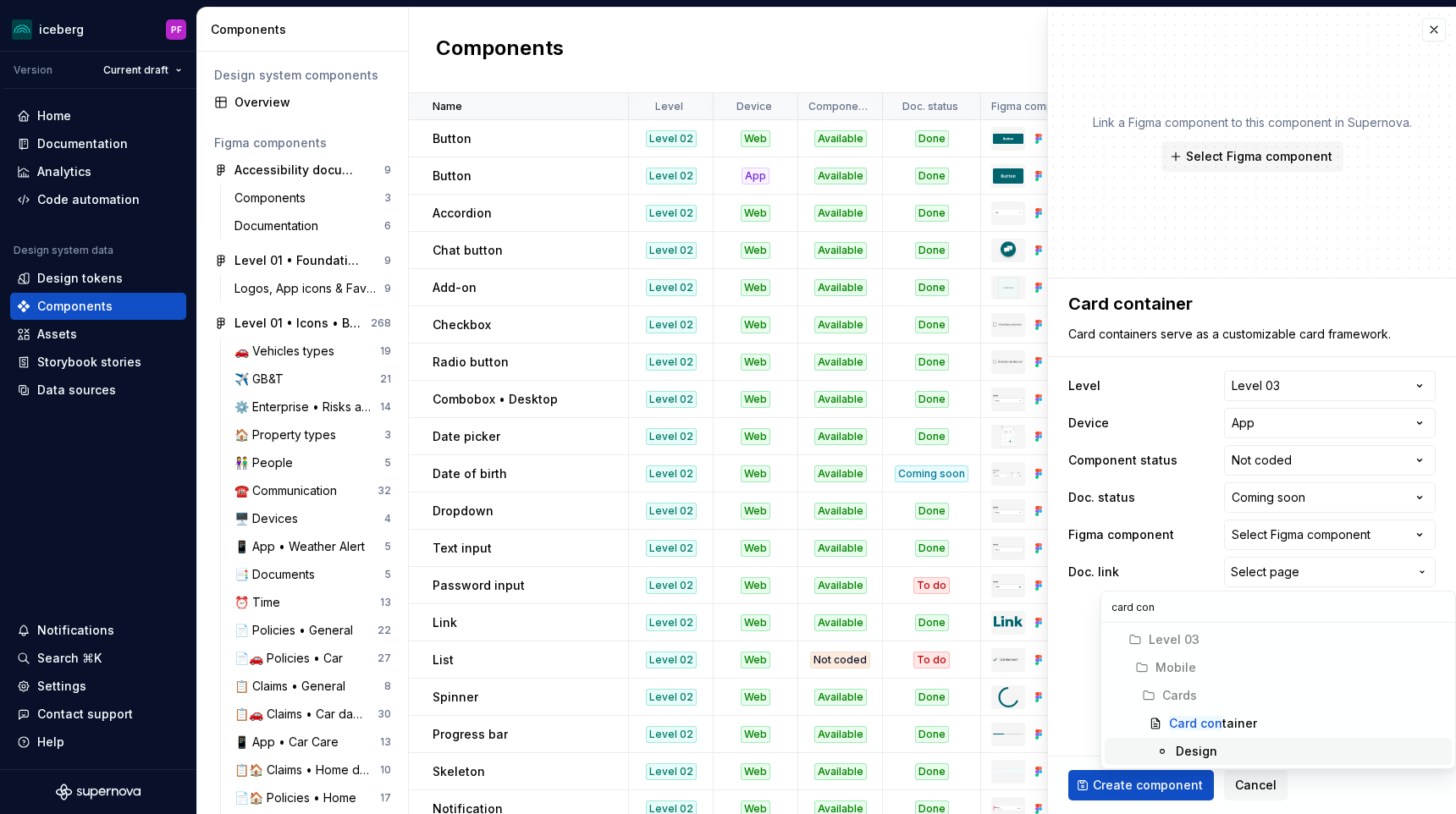
click at [1227, 751] on div "Design" at bounding box center [1310, 751] width 269 height 17
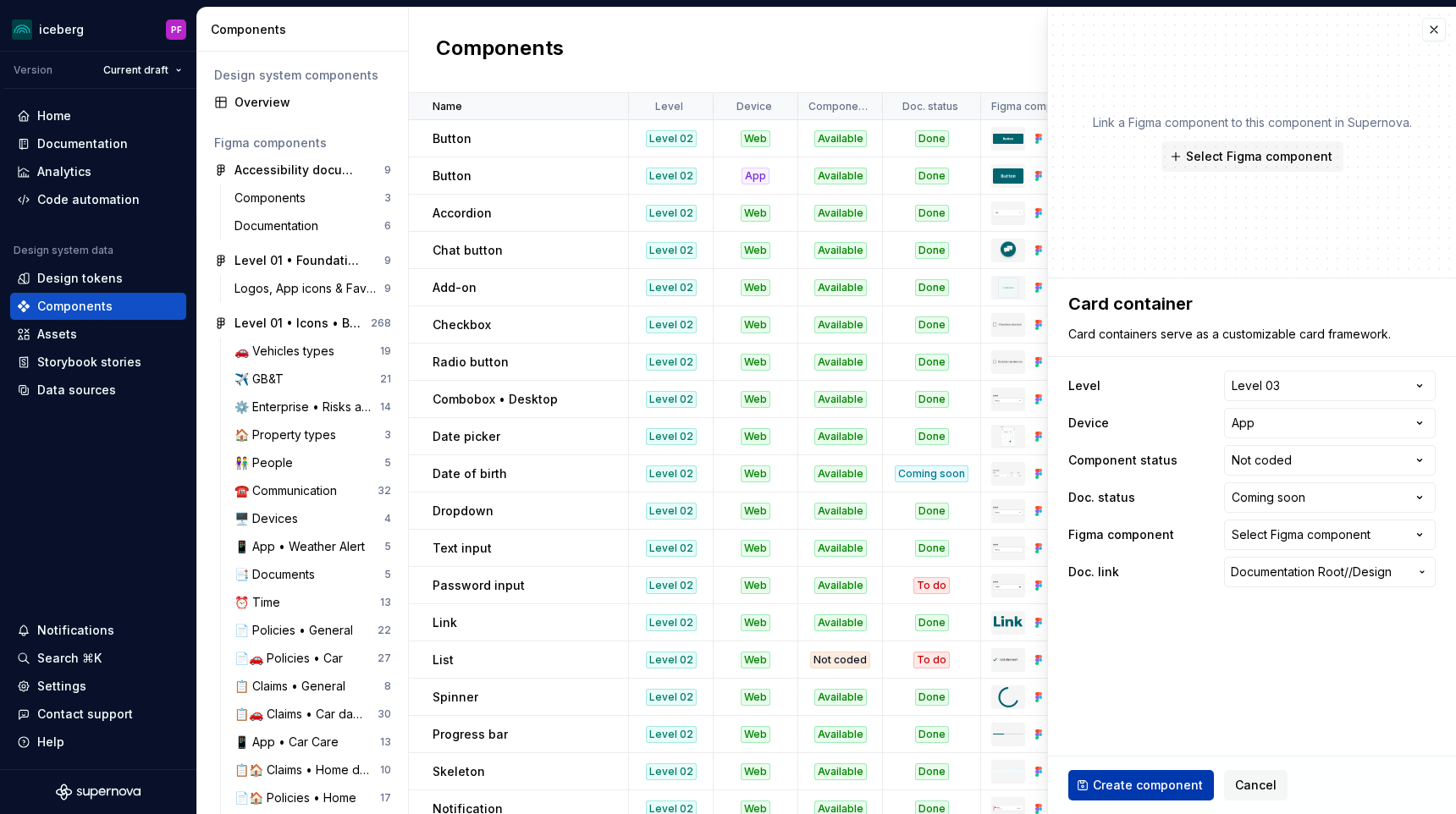
click at [1193, 777] on span "Create component" at bounding box center [1148, 785] width 110 height 17
type textarea "*"
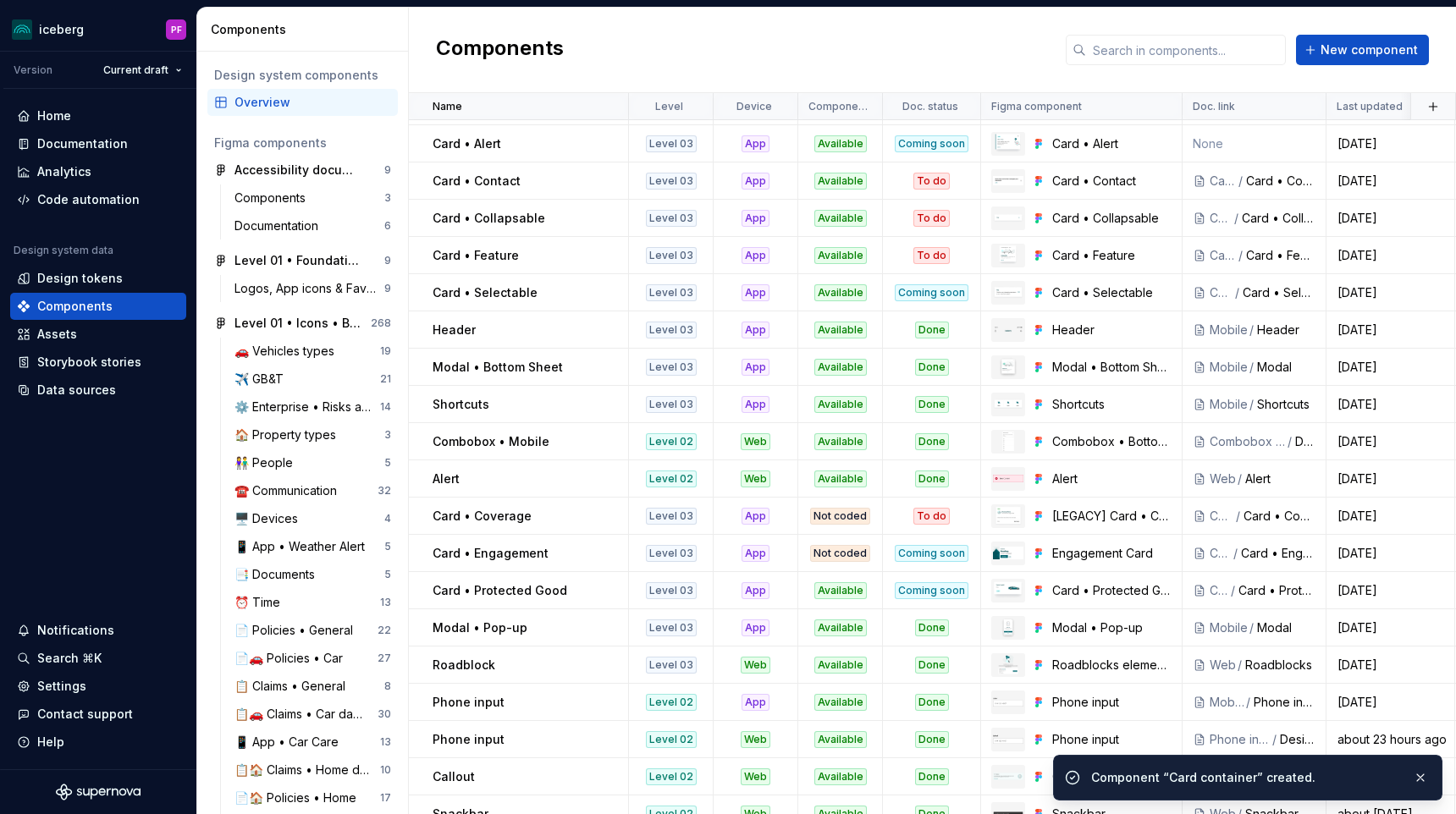
scroll to position [2025, 0]
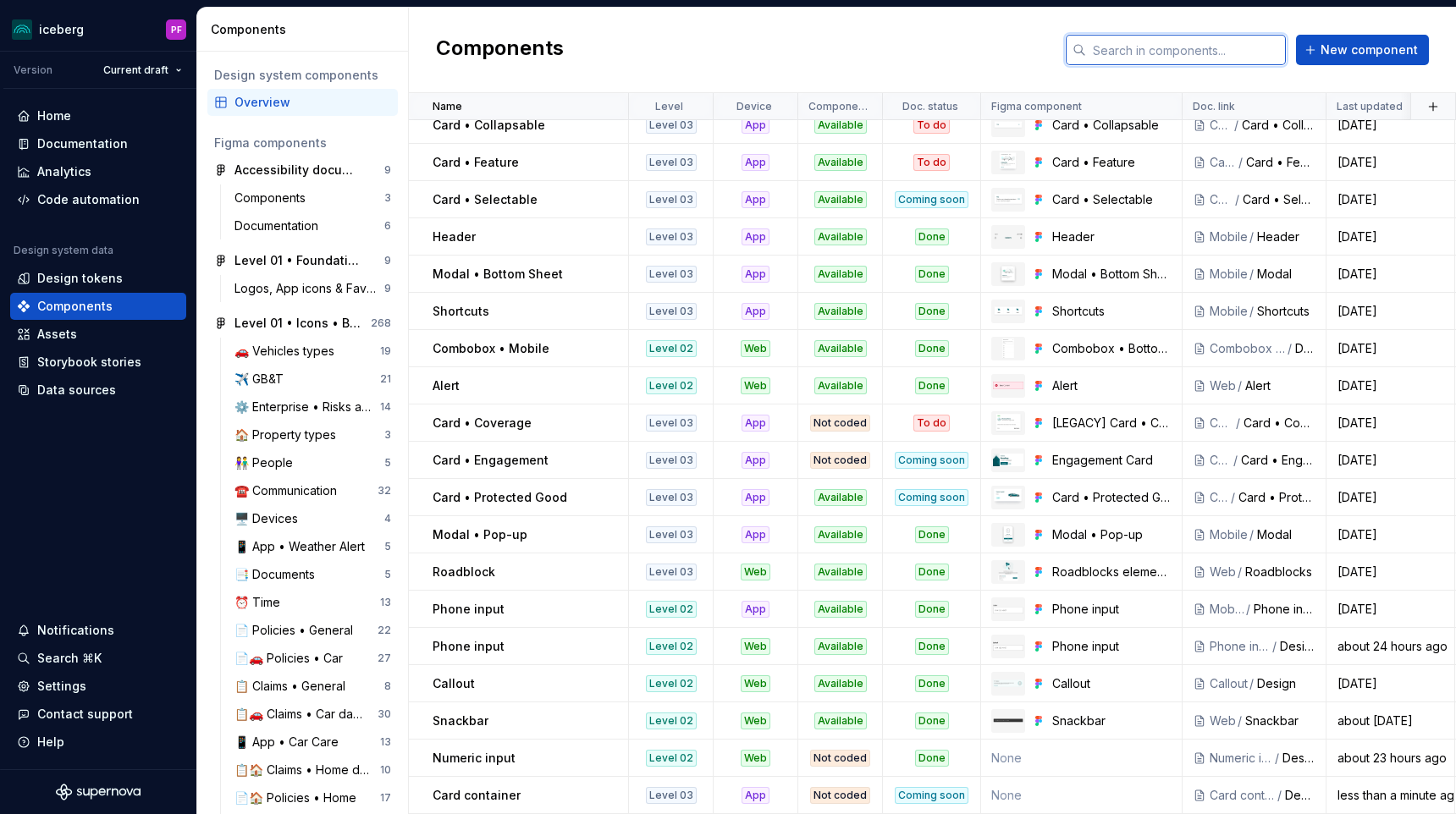
click at [1175, 43] on input "text" at bounding box center [1186, 49] width 200 height 30
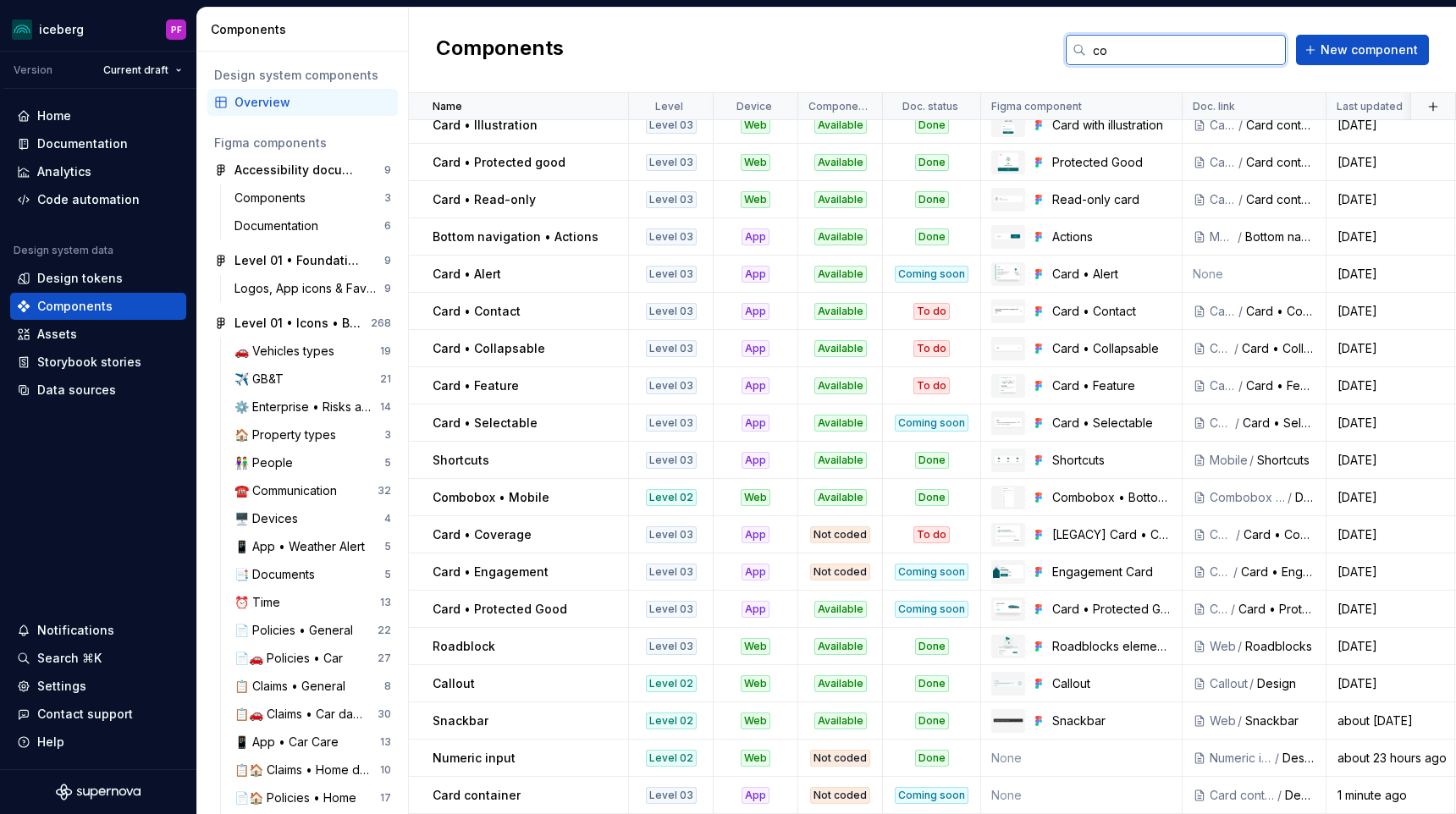
scroll to position [0, 0]
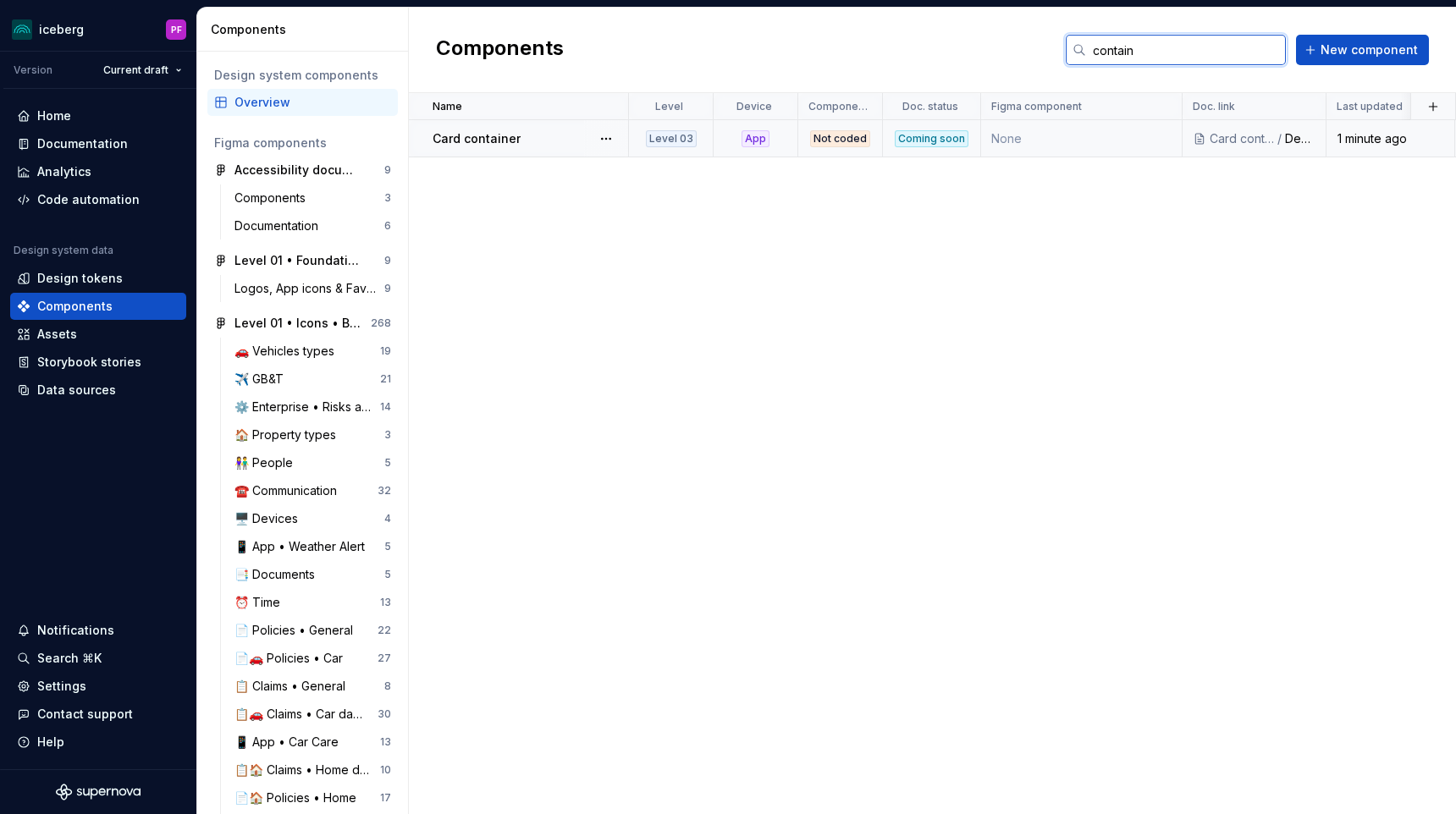
type input "contain"
click at [922, 134] on div "Coming soon" at bounding box center [932, 138] width 73 height 17
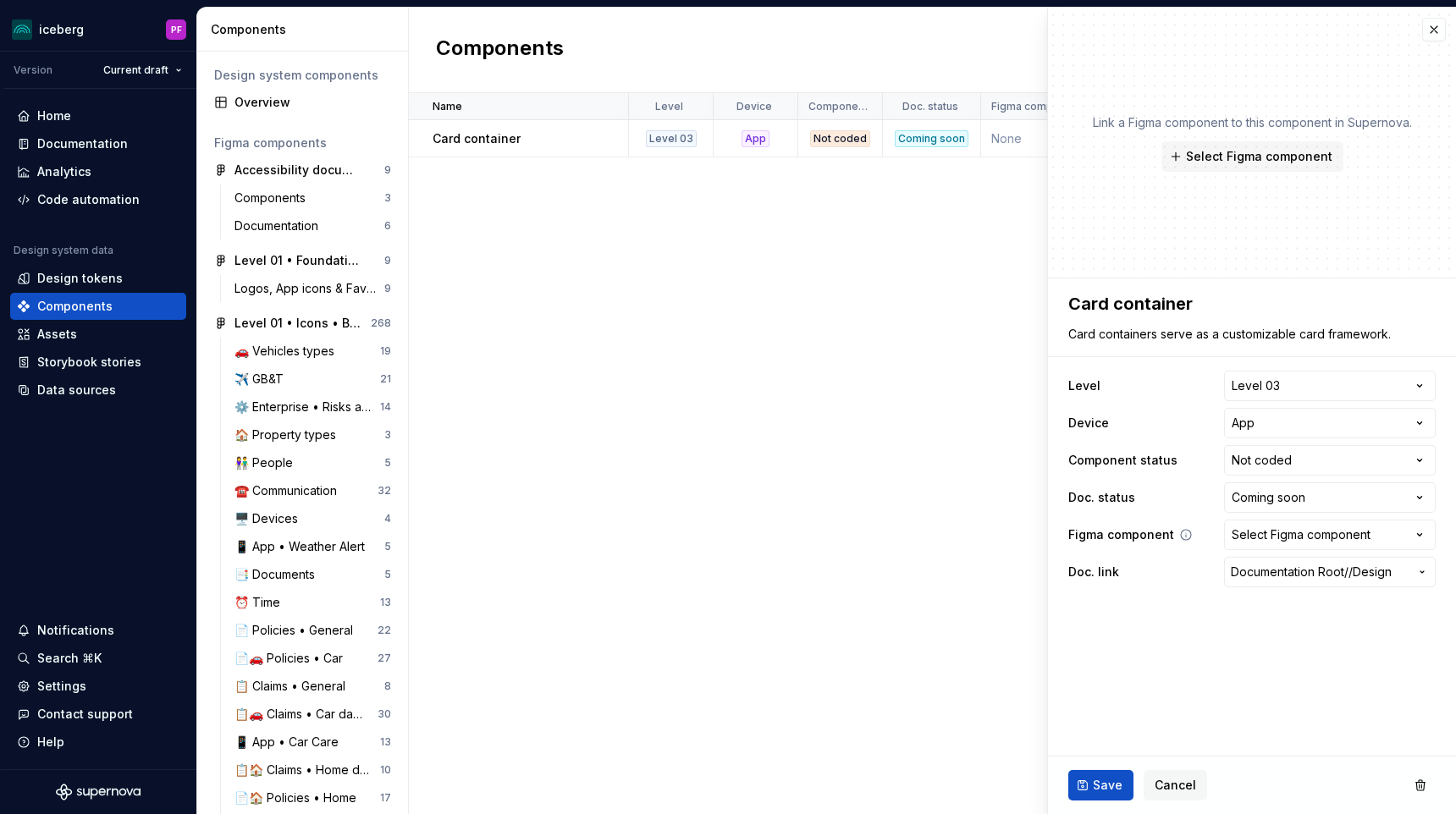
type textarea "*"
click at [1265, 509] on html "iceberg PF Version Current draft Home Documentation Analytics Code automation D…" at bounding box center [728, 407] width 1456 height 814
select select "**********"
click at [1118, 776] on button "Save" at bounding box center [1101, 785] width 66 height 30
type textarea "*"
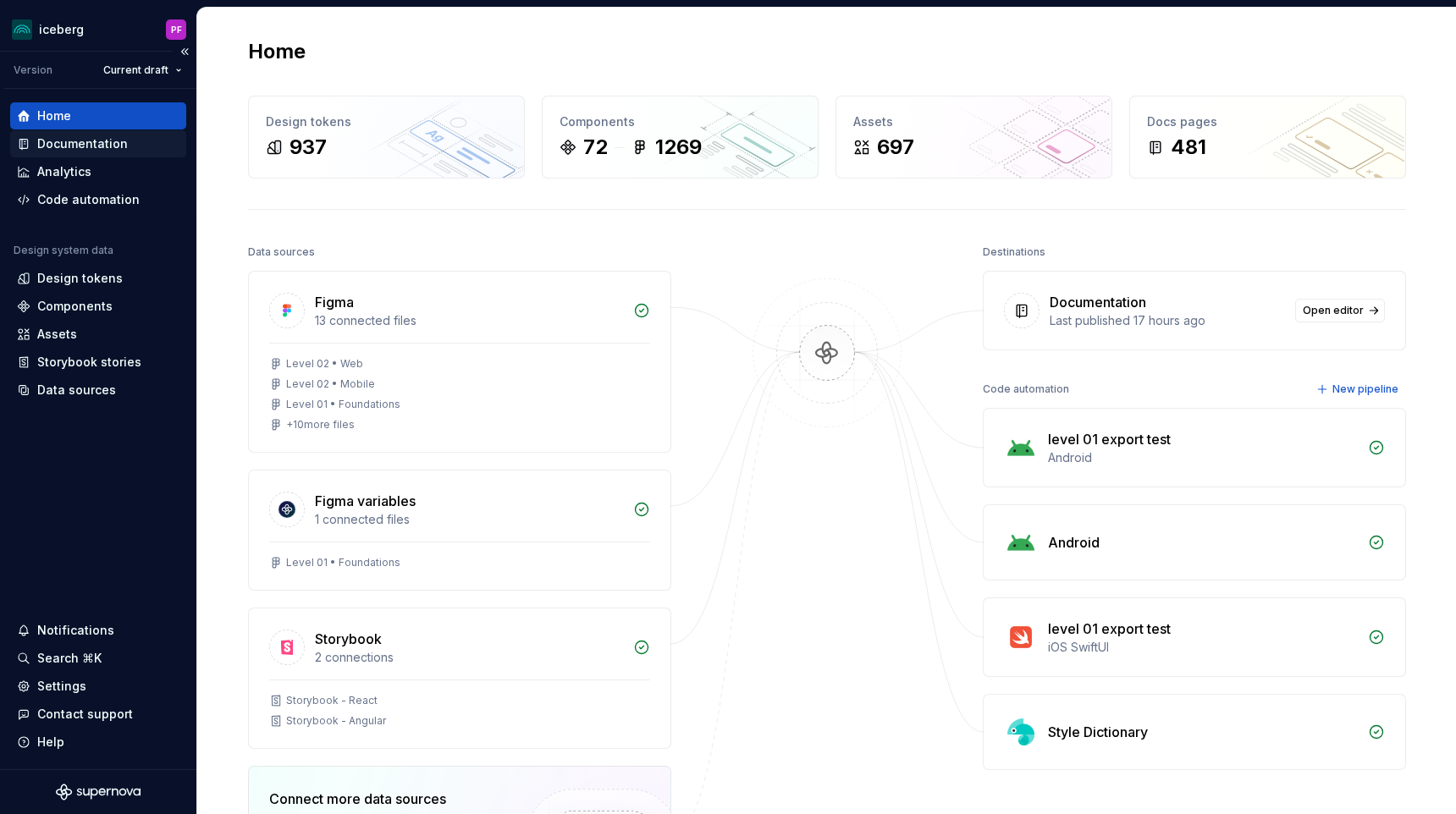
click at [64, 150] on div "Documentation" at bounding box center [82, 143] width 91 height 17
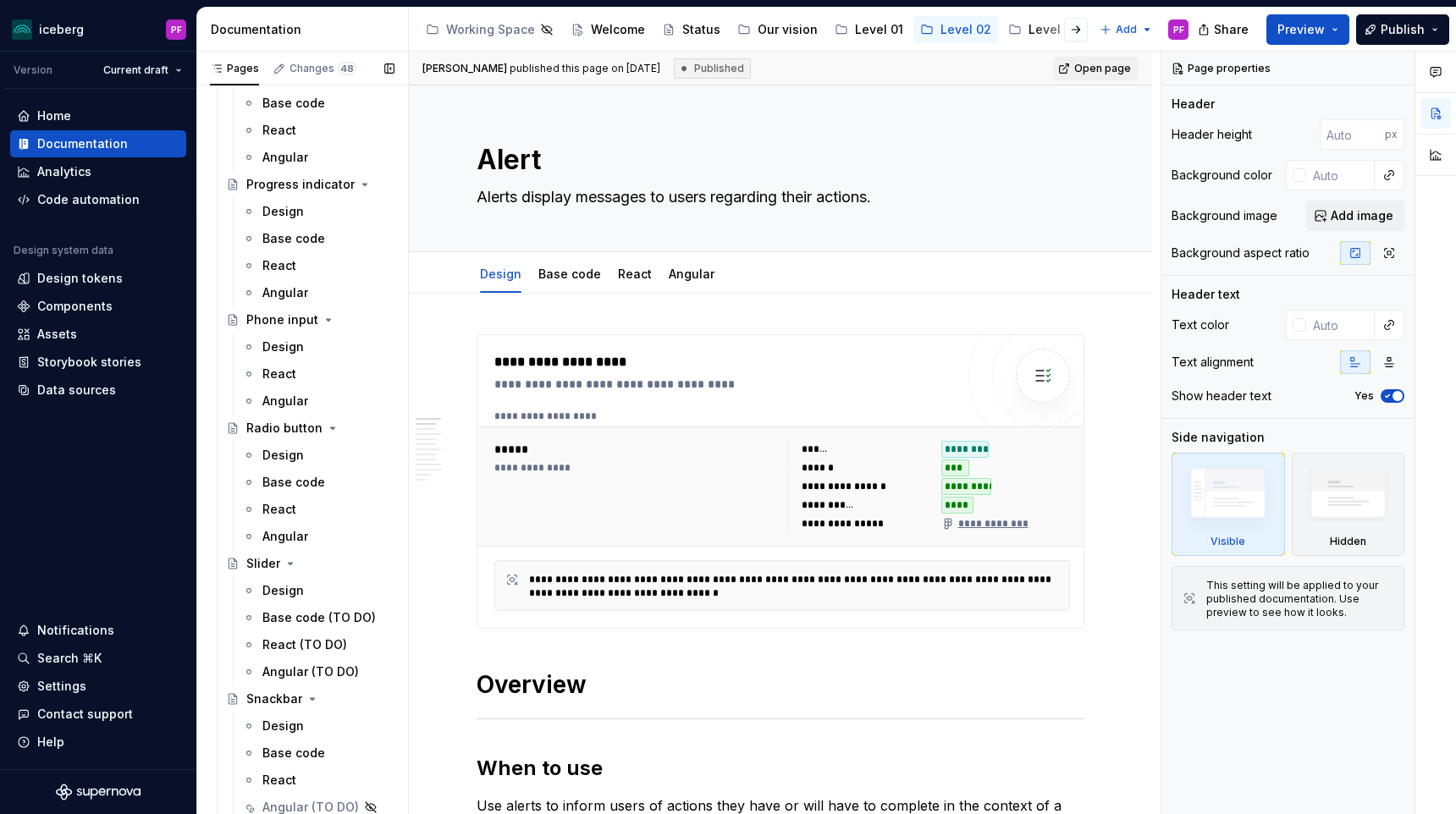
scroll to position [2974, 0]
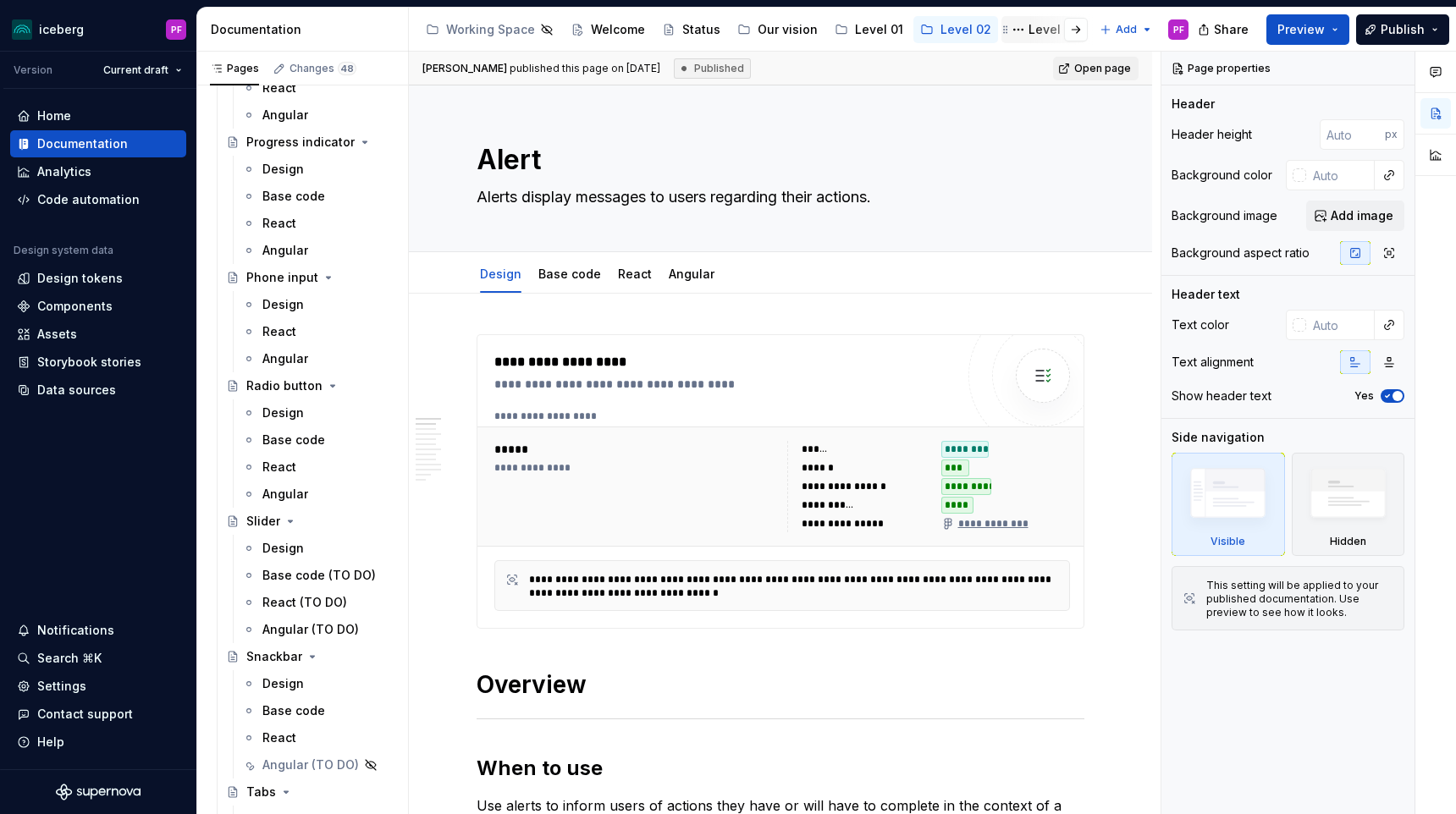
click at [1017, 41] on div "Level 03" at bounding box center [1044, 29] width 85 height 27
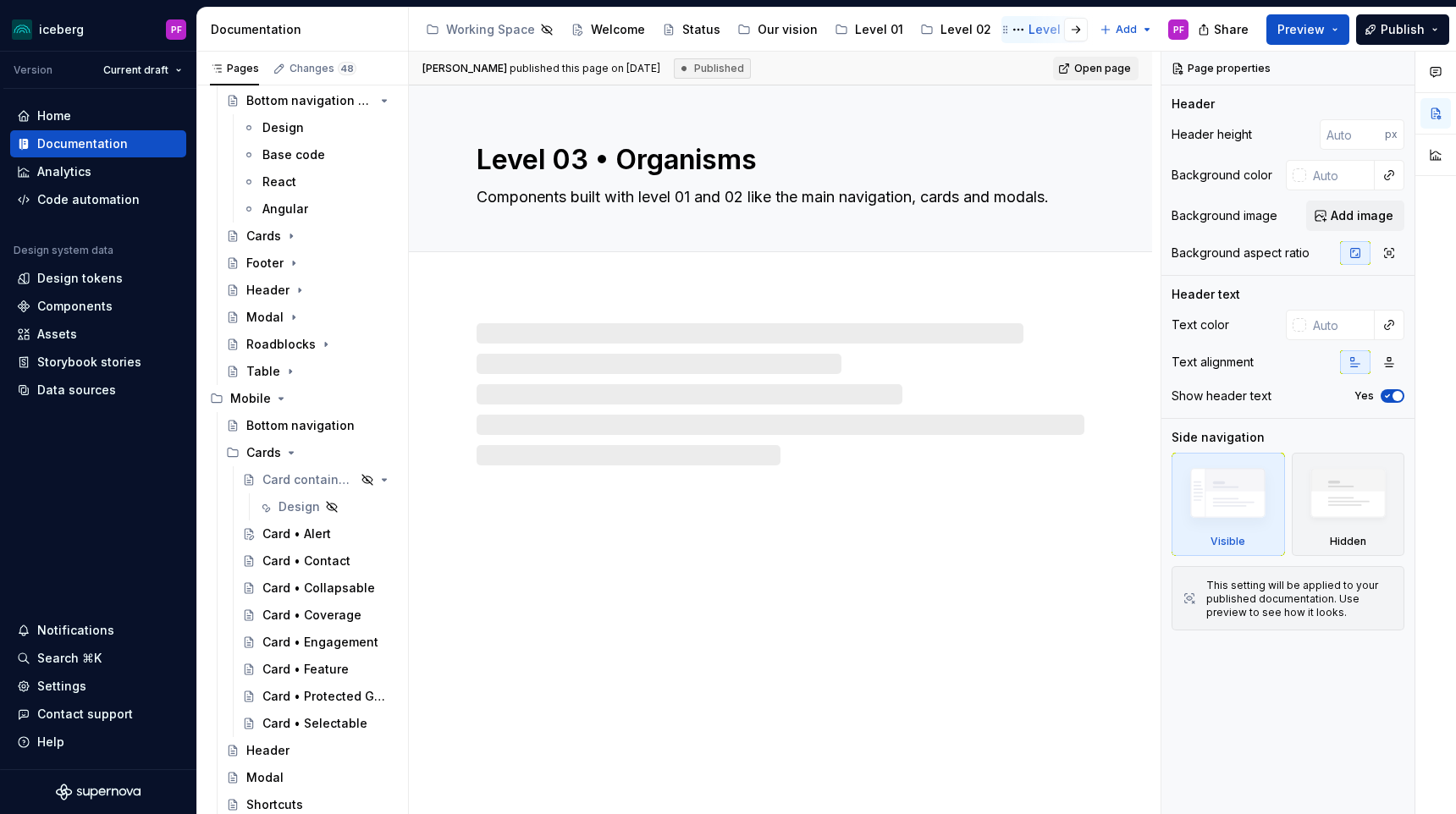
scroll to position [116, 0]
click at [275, 474] on div "Card containers" at bounding box center [285, 479] width 46 height 17
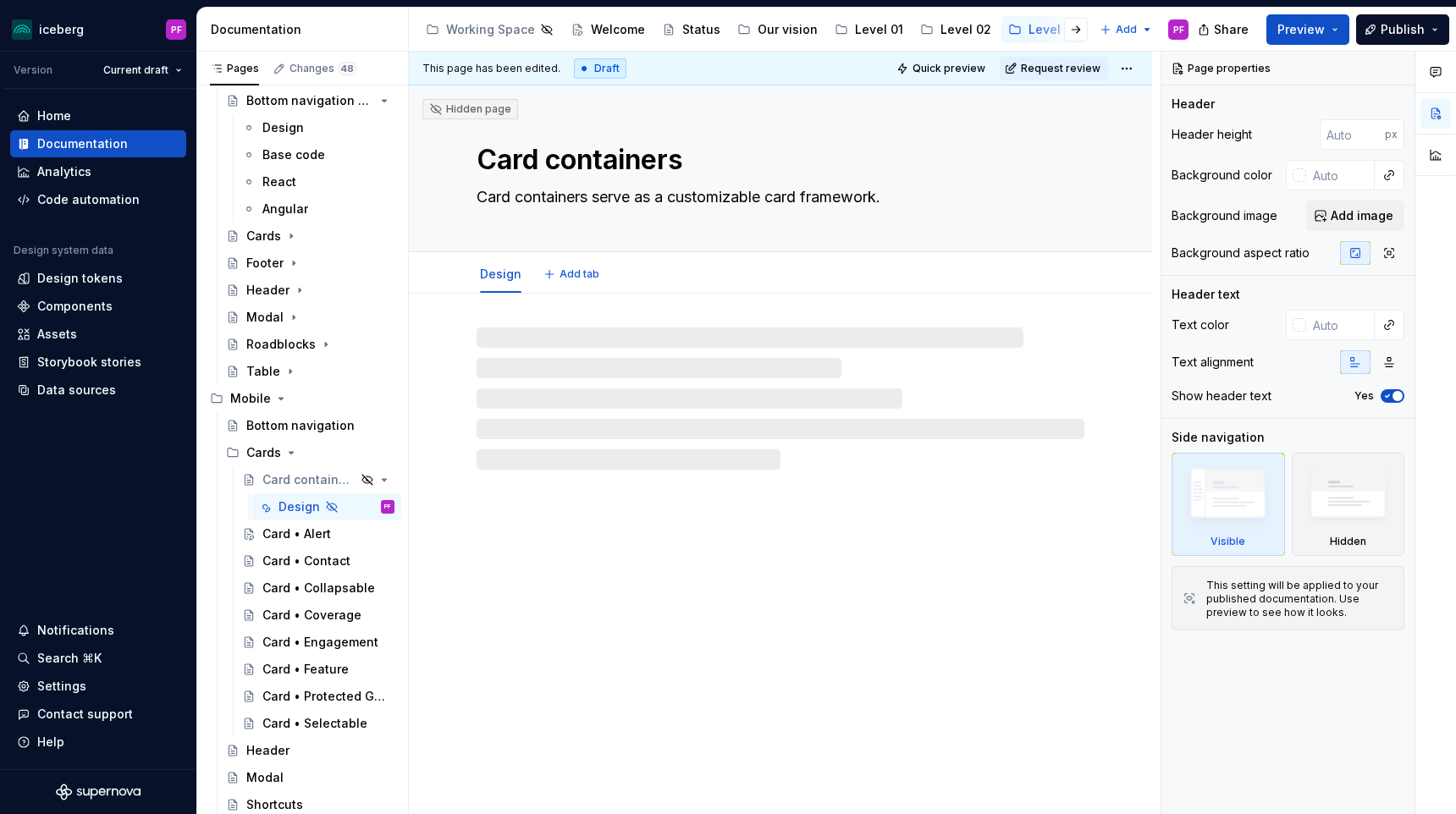
click at [516, 198] on textarea "Card containers serve as a customizable card framework." at bounding box center [777, 198] width 608 height 27
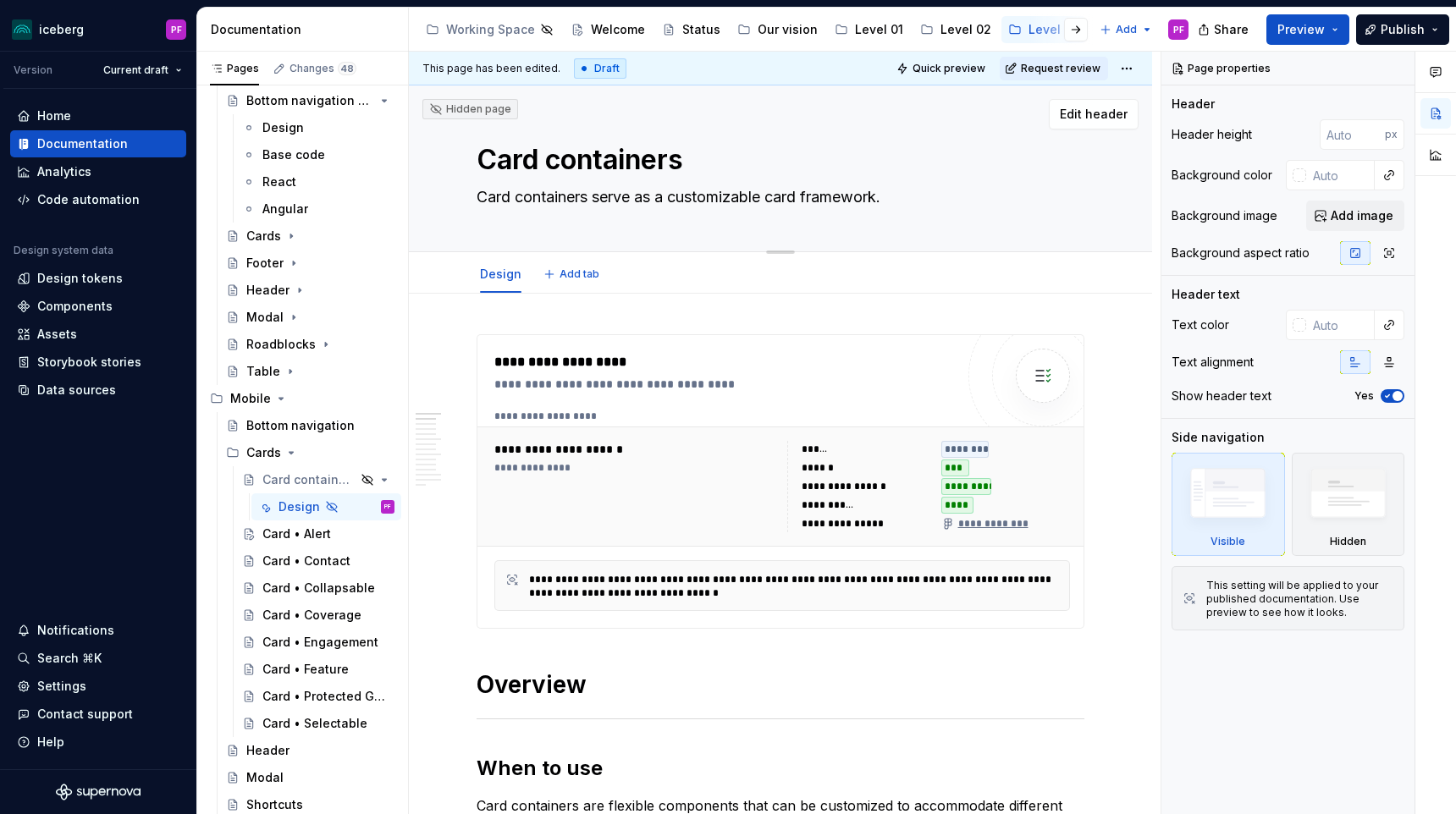
drag, startPoint x: 897, startPoint y: 200, endPoint x: 471, endPoint y: 195, distance: 426.0
click at [471, 195] on div "Hidden page Card containers Card containers serve as a customizable card framew…" at bounding box center [781, 168] width 744 height 166
click at [687, 165] on textarea "Card containers" at bounding box center [777, 160] width 608 height 41
click at [705, 160] on textarea "Card containers" at bounding box center [777, 160] width 608 height 41
type textarea "*"
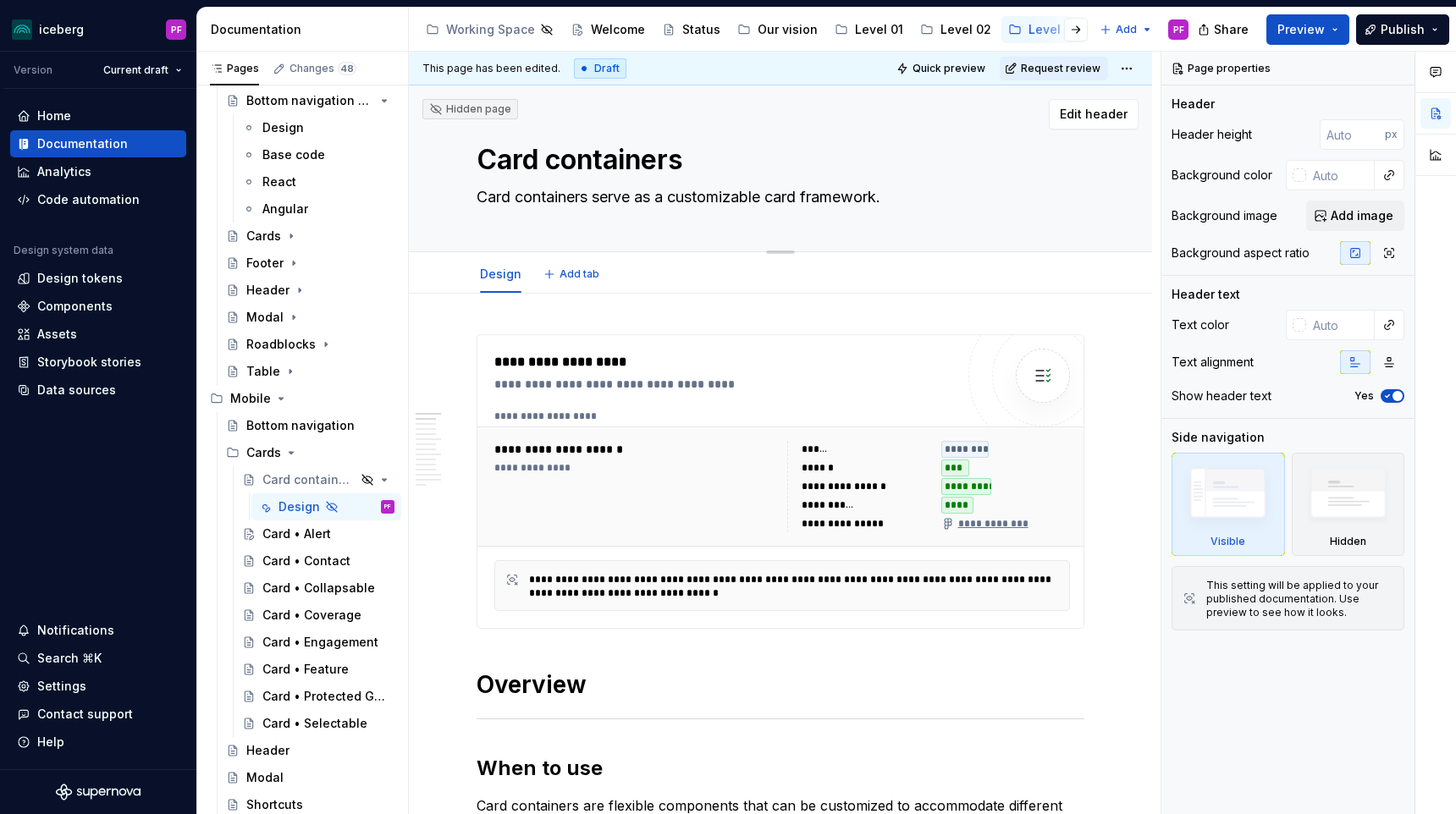
type textarea "Card container"
type textarea "*"
type textarea "Card container"
type textarea "*"
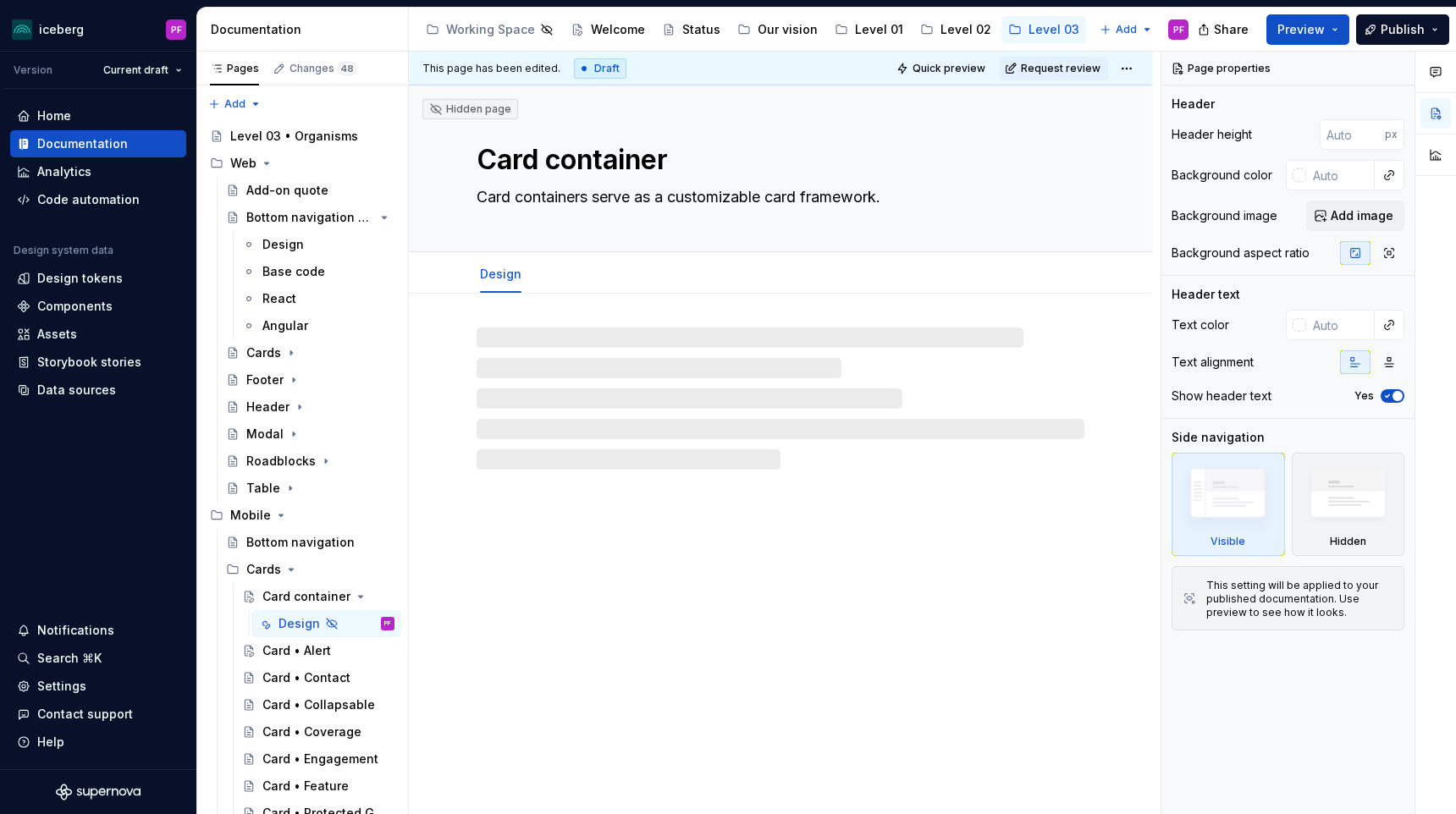
type textarea "*"
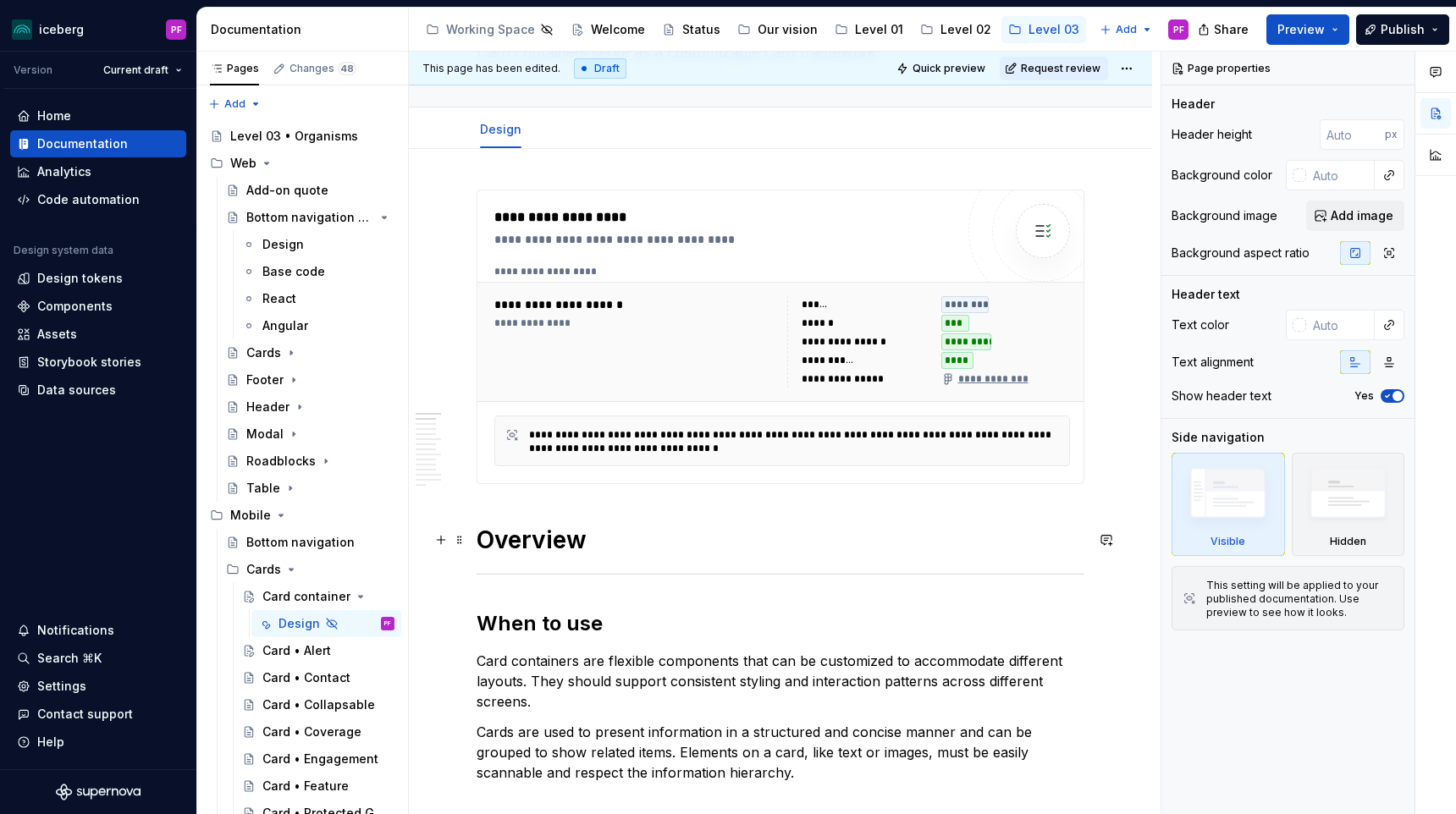
scroll to position [149, 0]
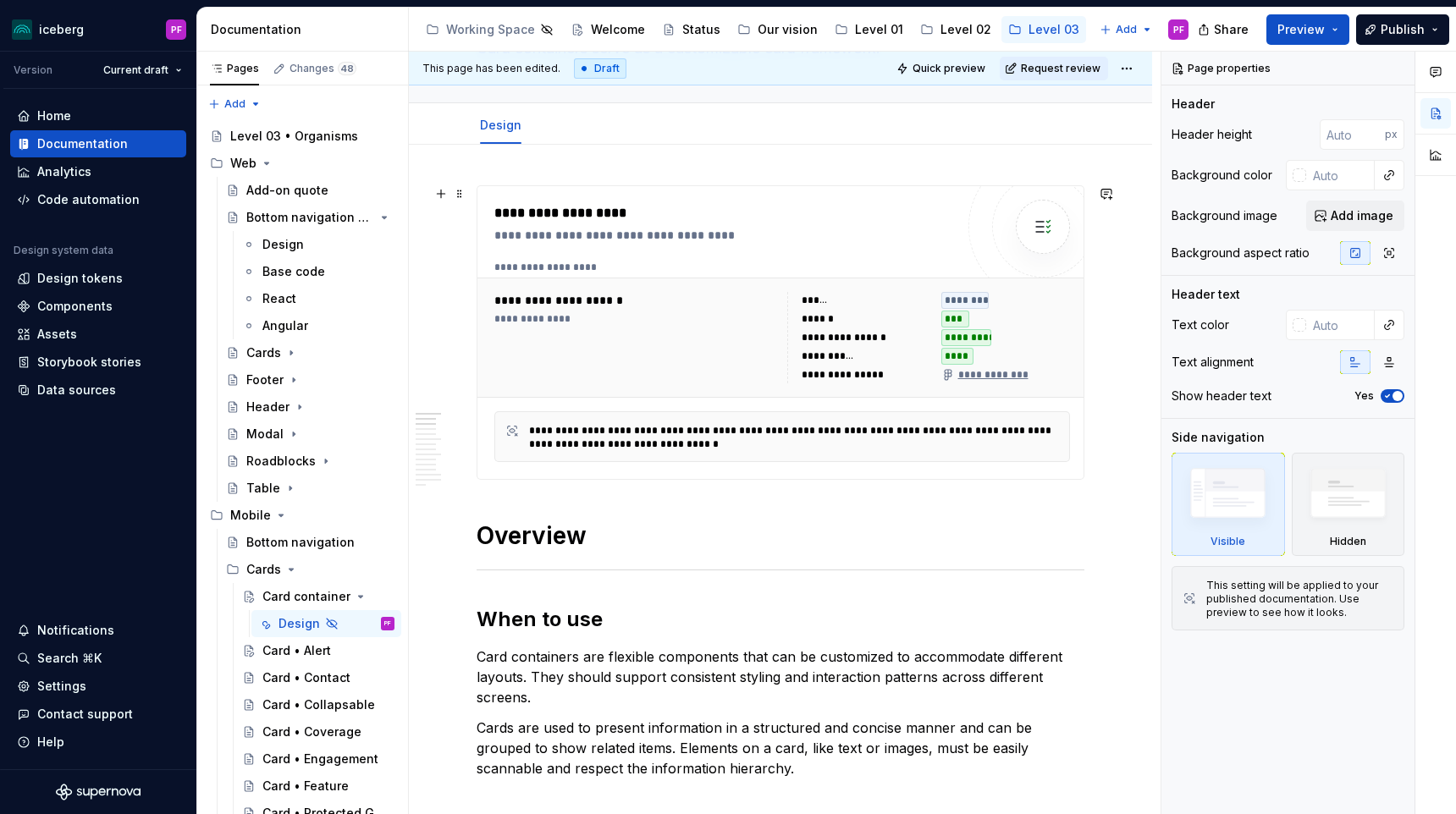
click at [658, 328] on div "**********" at bounding box center [635, 338] width 283 height 91
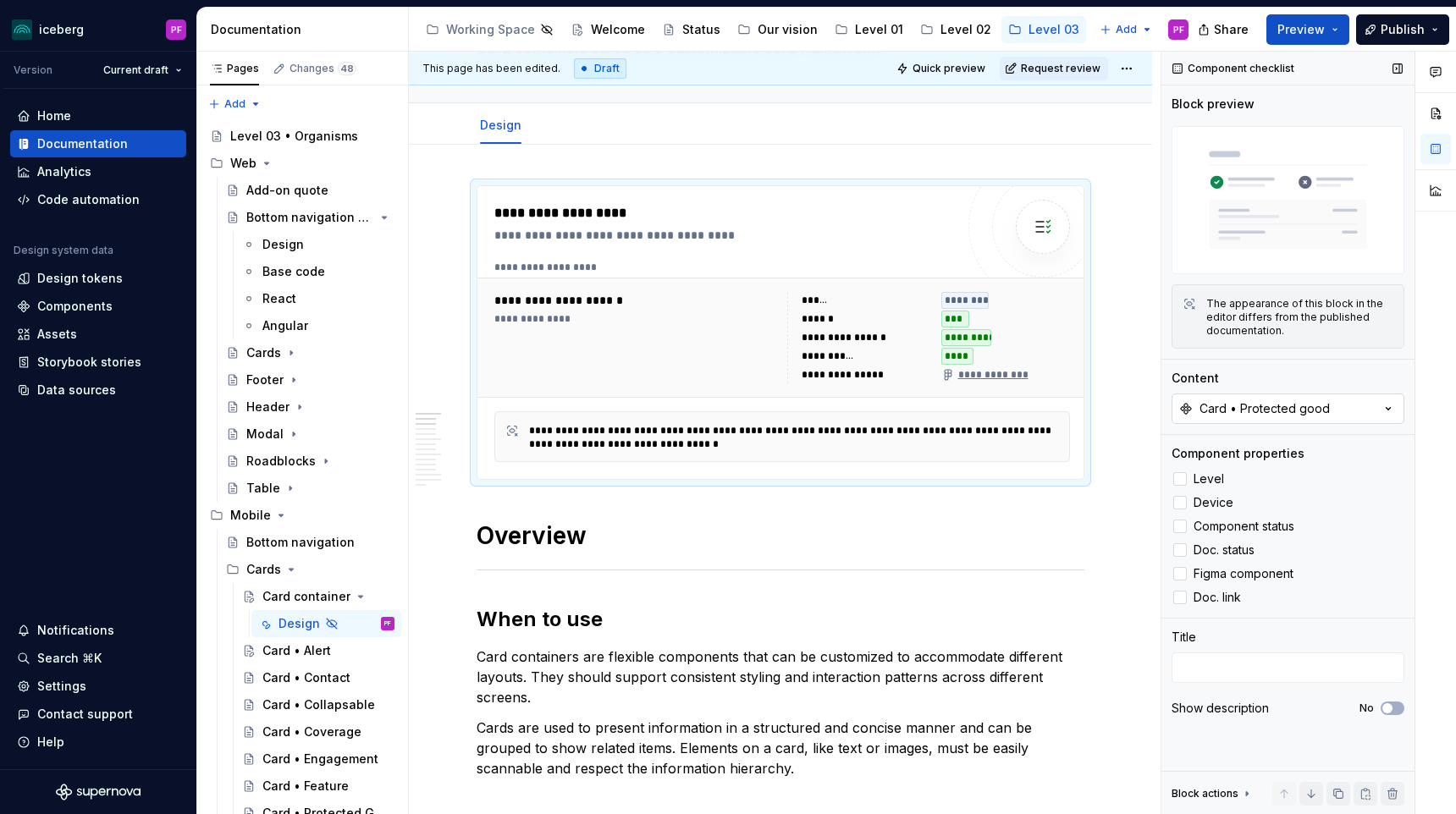
click at [1297, 420] on button "Card • Protected good" at bounding box center [1289, 408] width 233 height 30
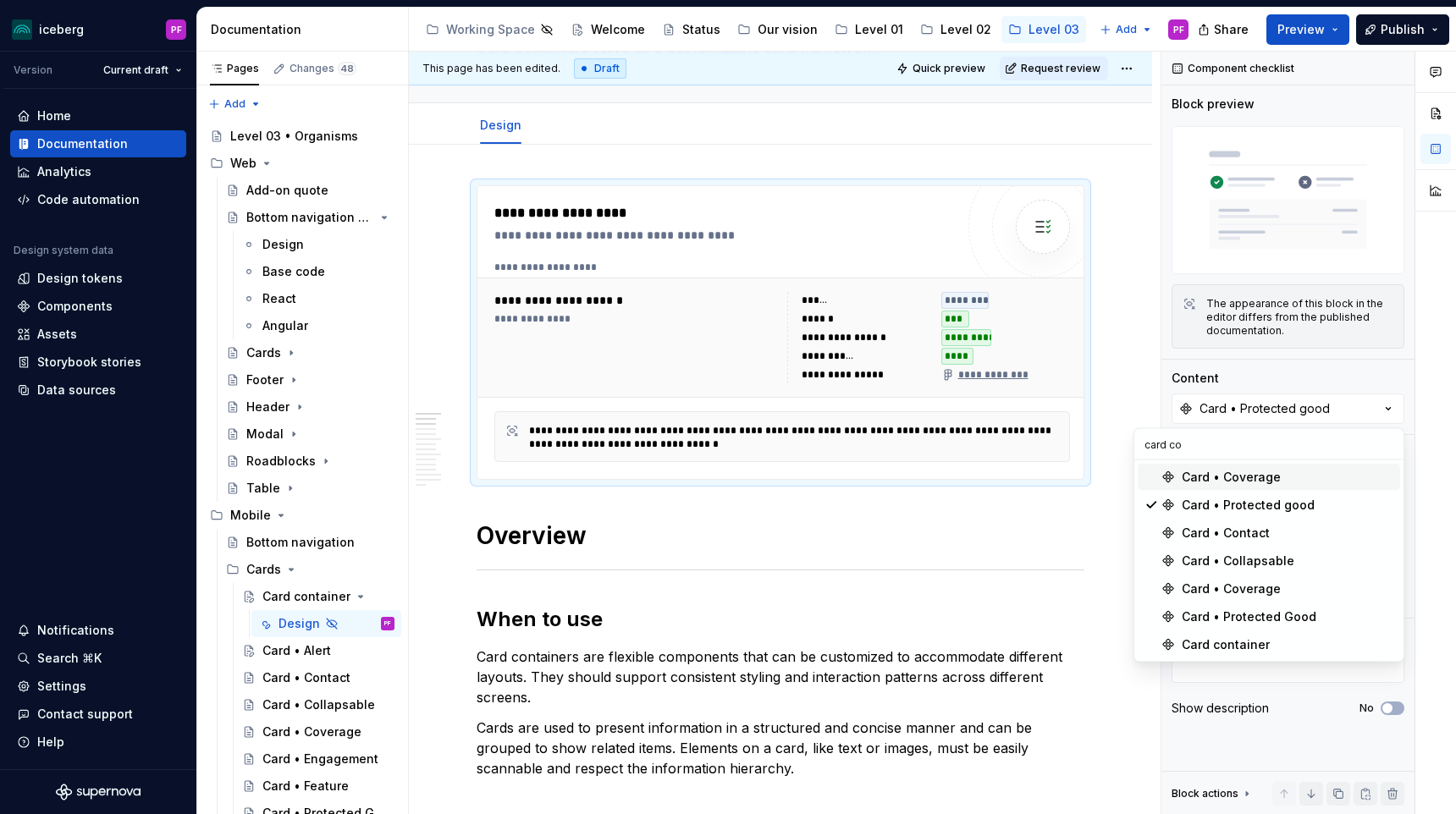
scroll to position [0, 0]
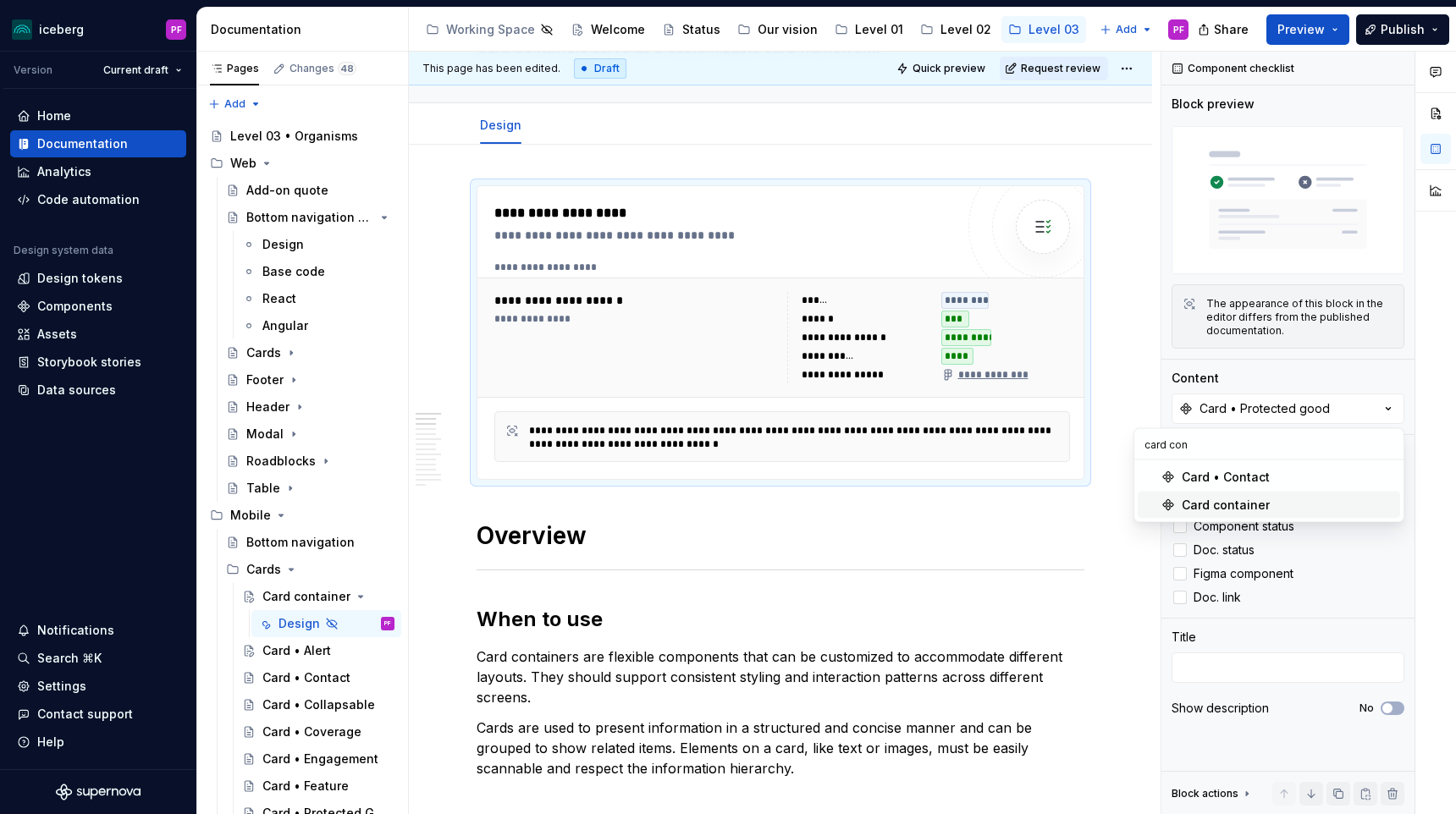
type input "card con"
click at [1296, 500] on div "Card container" at bounding box center [1288, 505] width 211 height 17
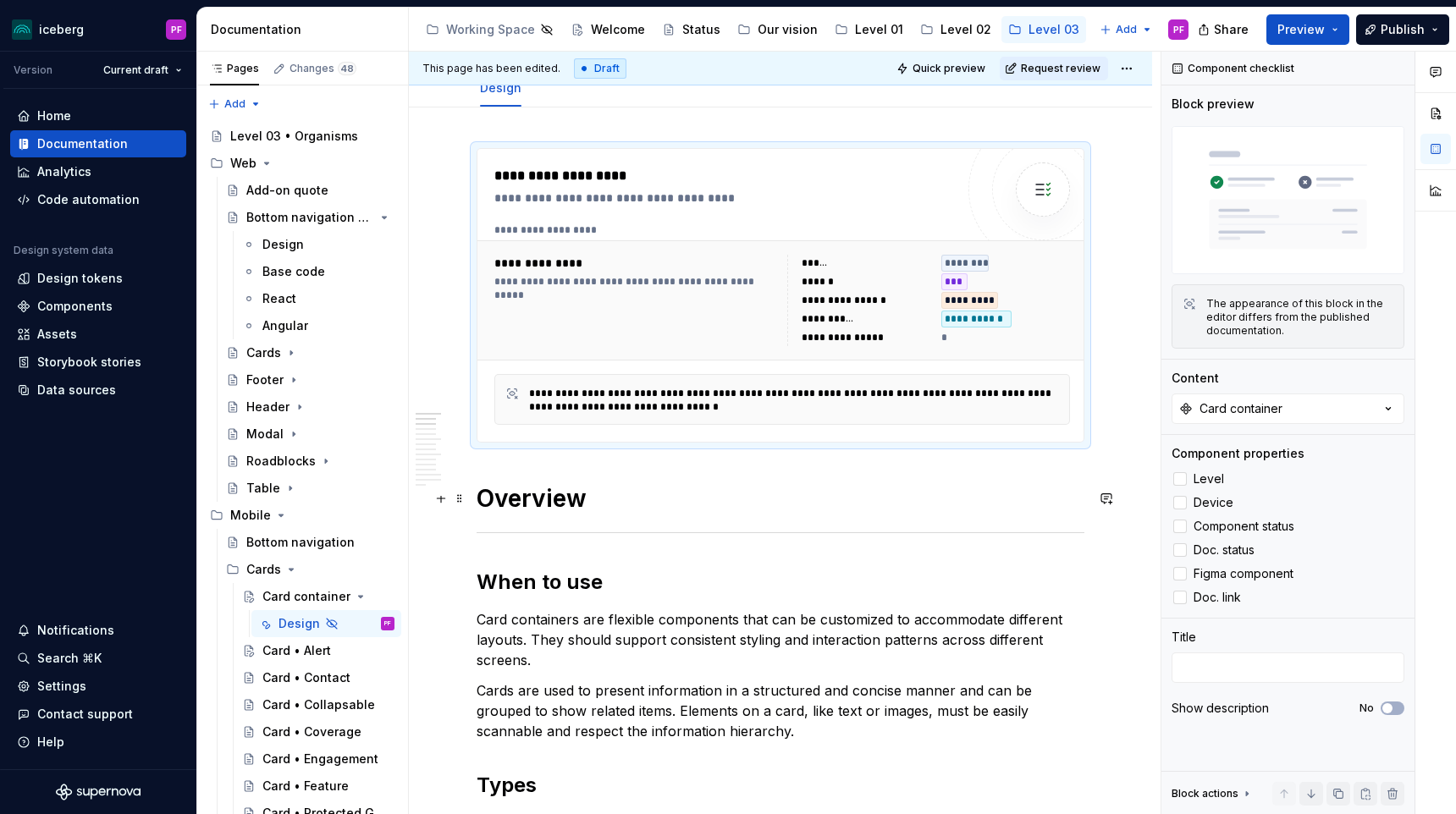
scroll to position [187, 0]
click at [293, 545] on div "Bottom navigation" at bounding box center [296, 542] width 98 height 17
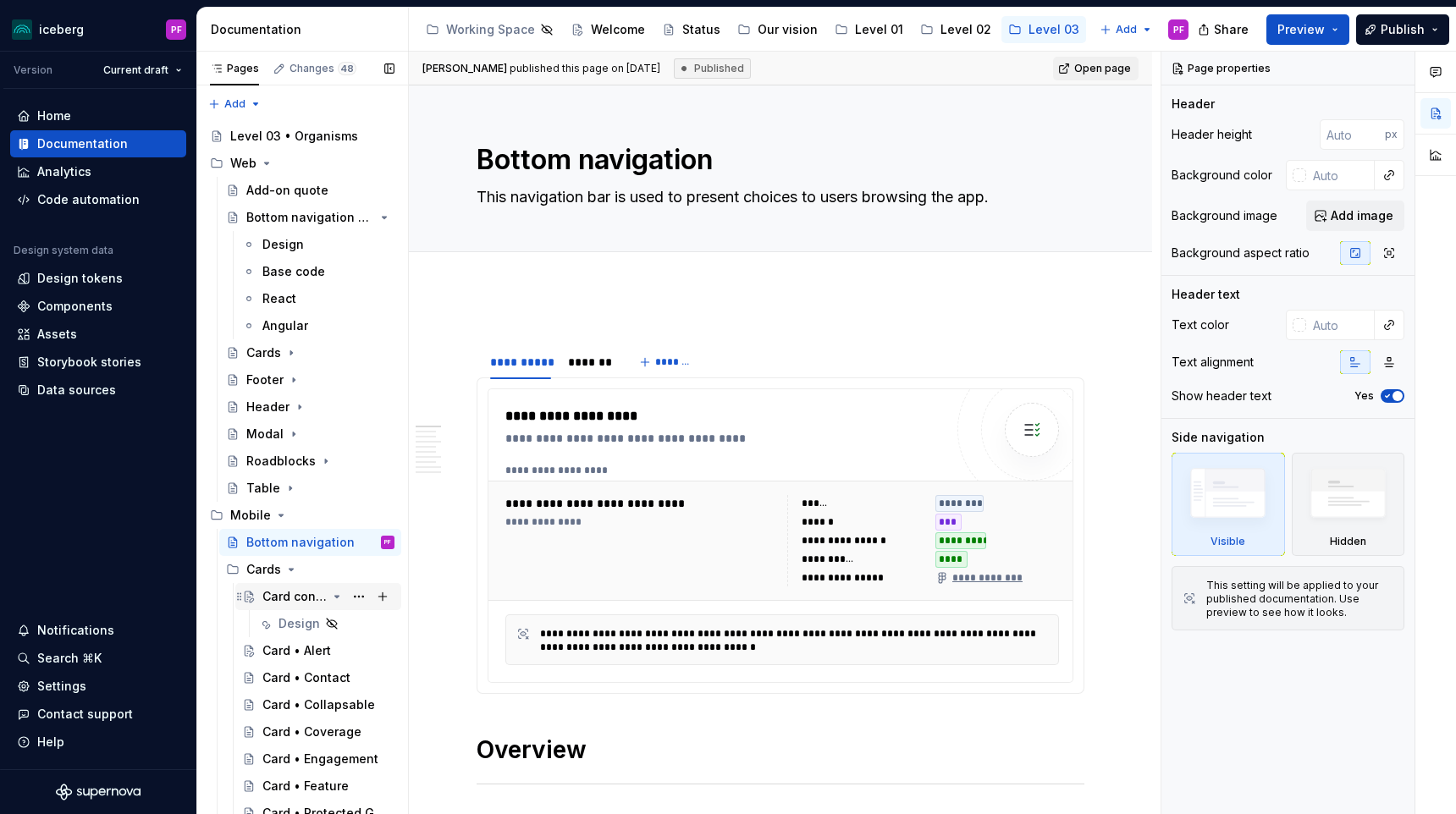
click at [284, 597] on div "Card container" at bounding box center [295, 596] width 65 height 17
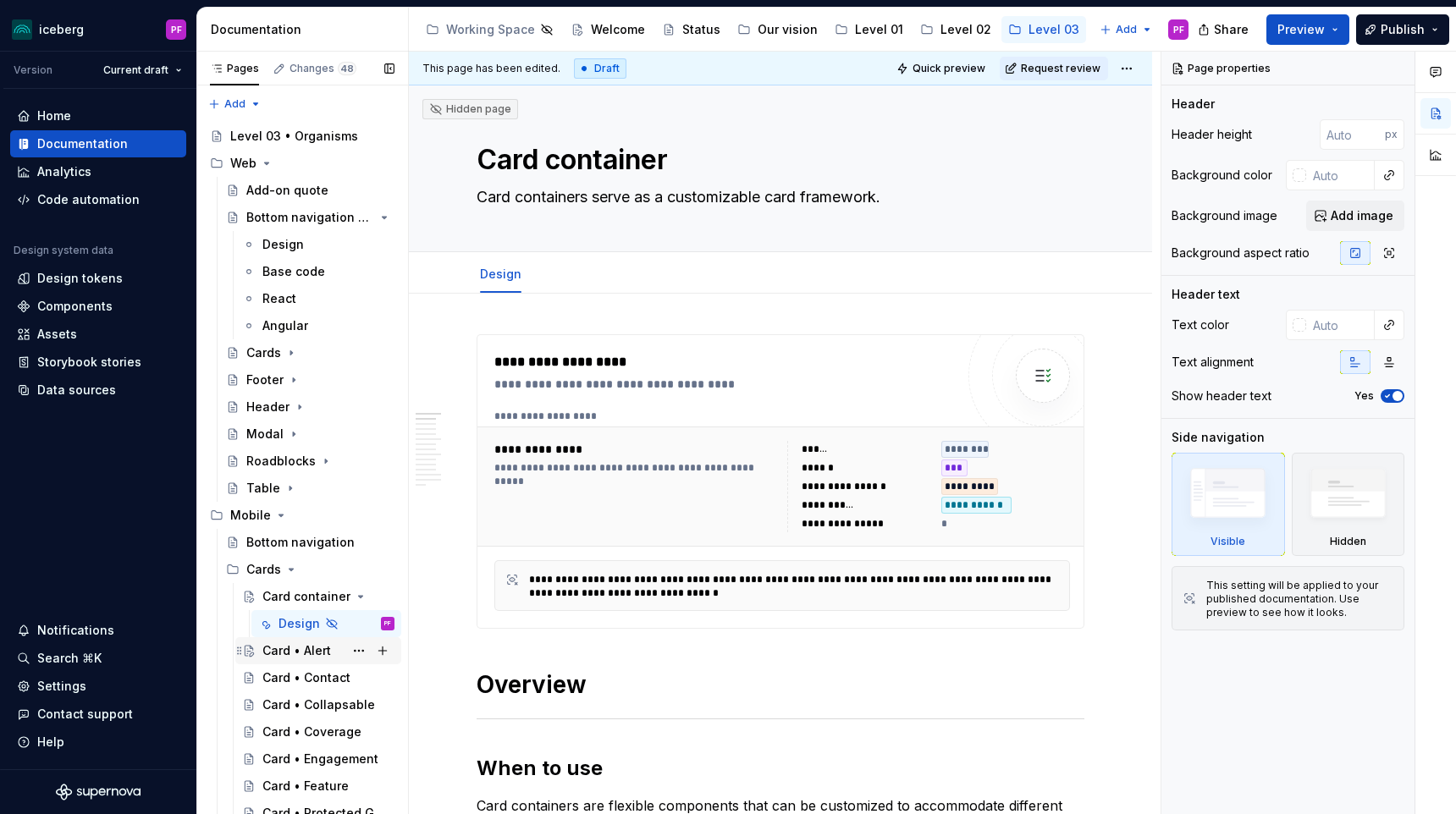
click at [267, 651] on div "Card • Alert" at bounding box center [296, 651] width 68 height 17
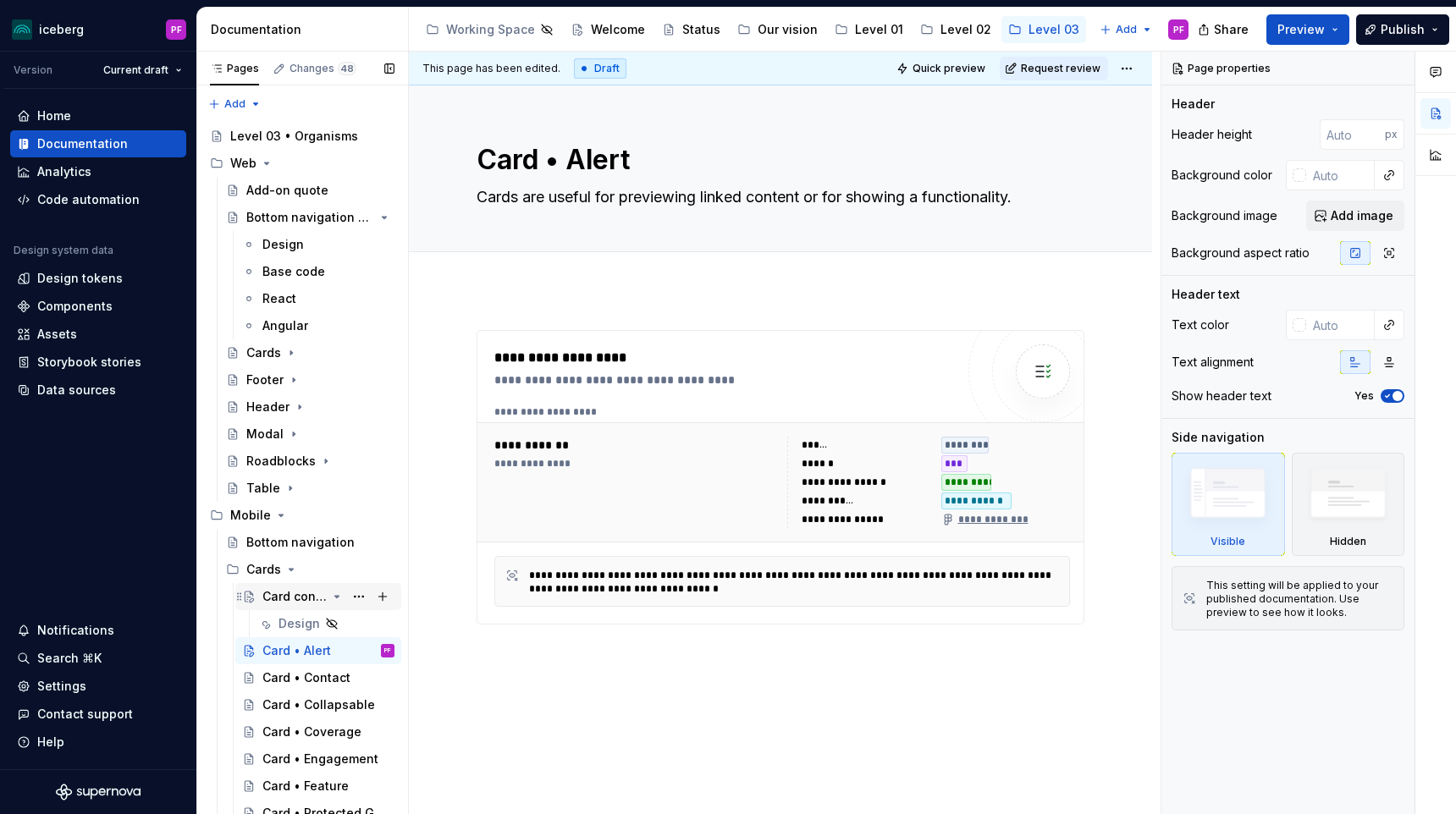
click at [274, 600] on div "Card container" at bounding box center [295, 596] width 65 height 17
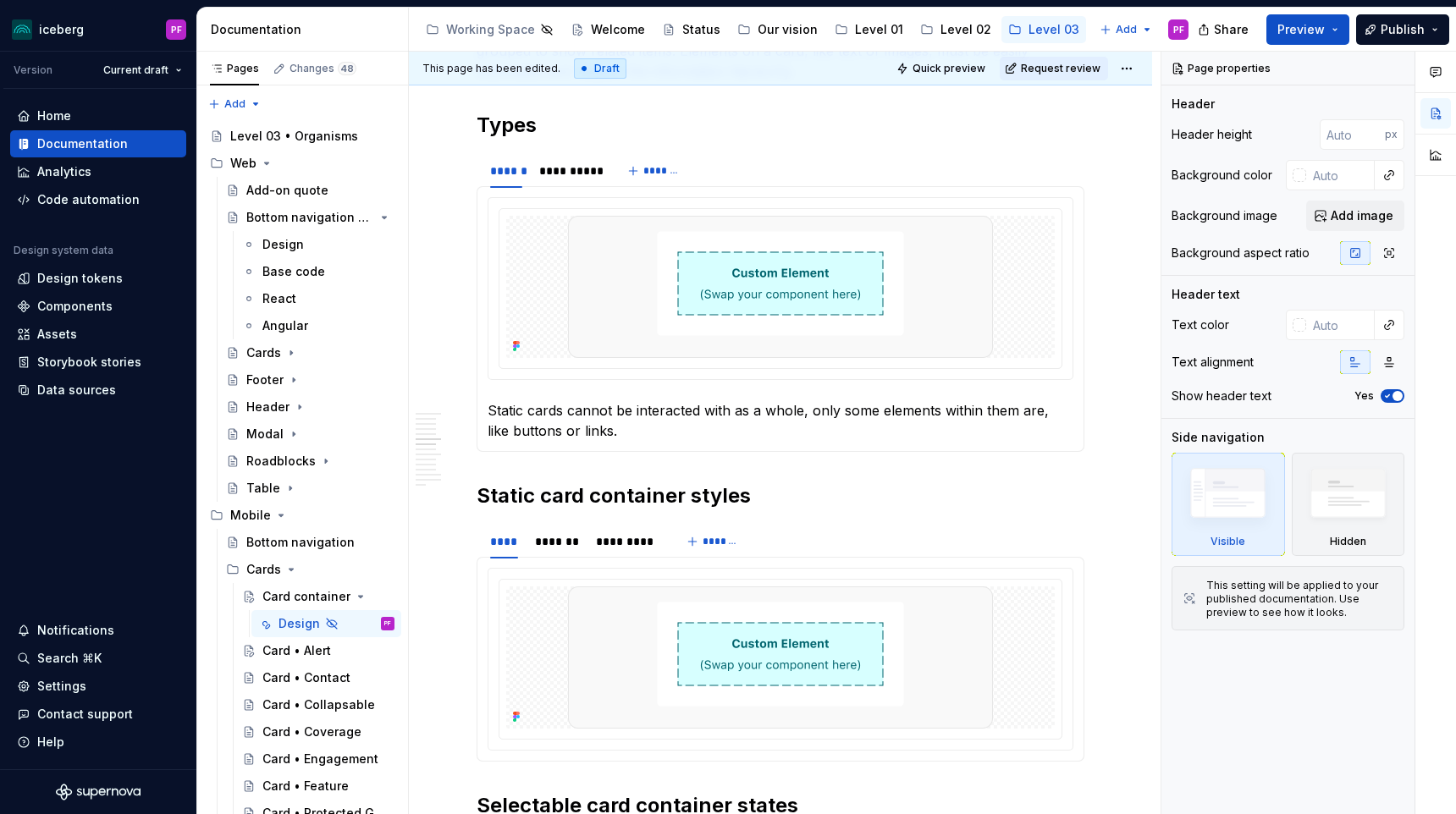
scroll to position [657, 0]
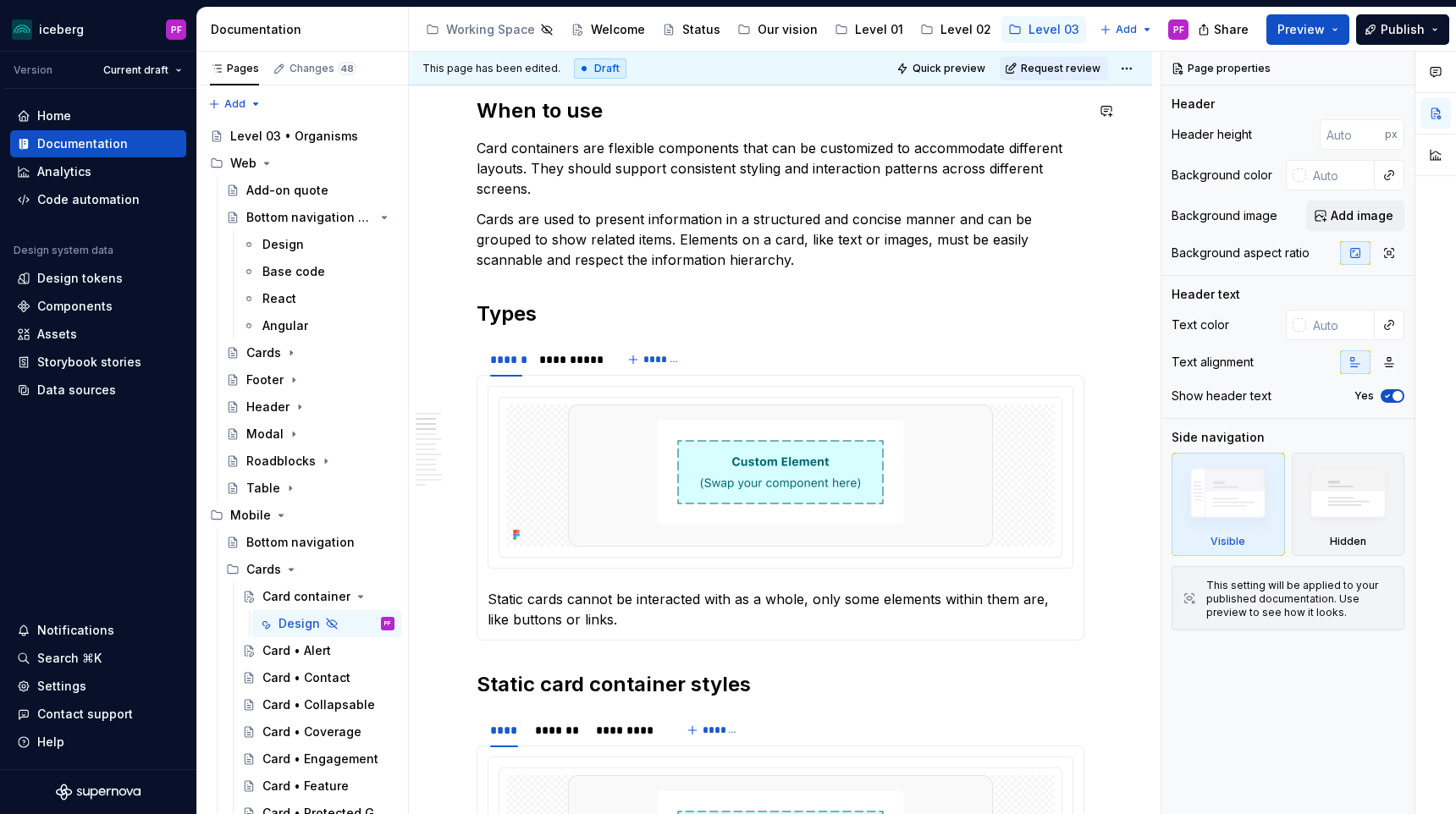
type textarea "*"
